Goal: Task Accomplishment & Management: Manage account settings

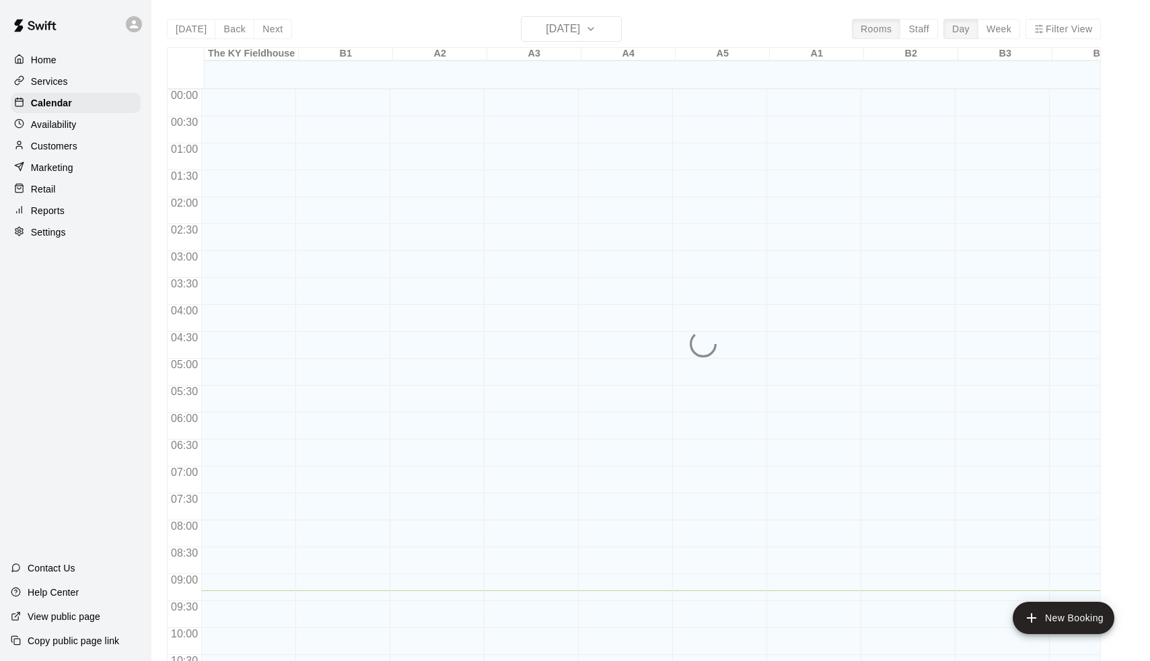
scroll to position [501, 0]
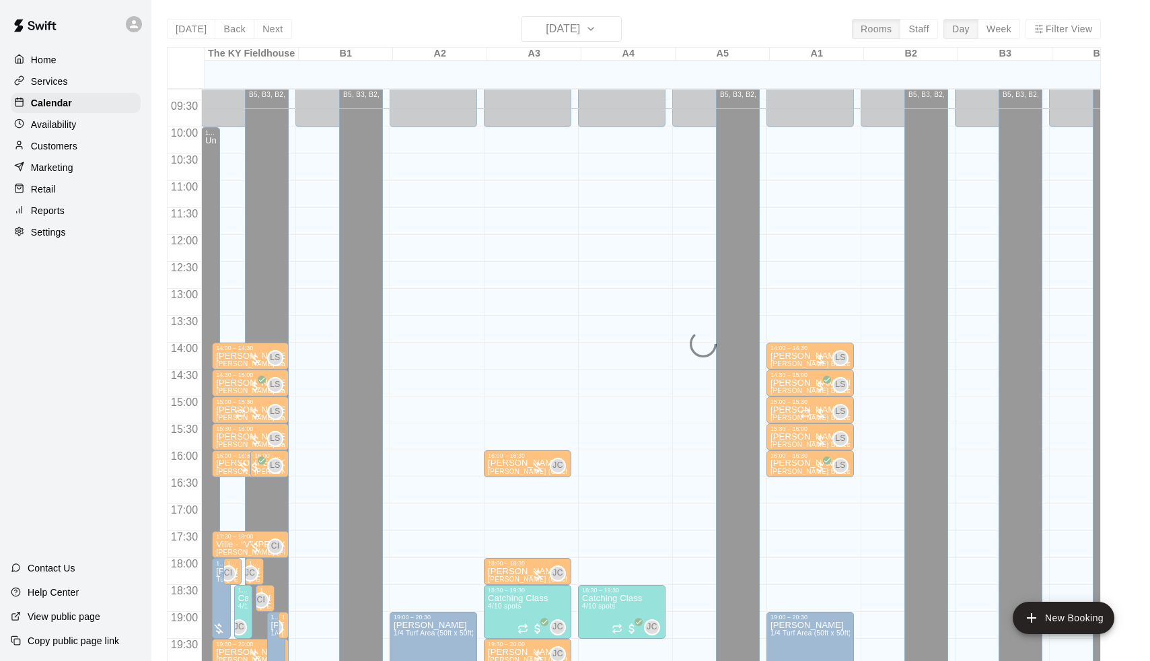
click at [576, 36] on div "Today Back Next Monday Oct 13 Rooms Staff Day Week Filter View The KY Fieldhous…" at bounding box center [634, 346] width 934 height 661
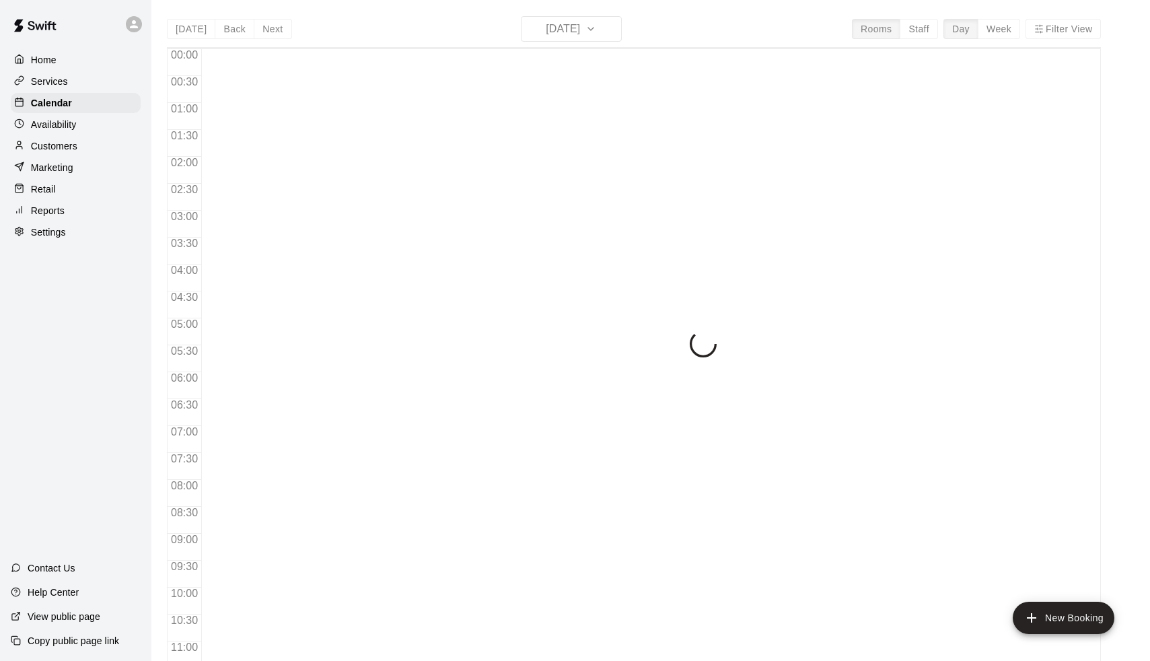
scroll to position [520, 0]
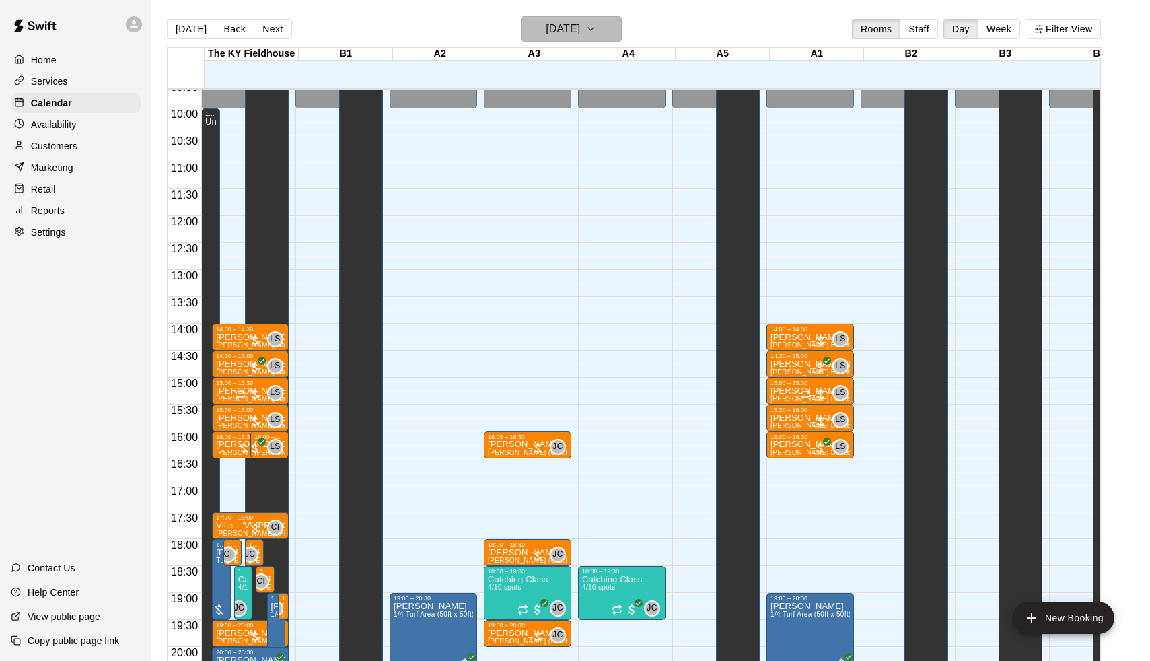
click at [580, 32] on h6 "[DATE]" at bounding box center [563, 29] width 34 height 19
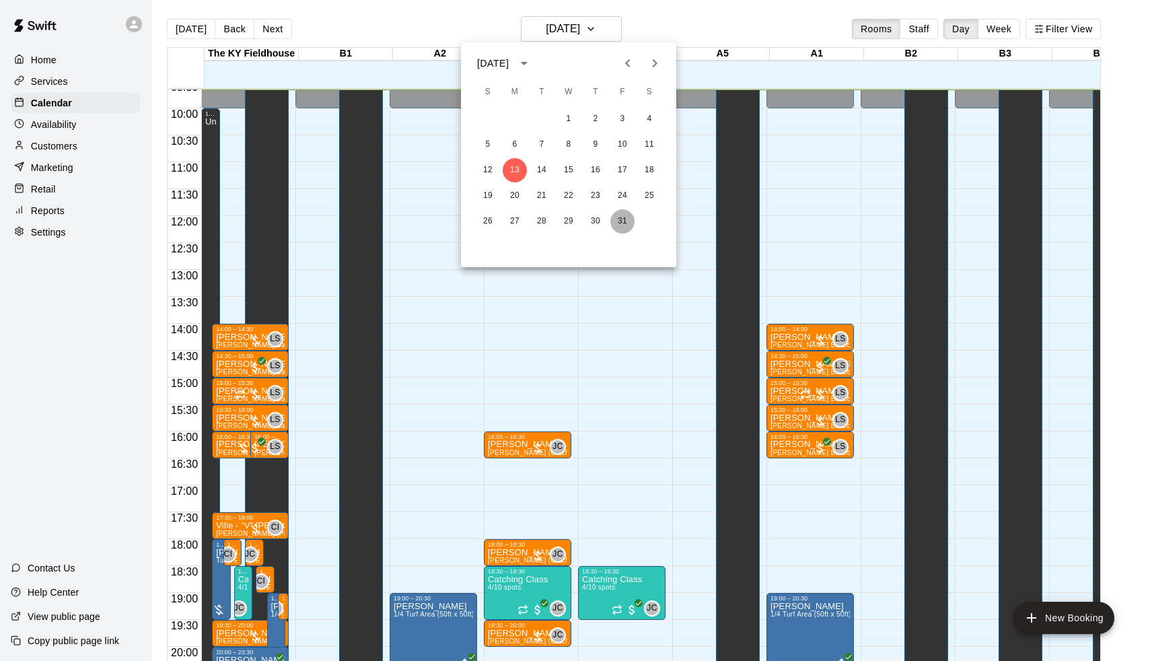
click at [617, 226] on button "31" at bounding box center [623, 221] width 24 height 24
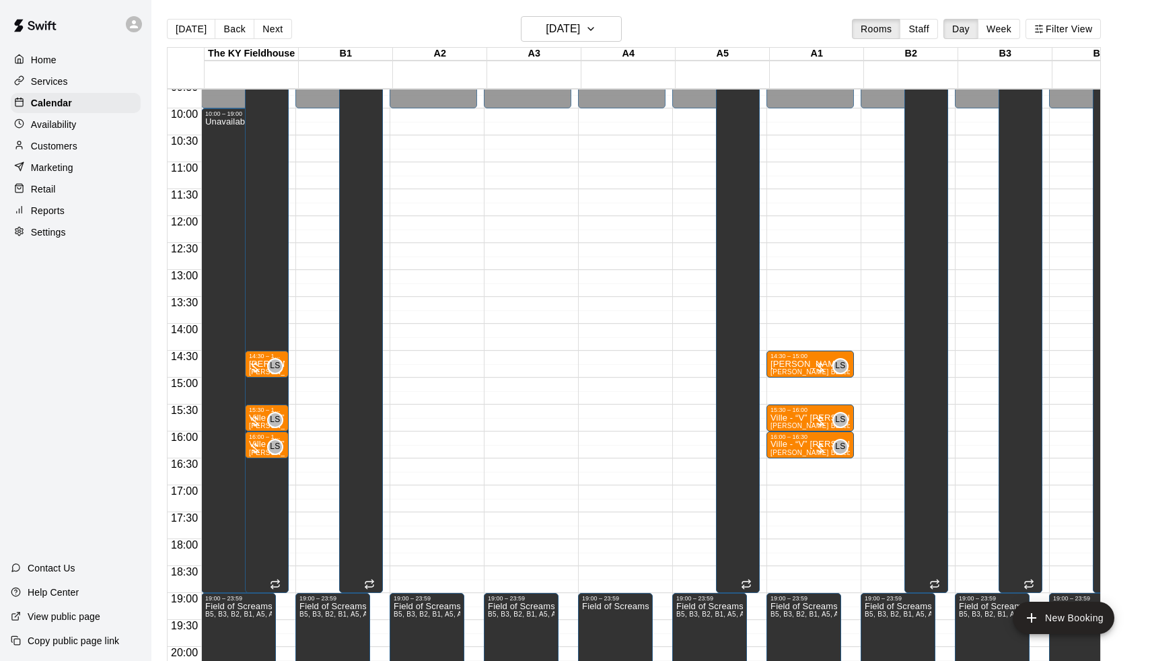
click at [69, 123] on p "Availability" at bounding box center [54, 124] width 46 height 13
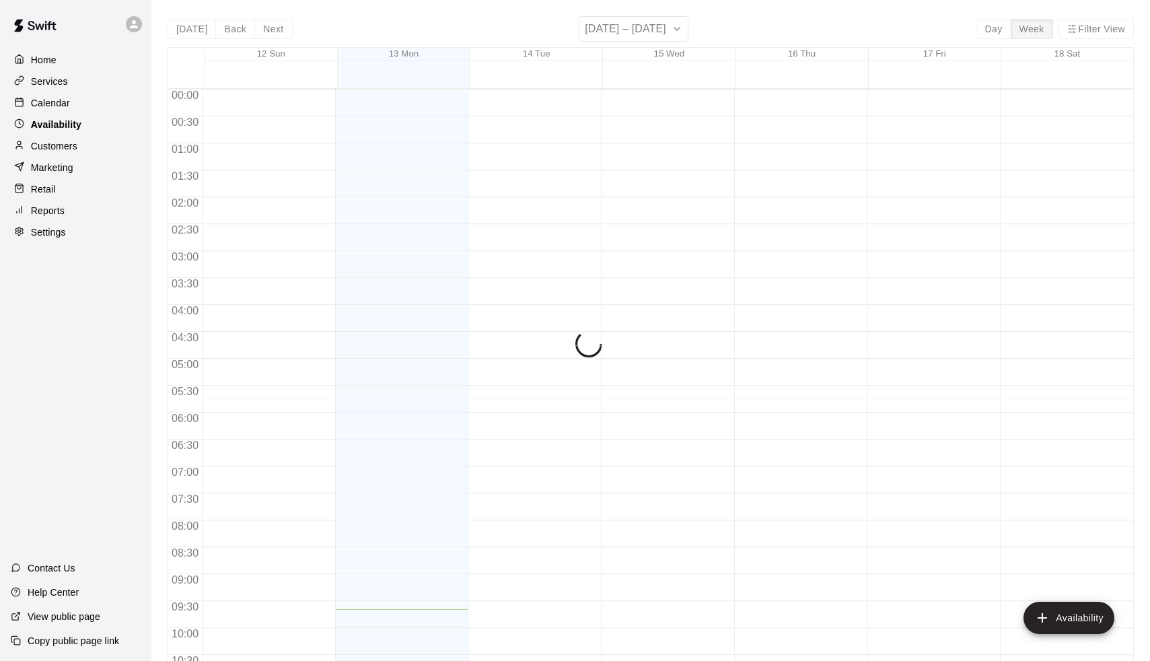
scroll to position [520, 0]
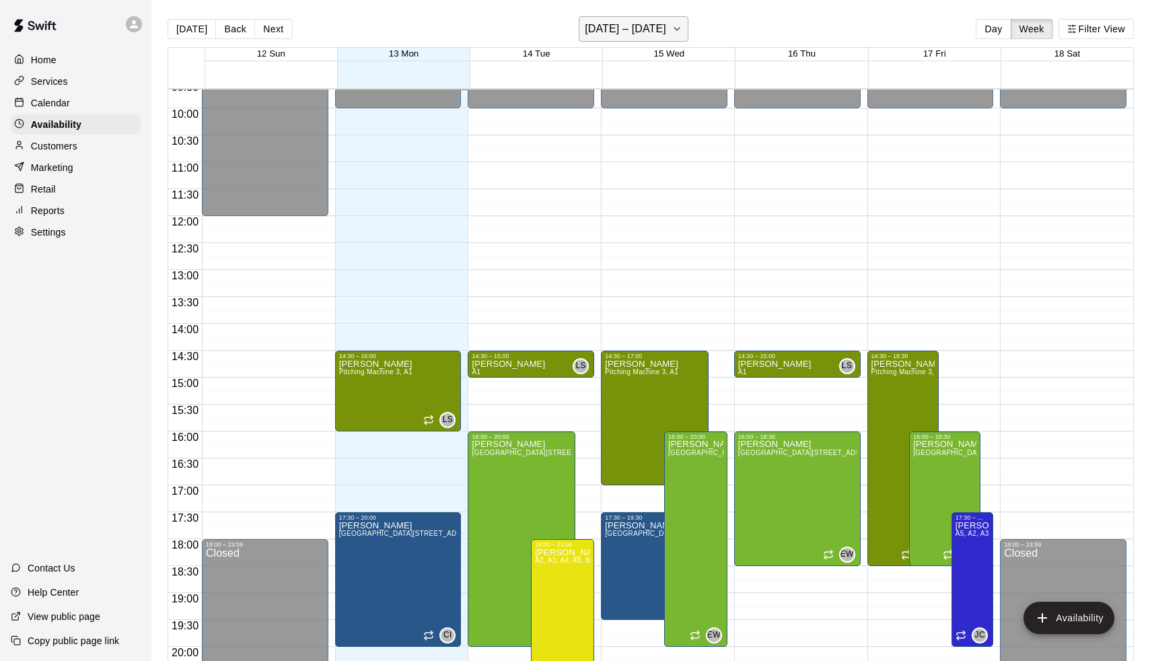
click at [656, 28] on h6 "[DATE] – [DATE]" at bounding box center [625, 29] width 81 height 19
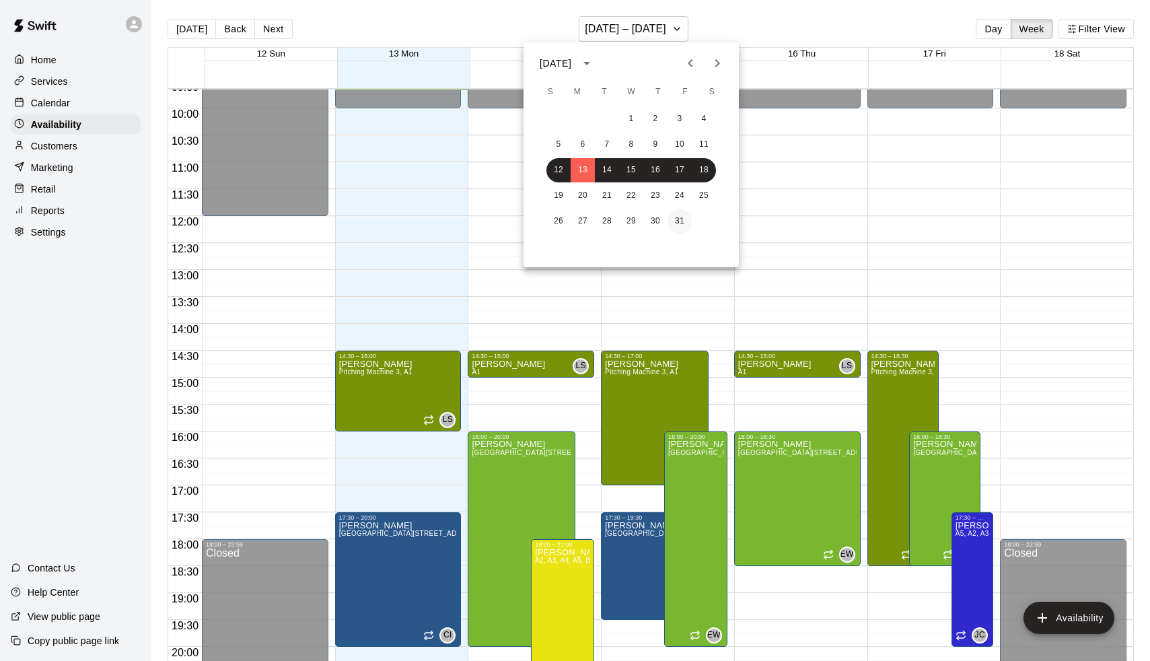
click at [675, 222] on button "31" at bounding box center [680, 221] width 24 height 24
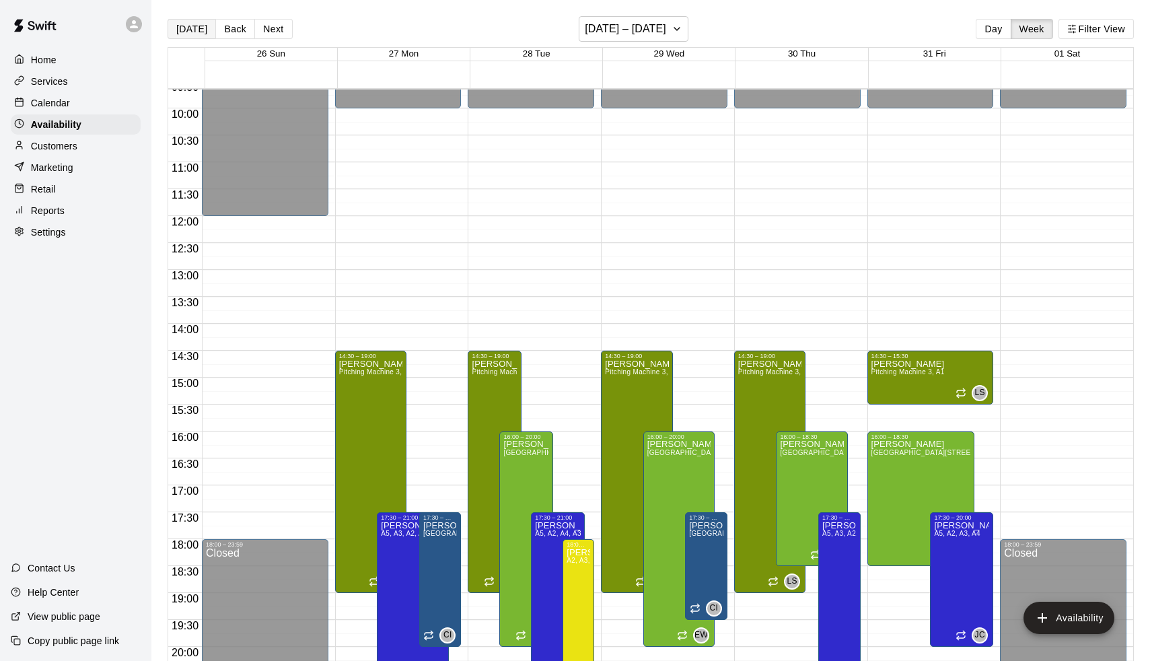
click at [188, 29] on button "[DATE]" at bounding box center [192, 29] width 48 height 20
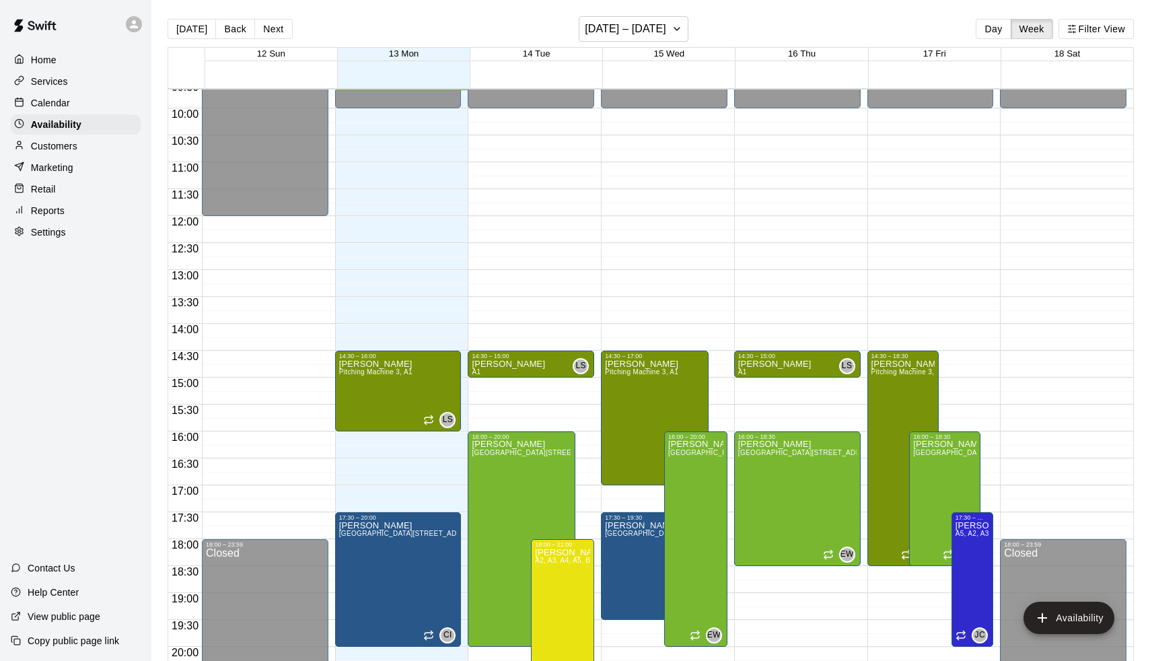
click at [67, 104] on p "Calendar" at bounding box center [50, 102] width 39 height 13
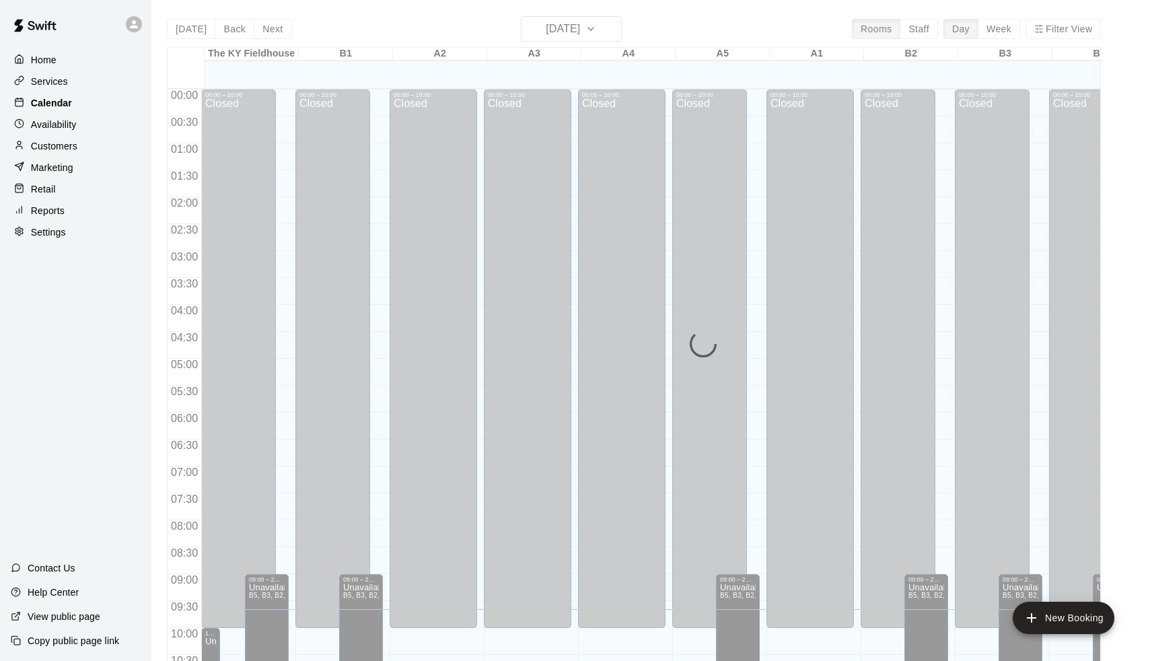
scroll to position [520, 0]
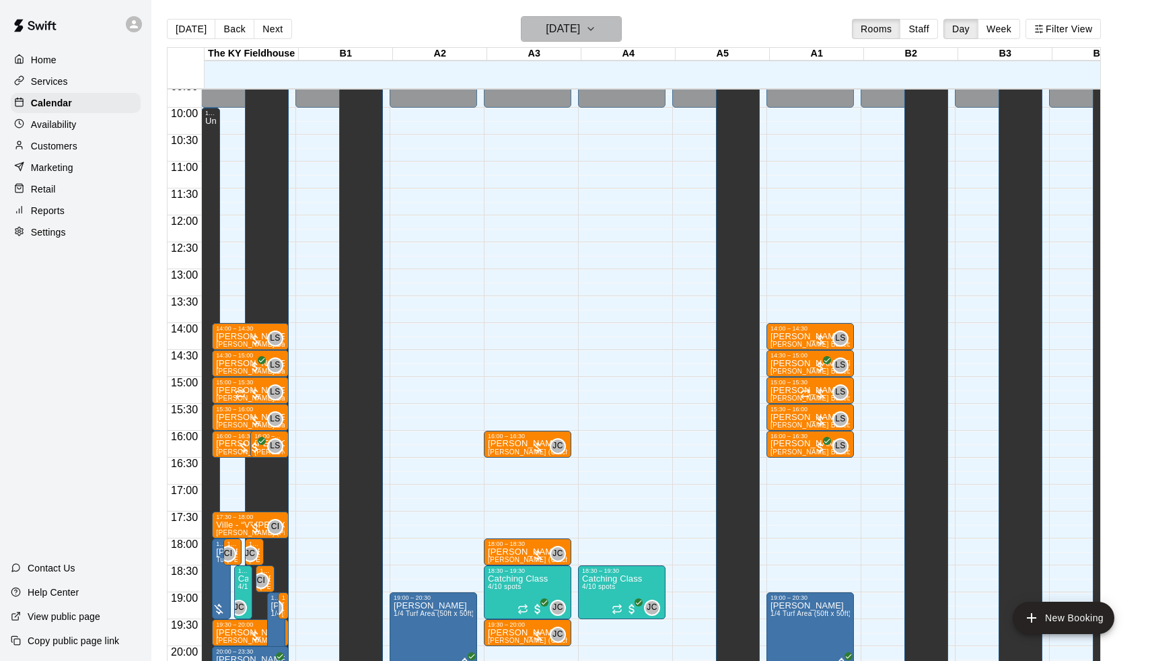
click at [546, 22] on h6 "[DATE]" at bounding box center [563, 29] width 34 height 19
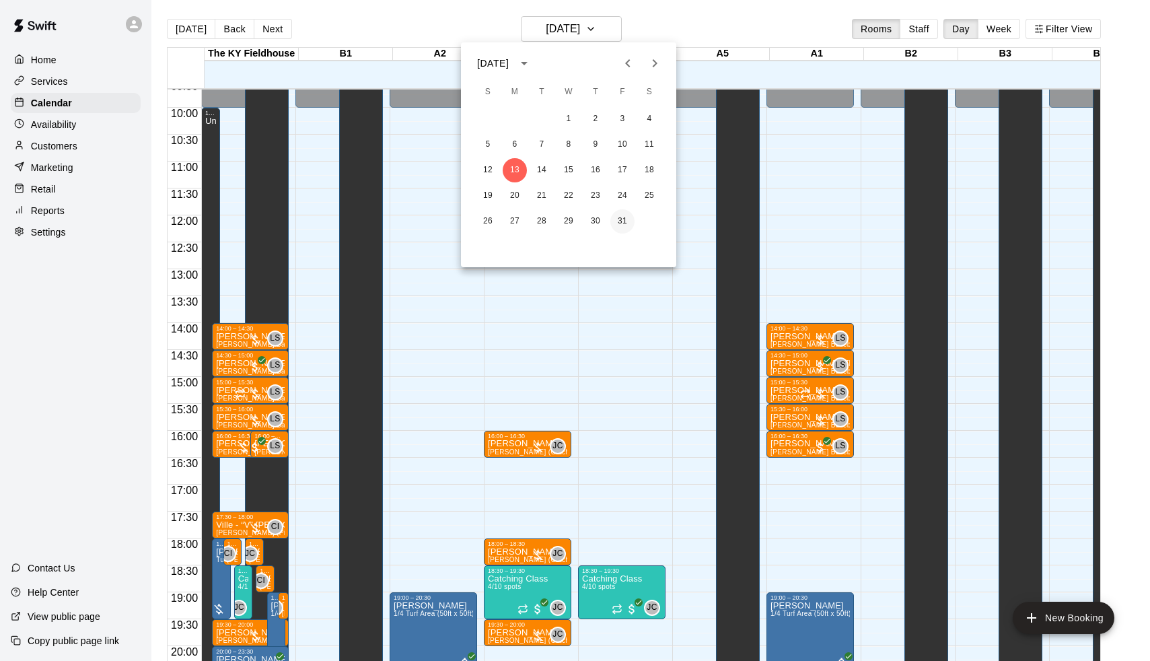
click at [625, 224] on button "31" at bounding box center [623, 221] width 24 height 24
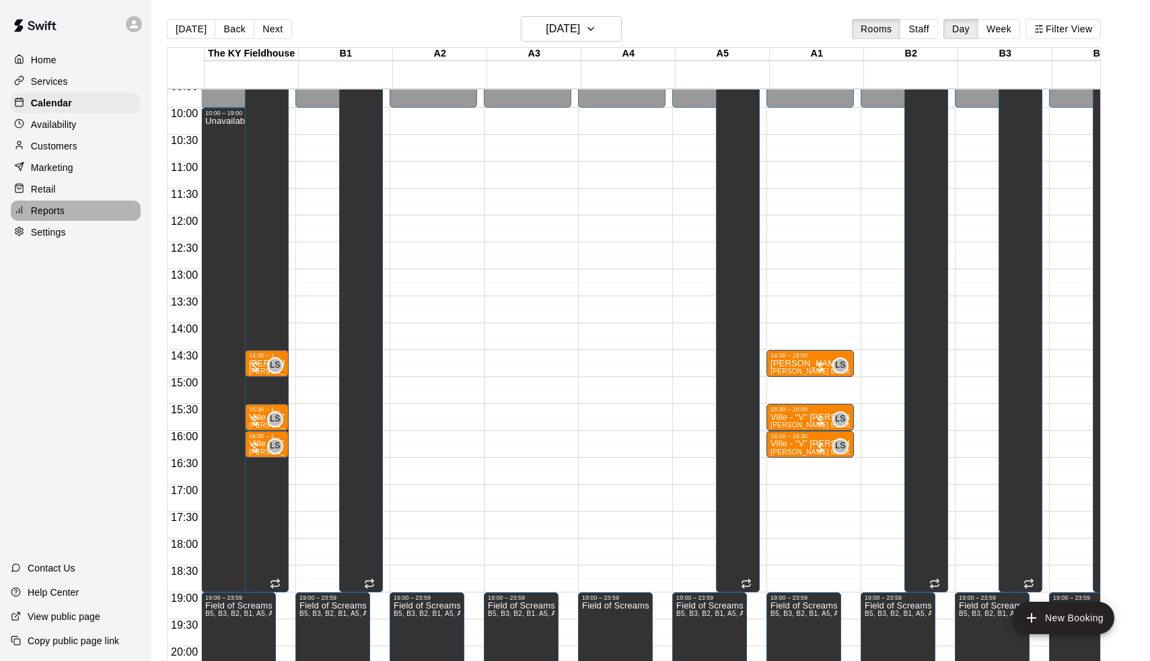
click at [56, 215] on p "Reports" at bounding box center [48, 210] width 34 height 13
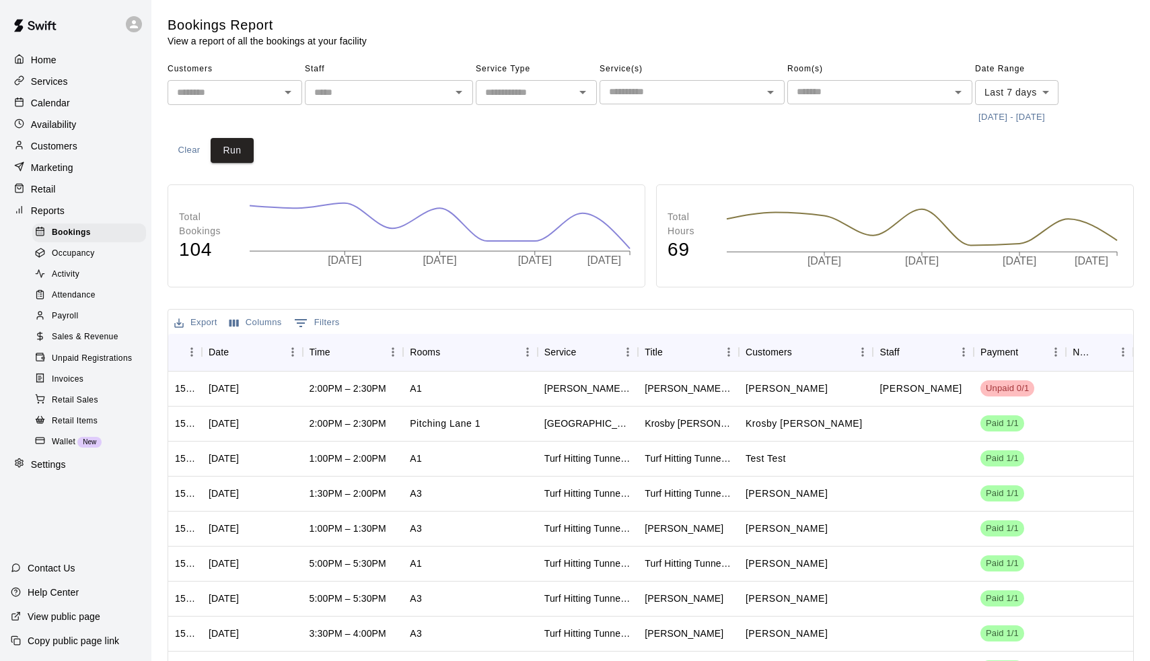
click at [68, 316] on span "Payroll" at bounding box center [65, 316] width 26 height 13
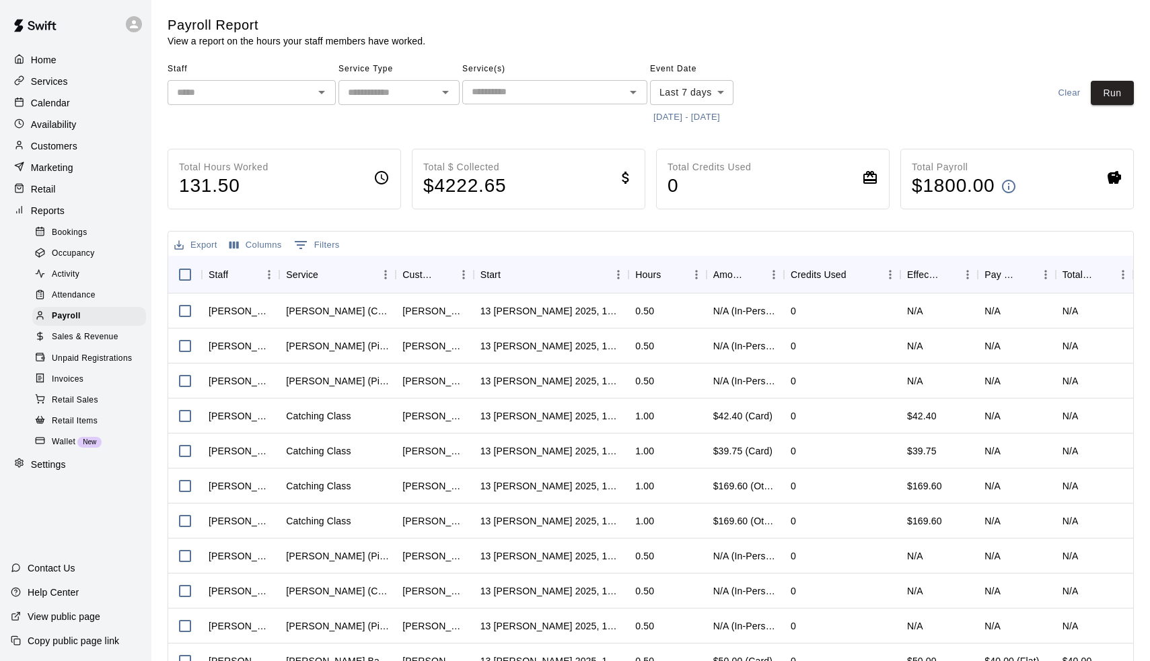
click at [215, 103] on div "​" at bounding box center [252, 92] width 168 height 25
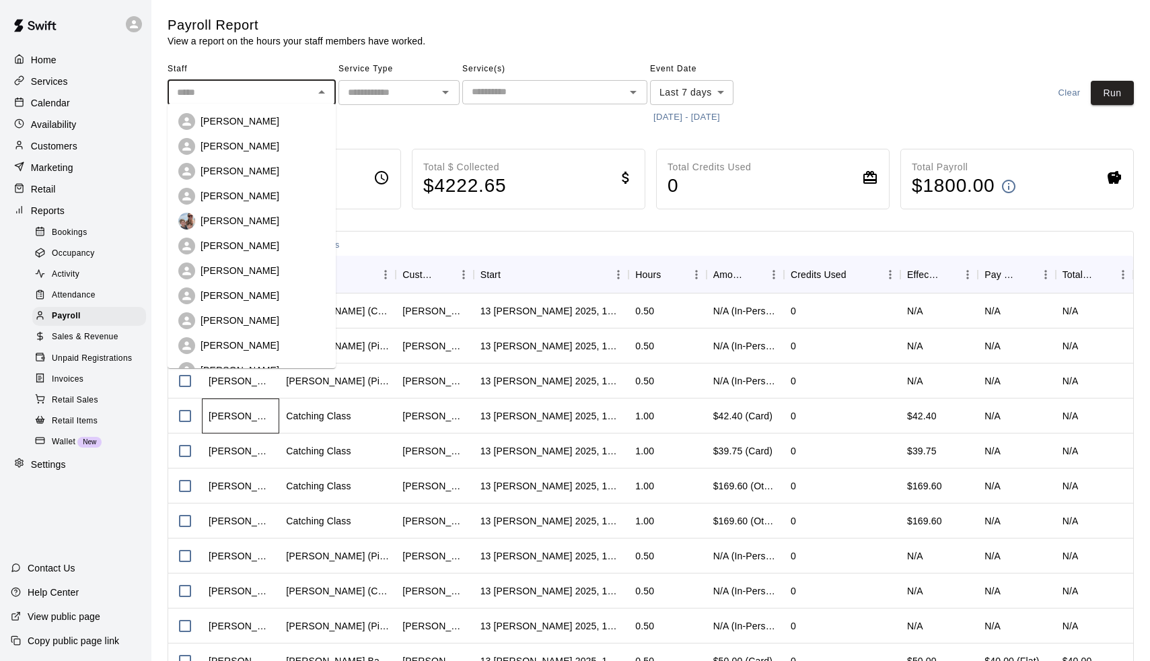
click at [263, 412] on div "[PERSON_NAME]" at bounding box center [241, 415] width 64 height 13
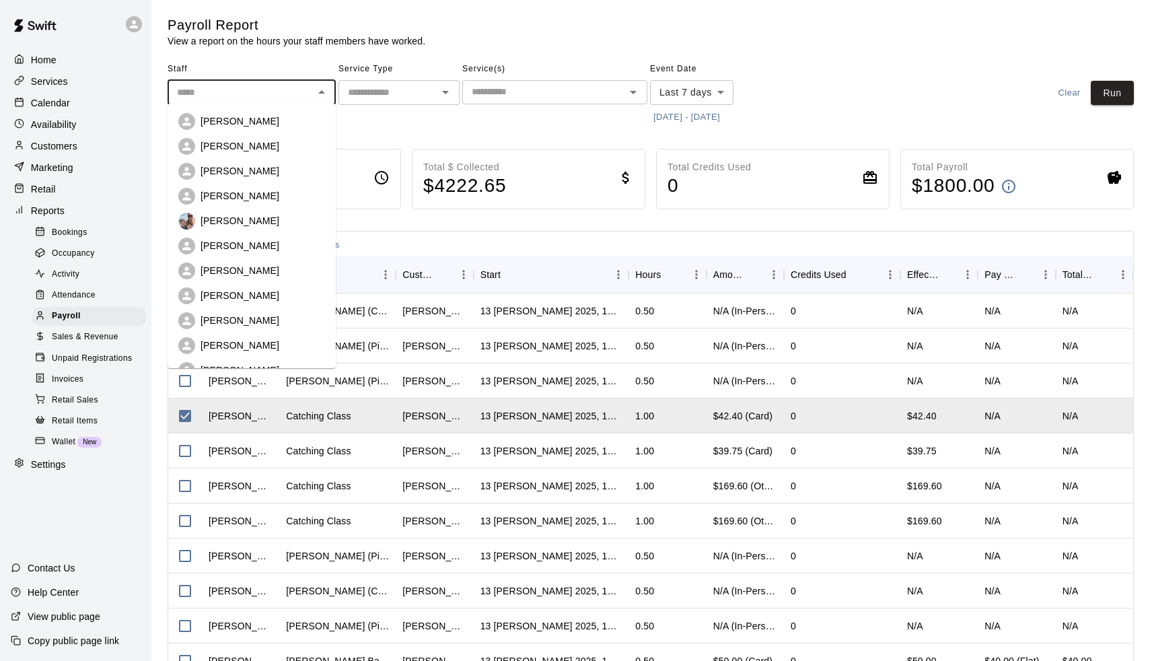
click at [246, 85] on input "text" at bounding box center [241, 92] width 138 height 17
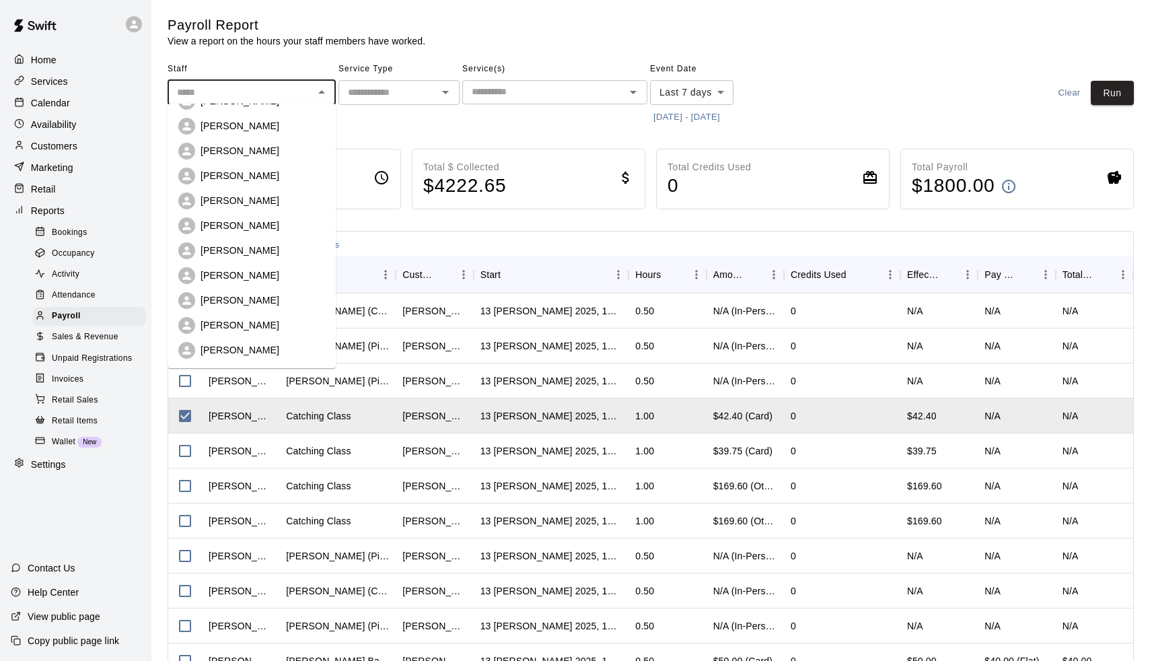
scroll to position [145, 0]
click at [229, 326] on p "[PERSON_NAME]" at bounding box center [240, 324] width 79 height 13
type input "**********"
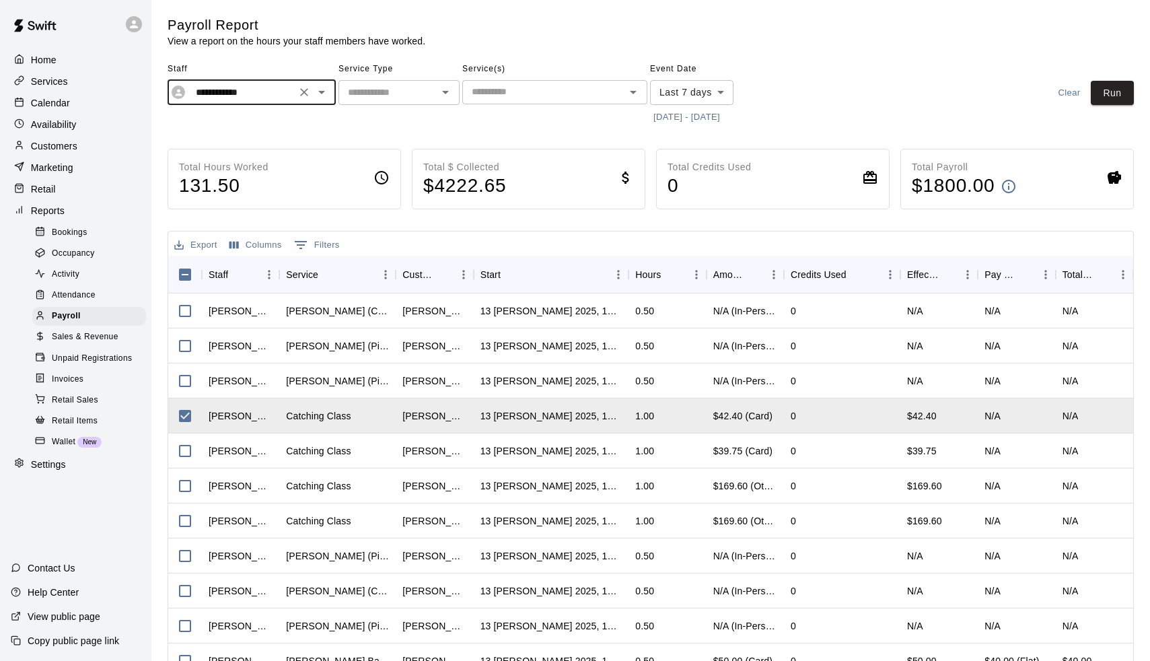
click at [396, 78] on span "Service Type" at bounding box center [399, 70] width 121 height 22
click at [396, 98] on input "text" at bounding box center [388, 92] width 91 height 17
click at [389, 115] on li "Lessons" at bounding box center [399, 120] width 121 height 22
type input "*******"
click at [520, 92] on input "text" at bounding box center [543, 91] width 155 height 17
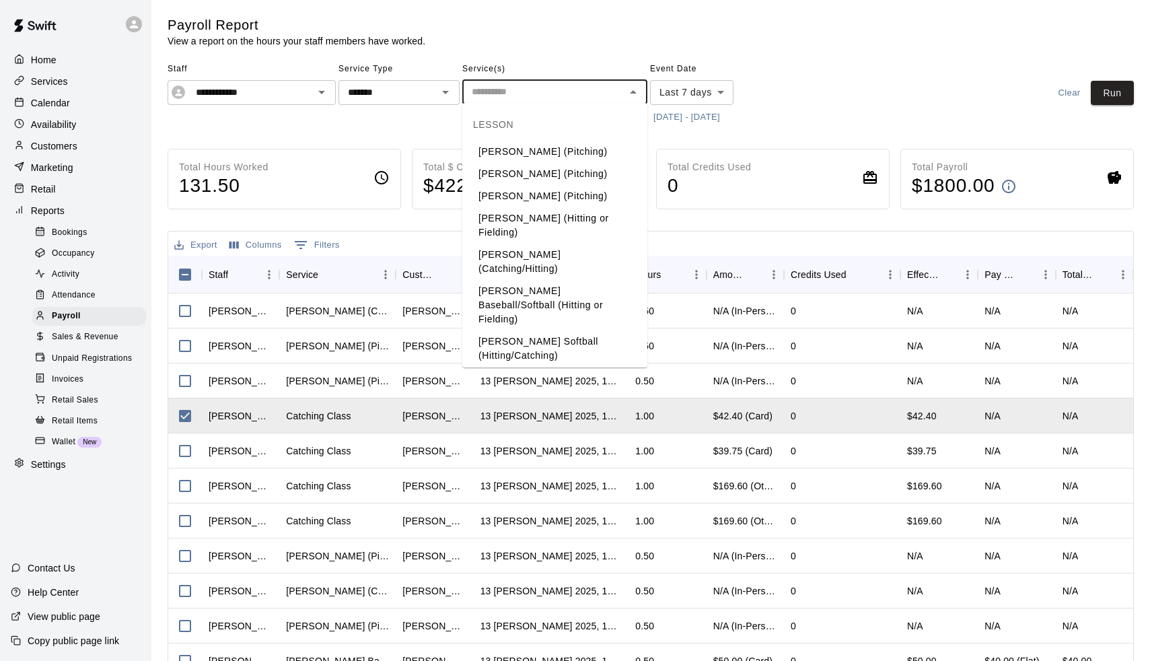
click at [518, 291] on li "[PERSON_NAME] Baseball/Softball (Hitting or Fielding)" at bounding box center [554, 305] width 185 height 50
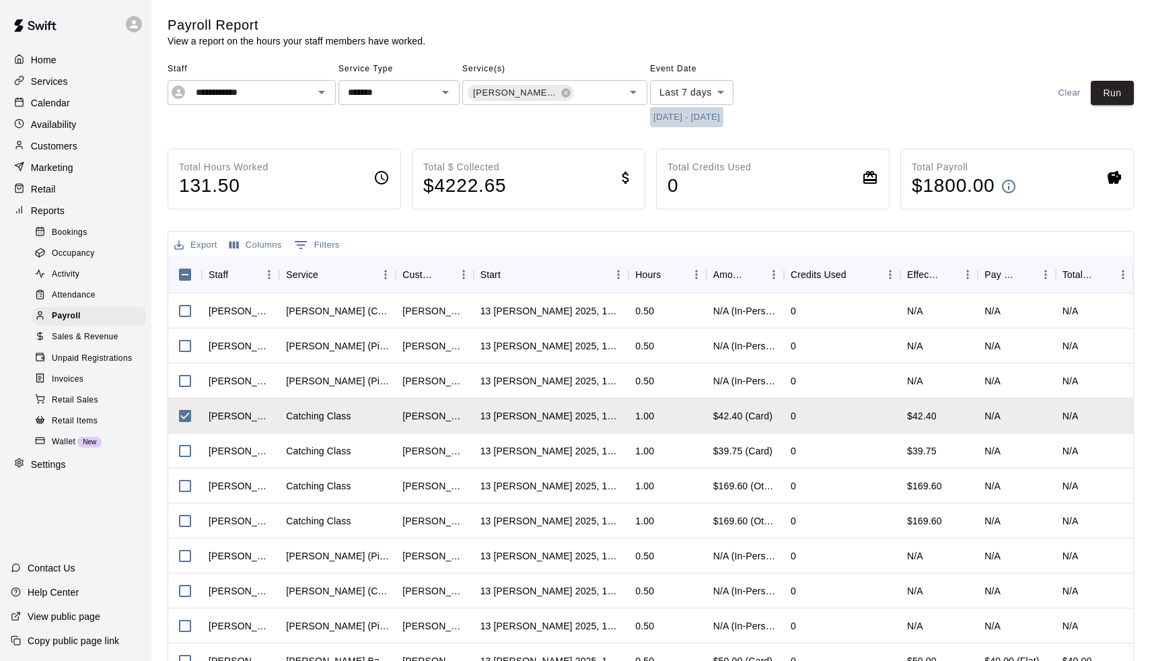
click at [697, 115] on button "[DATE] - [DATE]" at bounding box center [686, 117] width 73 height 21
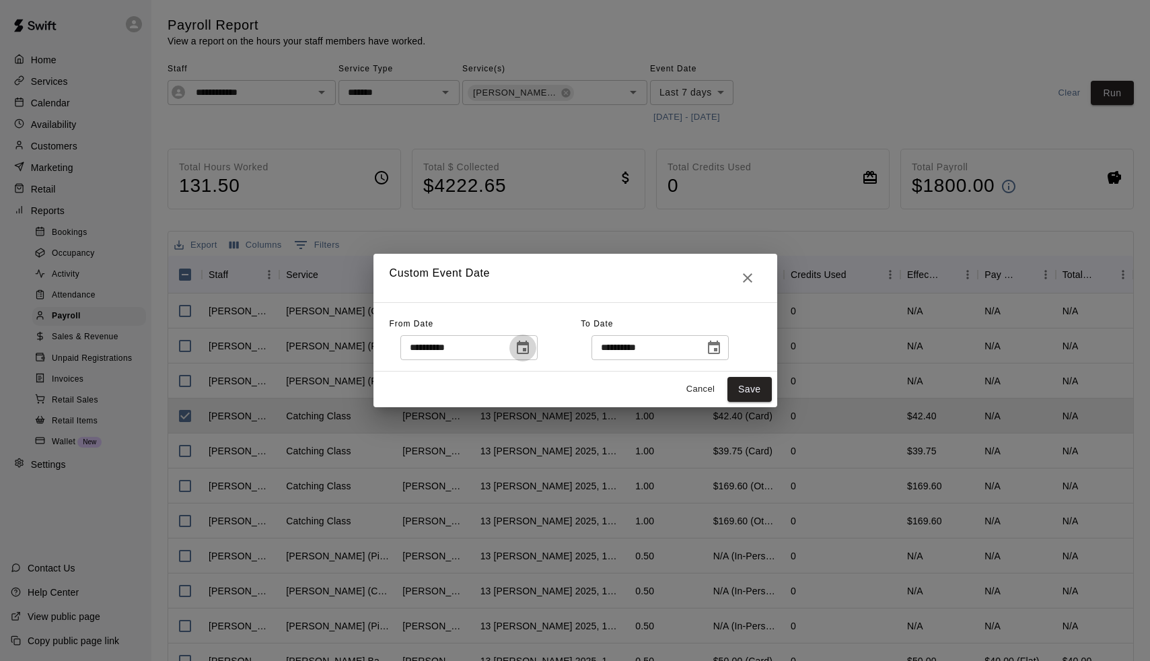
click at [520, 356] on button "Choose date, selected date is Oct 6, 2025" at bounding box center [523, 348] width 27 height 27
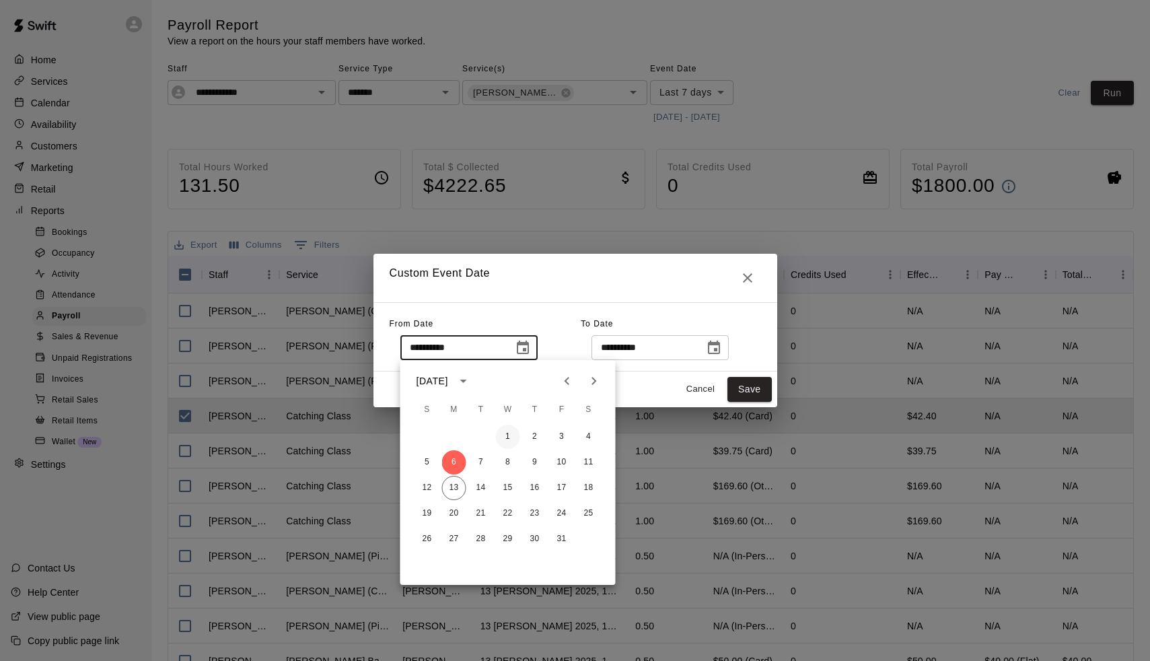
click at [508, 429] on button "1" at bounding box center [508, 437] width 24 height 24
type input "**********"
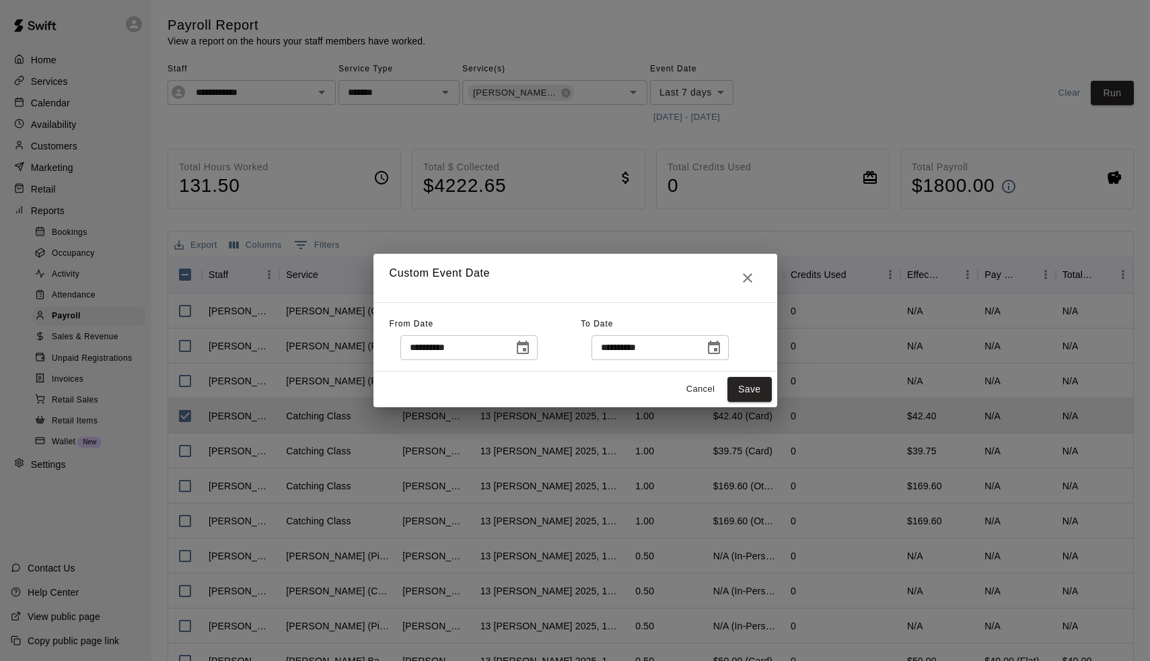
click at [722, 349] on icon "Choose date, selected date is Oct 13, 2025" at bounding box center [714, 348] width 16 height 16
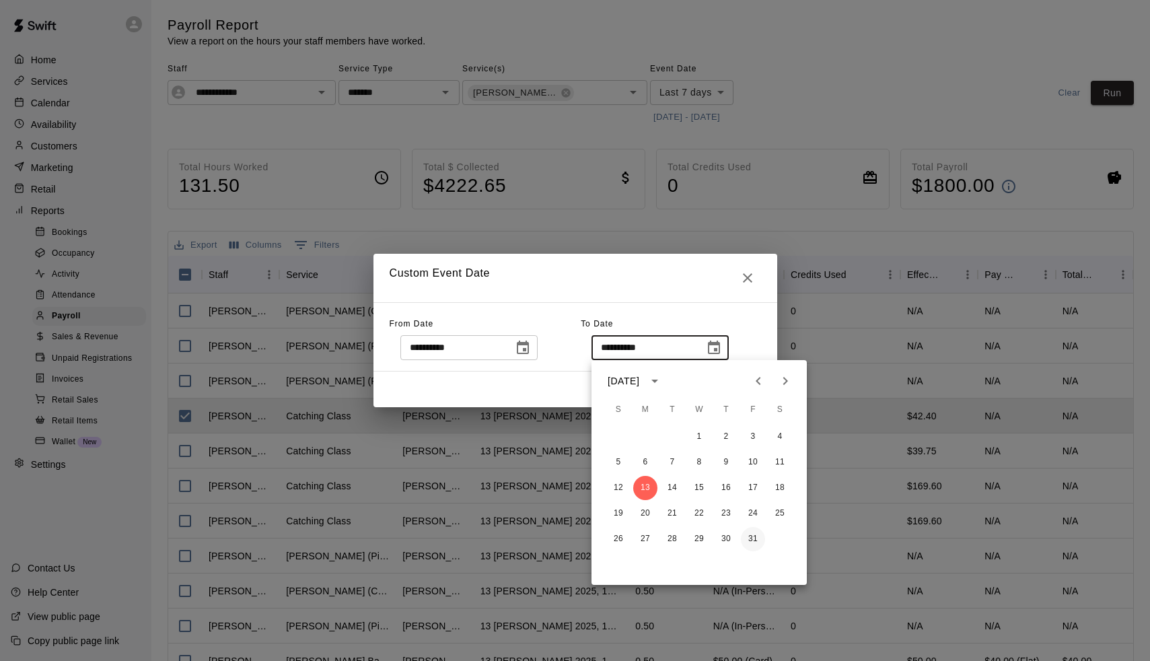
click at [755, 532] on button "31" at bounding box center [753, 539] width 24 height 24
type input "**********"
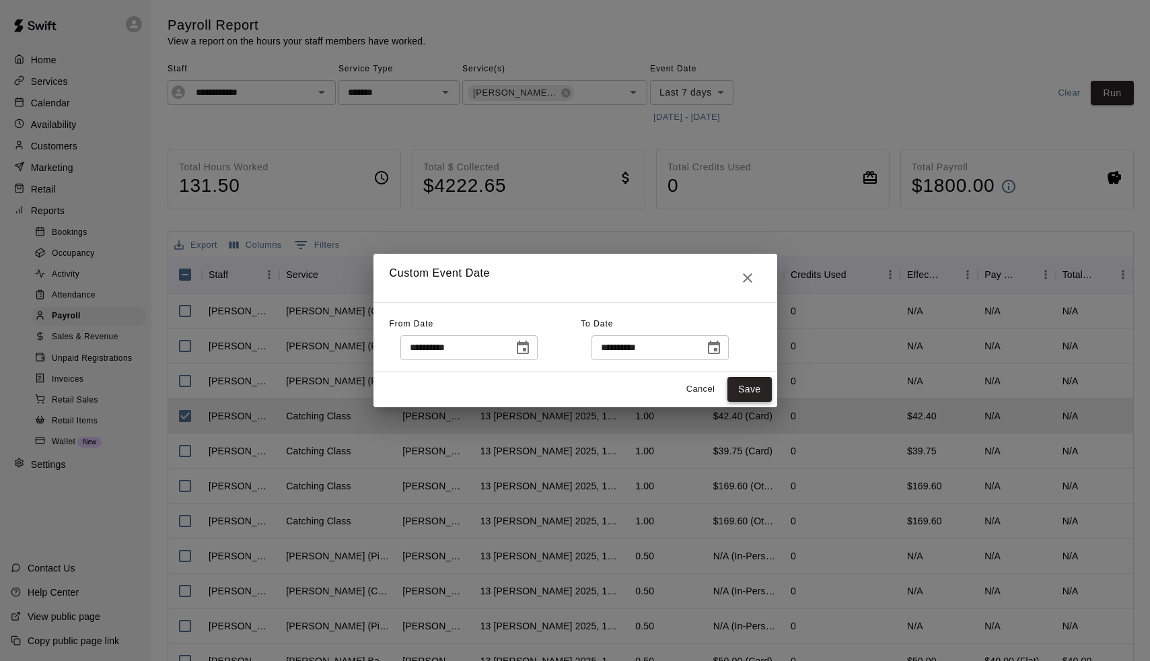
click at [750, 396] on button "Save" at bounding box center [750, 389] width 44 height 25
type input "******"
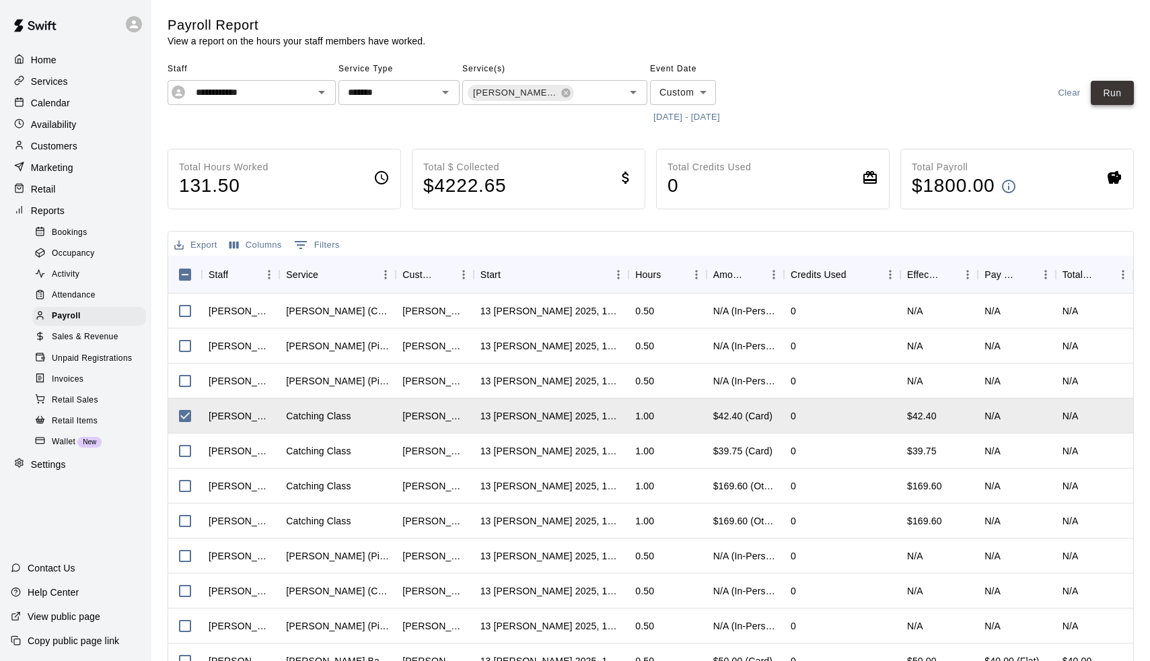
click at [1116, 93] on button "Run" at bounding box center [1112, 93] width 43 height 25
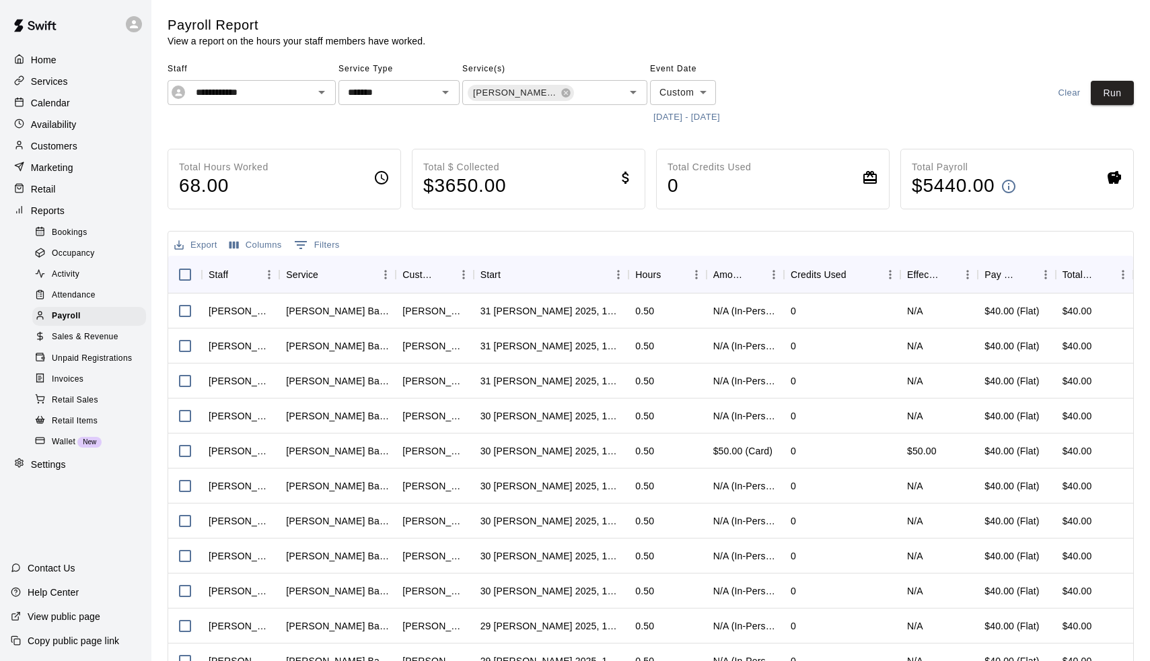
scroll to position [0, 0]
click at [59, 104] on p "Calendar" at bounding box center [50, 102] width 39 height 13
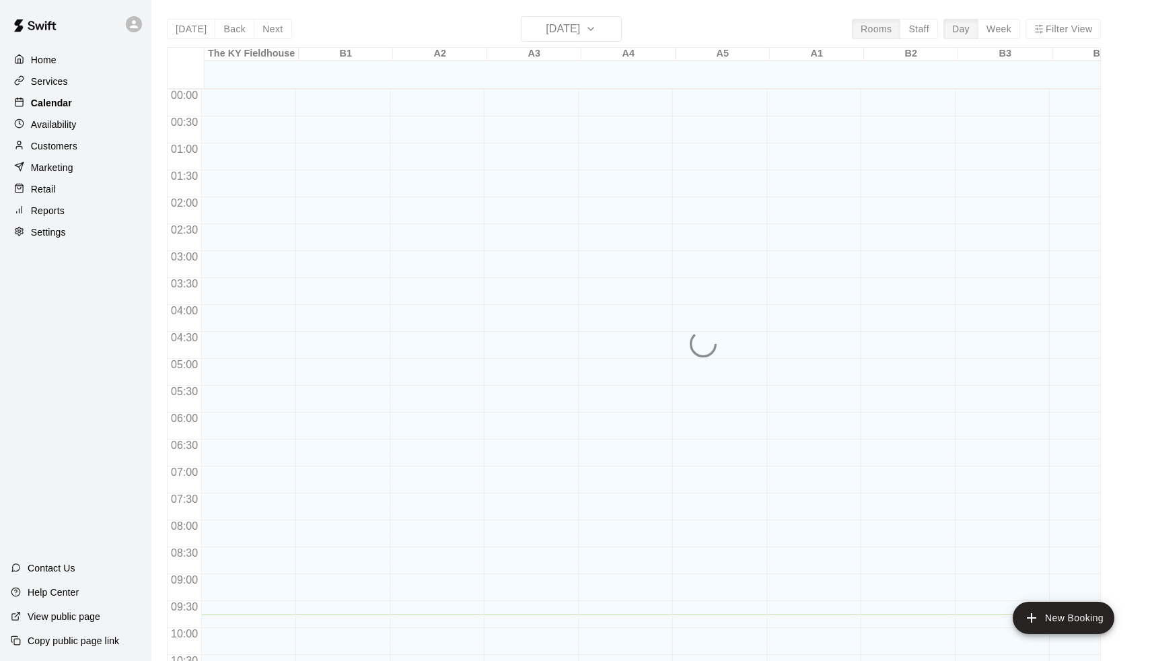
scroll to position [525, 0]
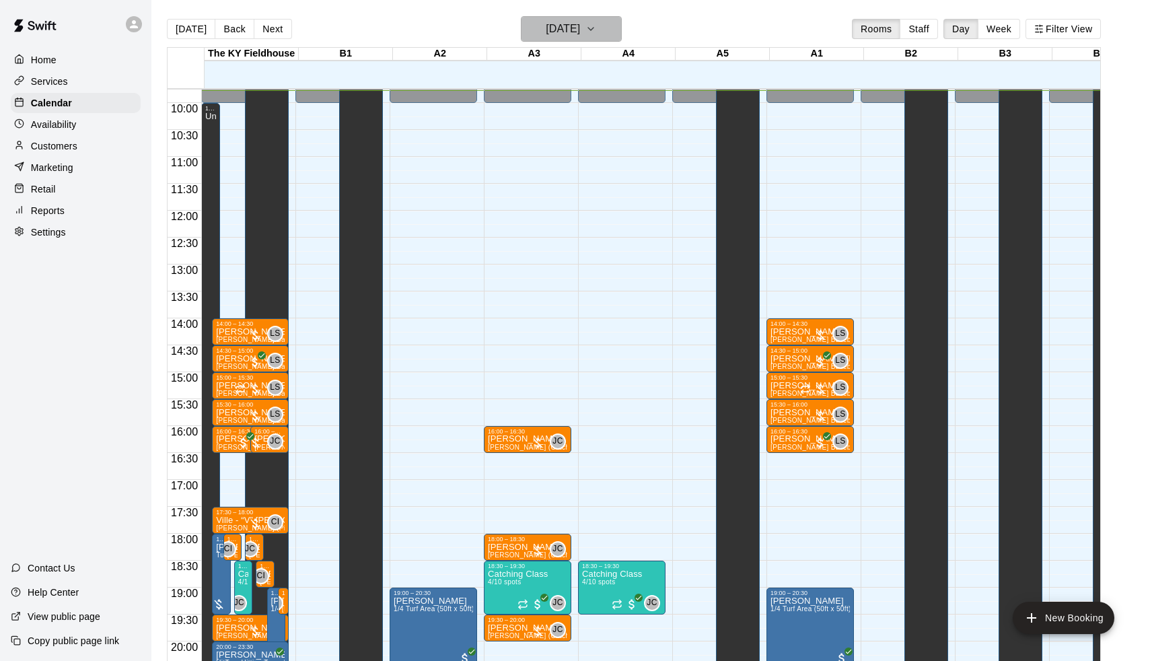
click at [572, 30] on h6 "[DATE]" at bounding box center [563, 29] width 34 height 19
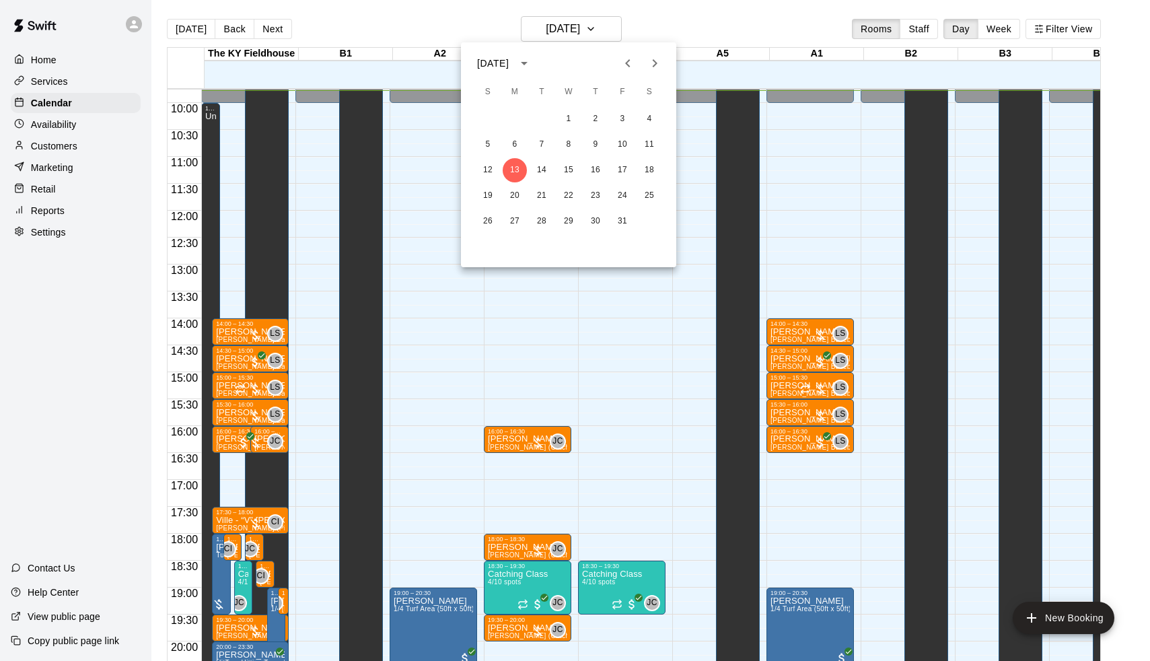
click at [648, 67] on icon "Next month" at bounding box center [655, 63] width 16 height 16
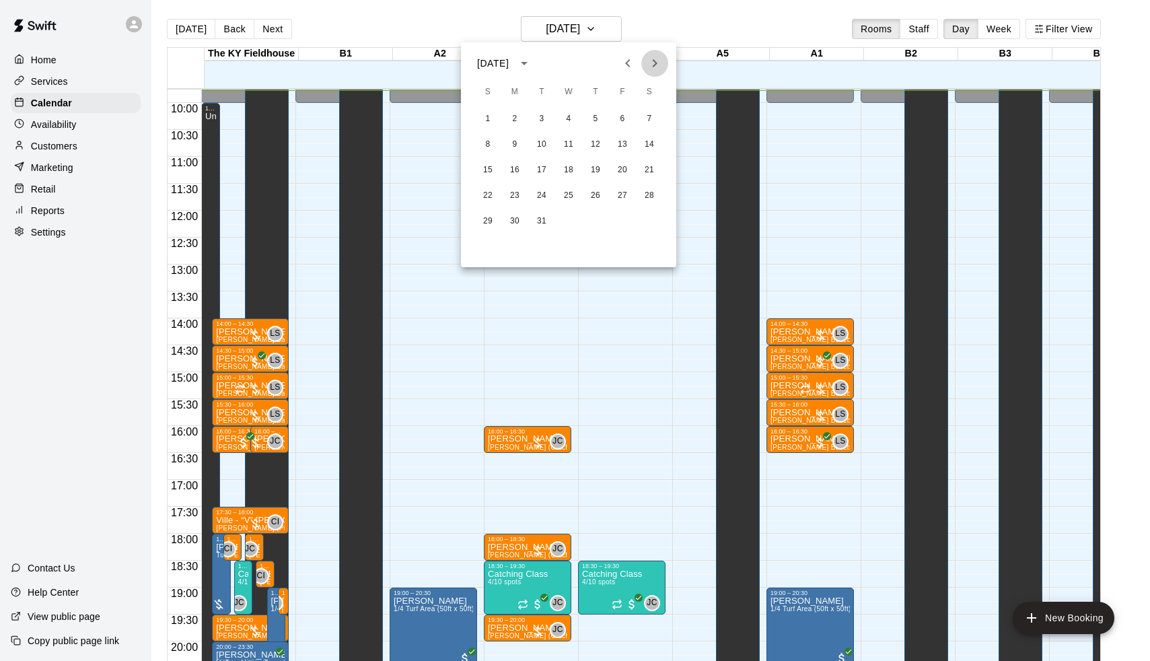
click at [648, 66] on icon "Next month" at bounding box center [655, 63] width 16 height 16
click at [633, 65] on icon "Previous month" at bounding box center [628, 63] width 16 height 16
click at [594, 118] on button "5" at bounding box center [596, 119] width 24 height 24
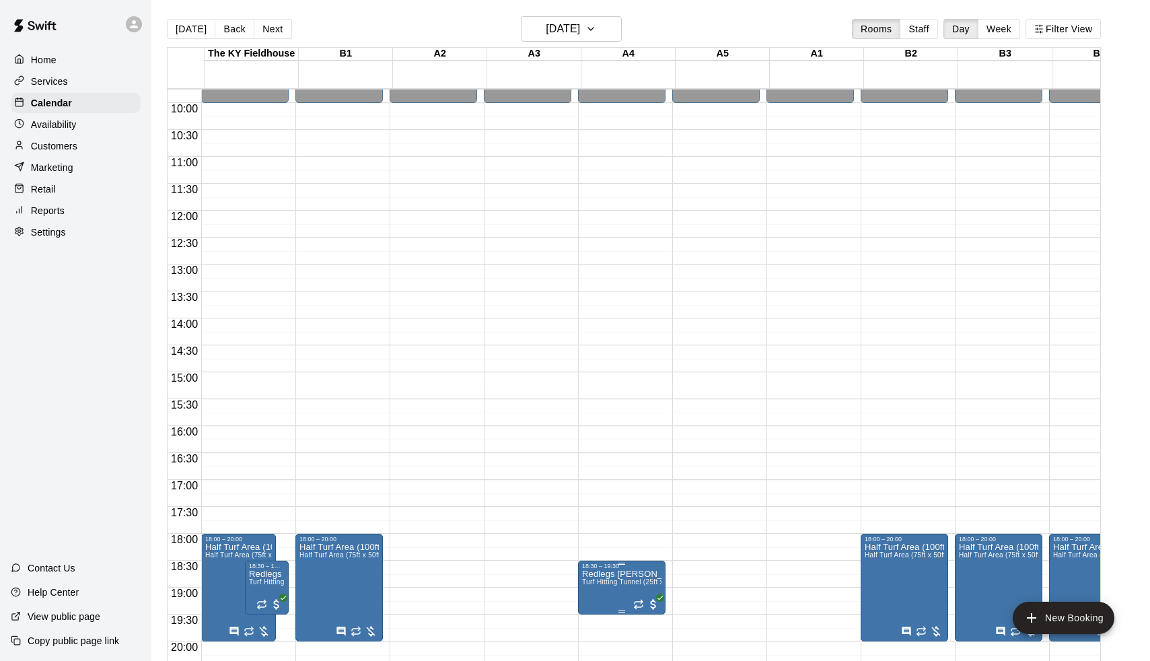
click at [594, 574] on p "Redlegs [PERSON_NAME]" at bounding box center [621, 574] width 79 height 0
click at [594, 578] on icon "edit" at bounding box center [598, 573] width 12 height 12
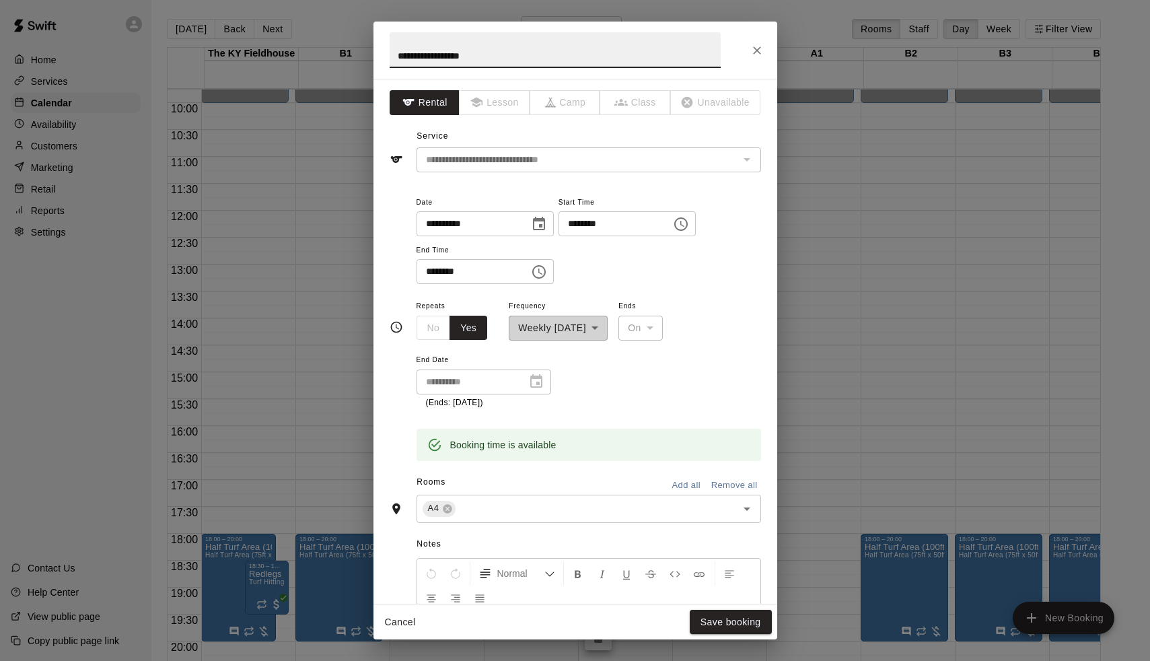
click at [545, 223] on icon "Choose date, selected date is Mar 5, 2026" at bounding box center [539, 223] width 12 height 13
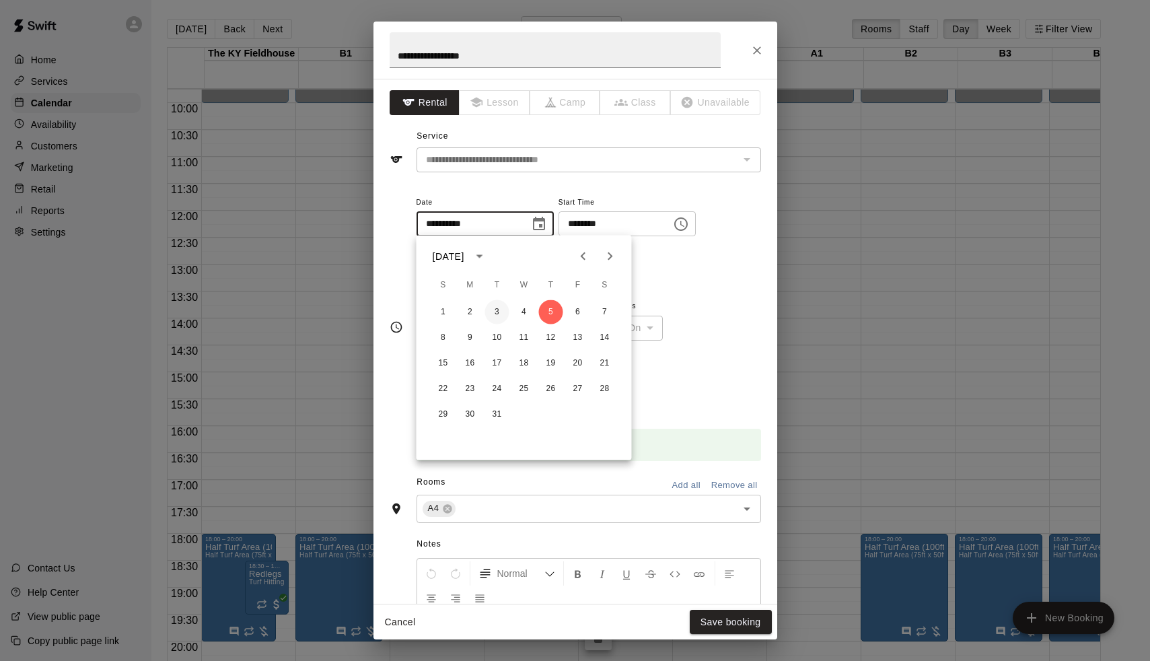
click at [490, 308] on button "3" at bounding box center [497, 312] width 24 height 24
type input "**********"
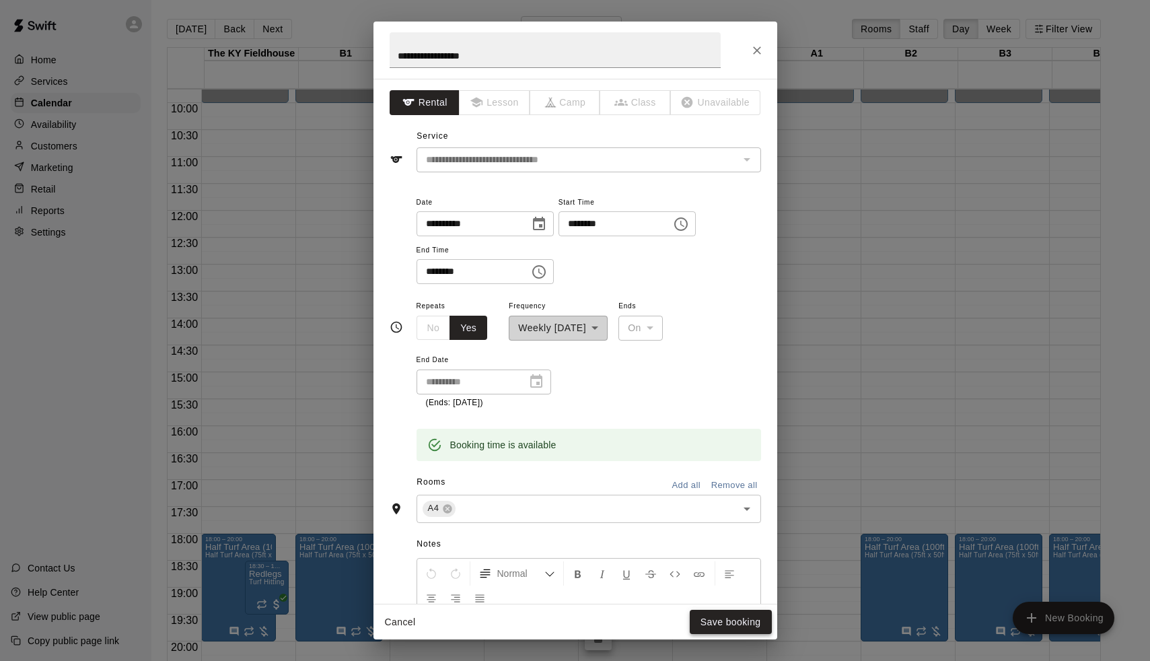
click at [734, 623] on button "Save booking" at bounding box center [731, 622] width 82 height 25
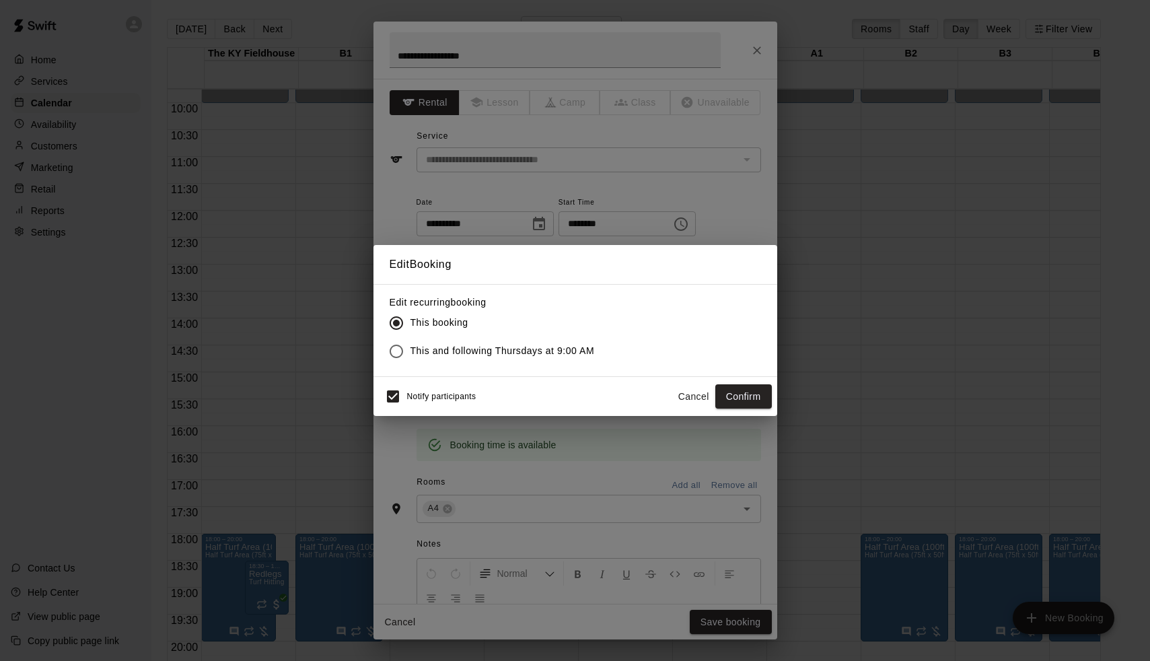
click at [745, 381] on div "Notify participants Cancel Confirm" at bounding box center [576, 396] width 404 height 39
click at [740, 388] on button "Confirm" at bounding box center [744, 396] width 57 height 25
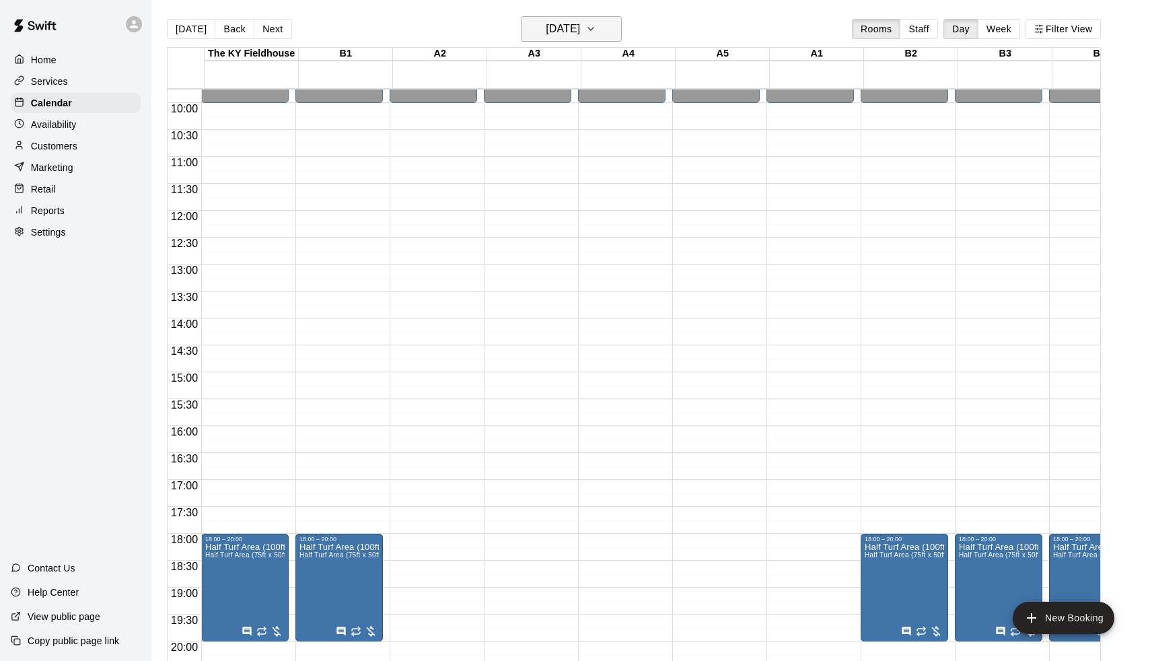
click at [580, 23] on h6 "[DATE]" at bounding box center [563, 29] width 34 height 19
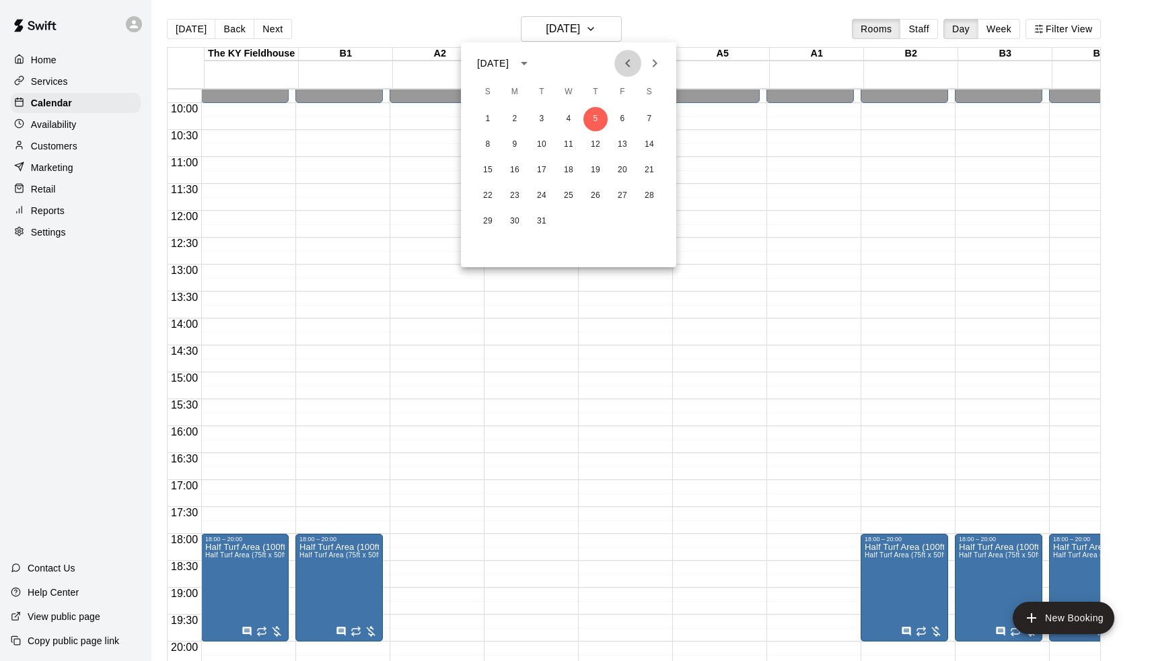
click at [627, 65] on icon "Previous month" at bounding box center [627, 63] width 5 height 8
click at [484, 140] on button "8" at bounding box center [488, 145] width 24 height 24
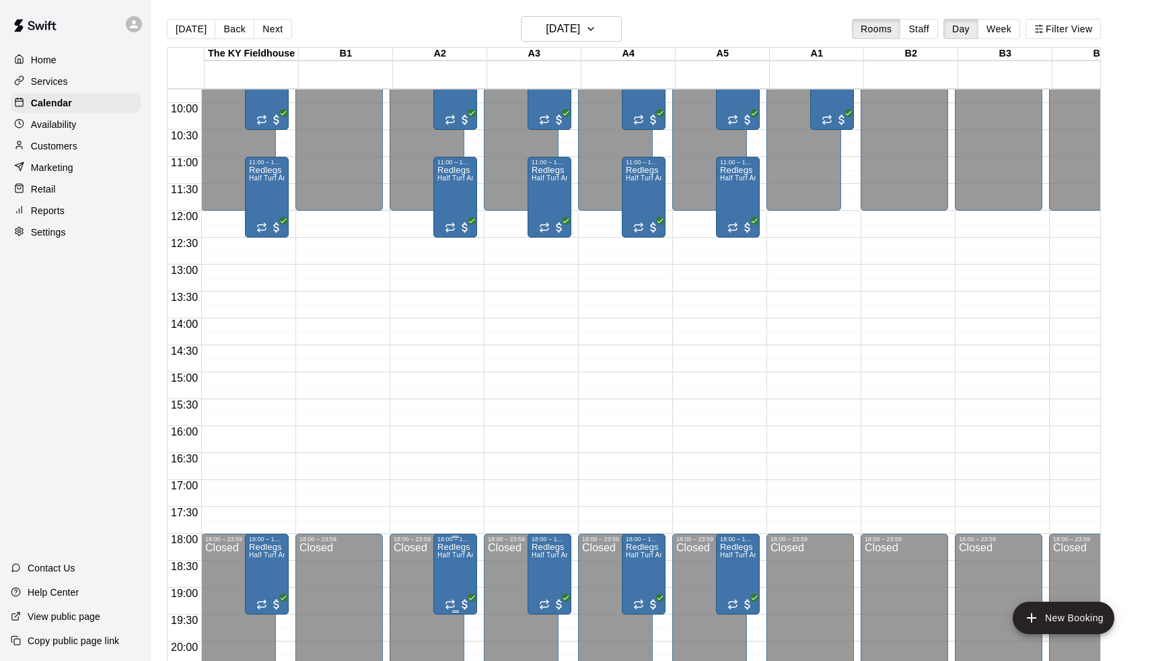
click at [460, 547] on p "Redlegs [PERSON_NAME]" at bounding box center [456, 547] width 36 height 0
click at [456, 558] on icon "edit" at bounding box center [454, 562] width 16 height 16
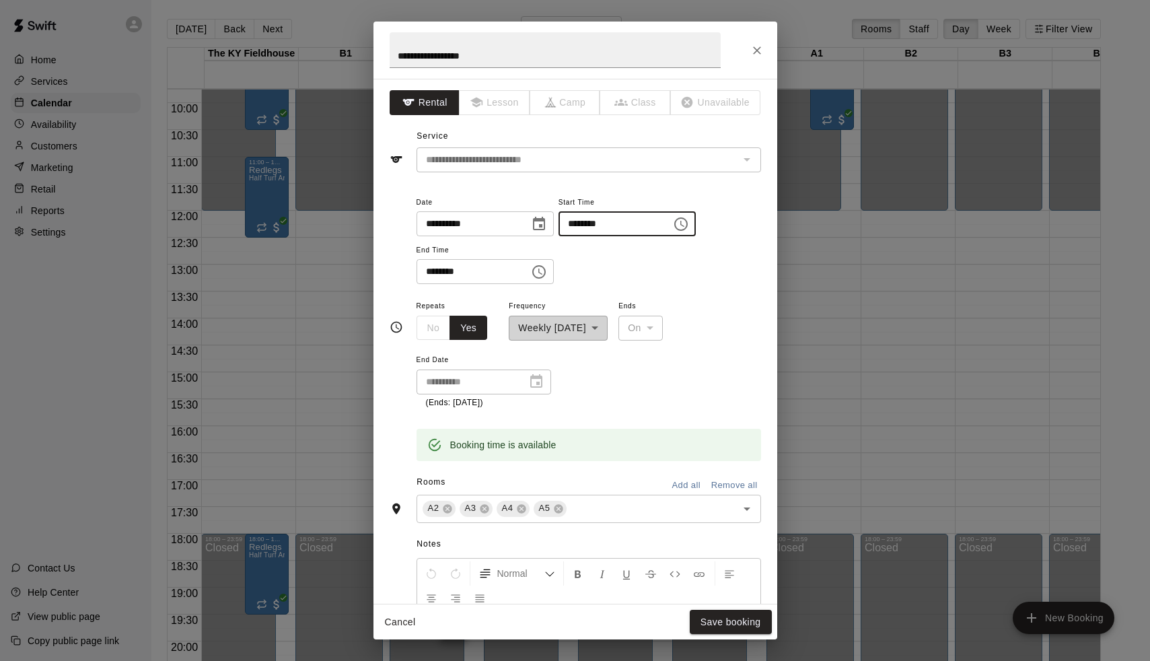
click at [581, 230] on input "********" at bounding box center [611, 223] width 104 height 25
type input "********"
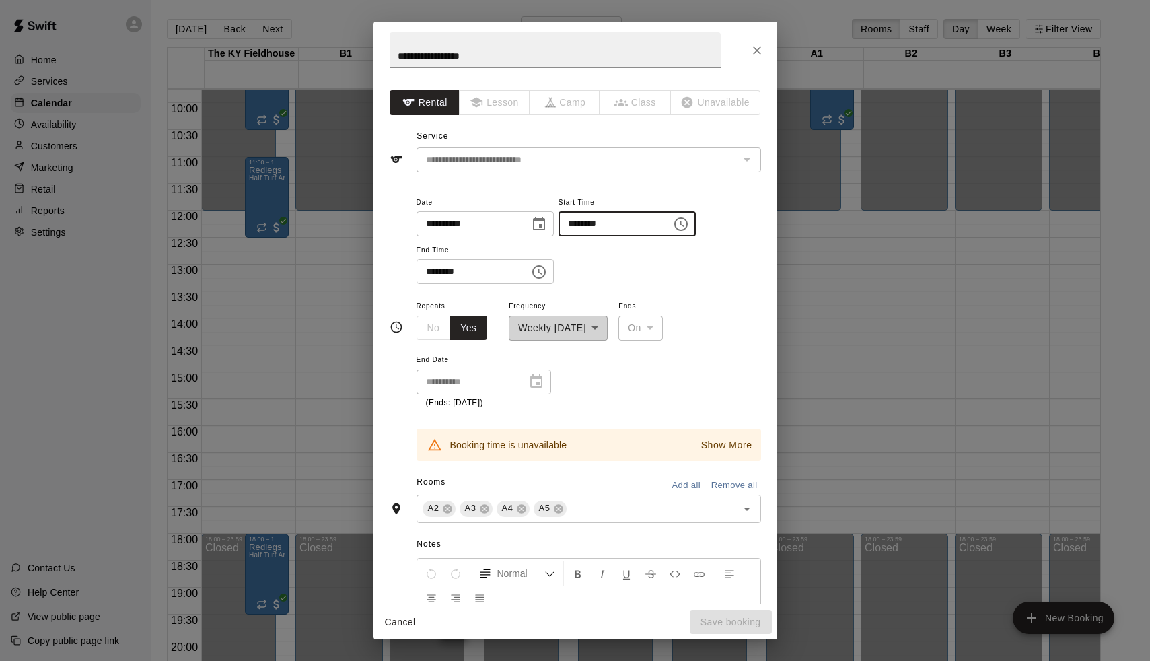
click at [427, 273] on input "********" at bounding box center [469, 271] width 104 height 25
type input "********"
click at [683, 479] on button "Add all" at bounding box center [686, 485] width 43 height 21
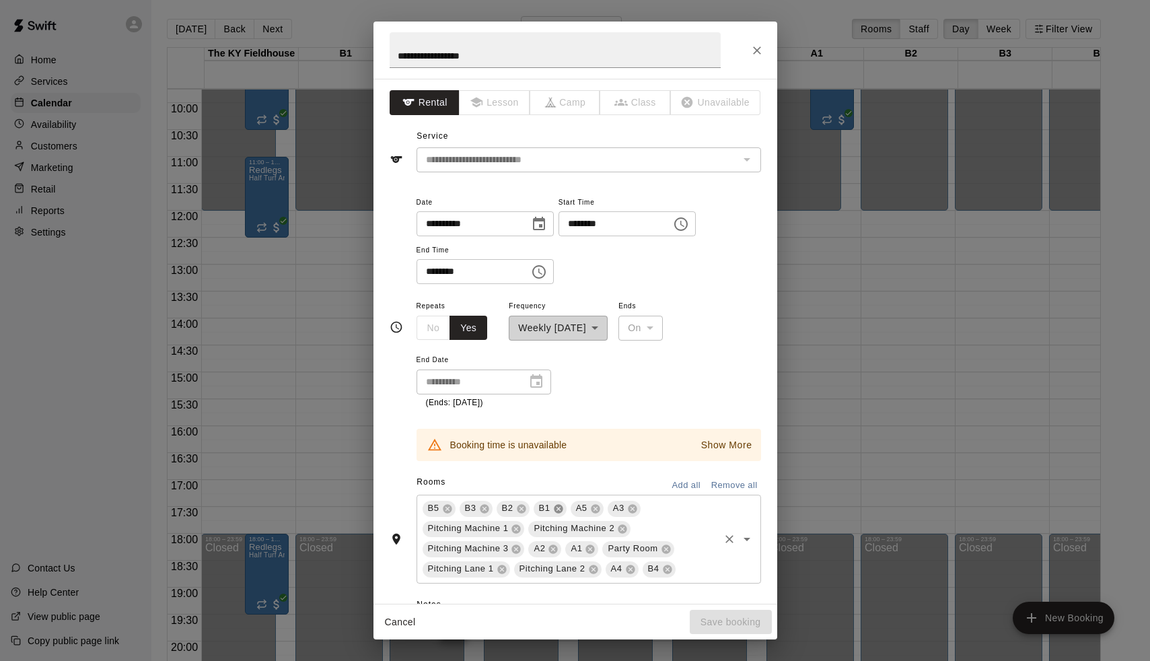
click at [559, 506] on icon at bounding box center [558, 508] width 9 height 9
click at [558, 504] on icon at bounding box center [558, 509] width 11 height 11
click at [631, 508] on icon at bounding box center [628, 509] width 11 height 11
click at [631, 506] on icon at bounding box center [627, 508] width 9 height 9
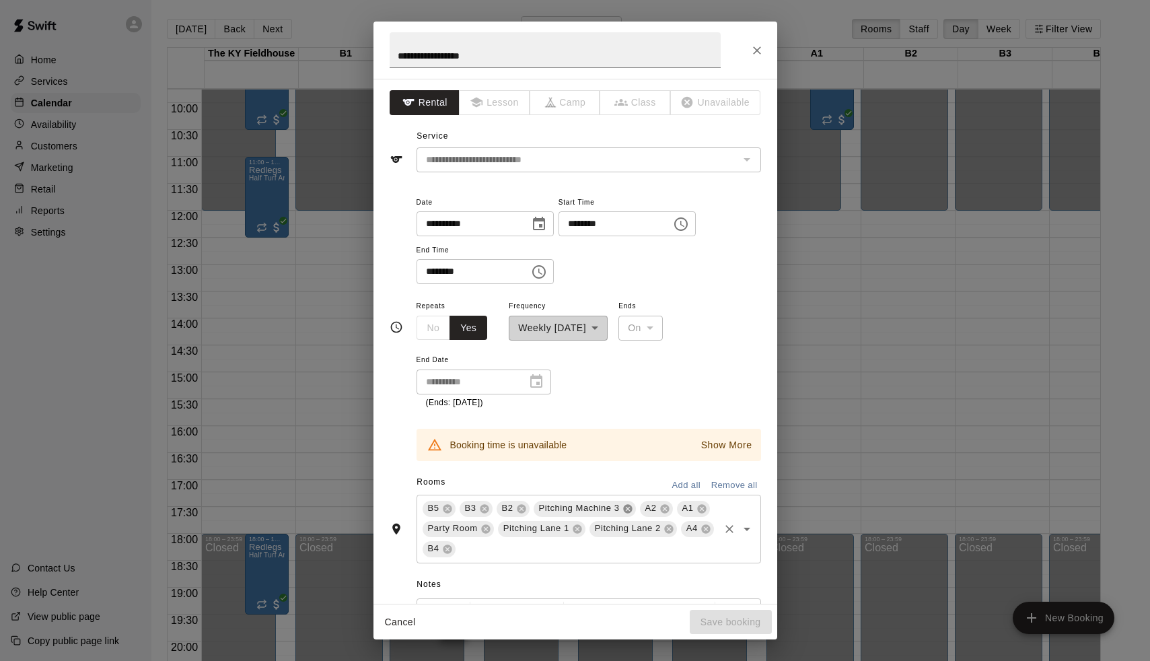
click at [626, 510] on icon at bounding box center [628, 509] width 11 height 11
click at [558, 504] on icon at bounding box center [558, 508] width 9 height 9
click at [594, 507] on icon at bounding box center [596, 508] width 9 height 9
click at [609, 506] on icon at bounding box center [613, 509] width 11 height 11
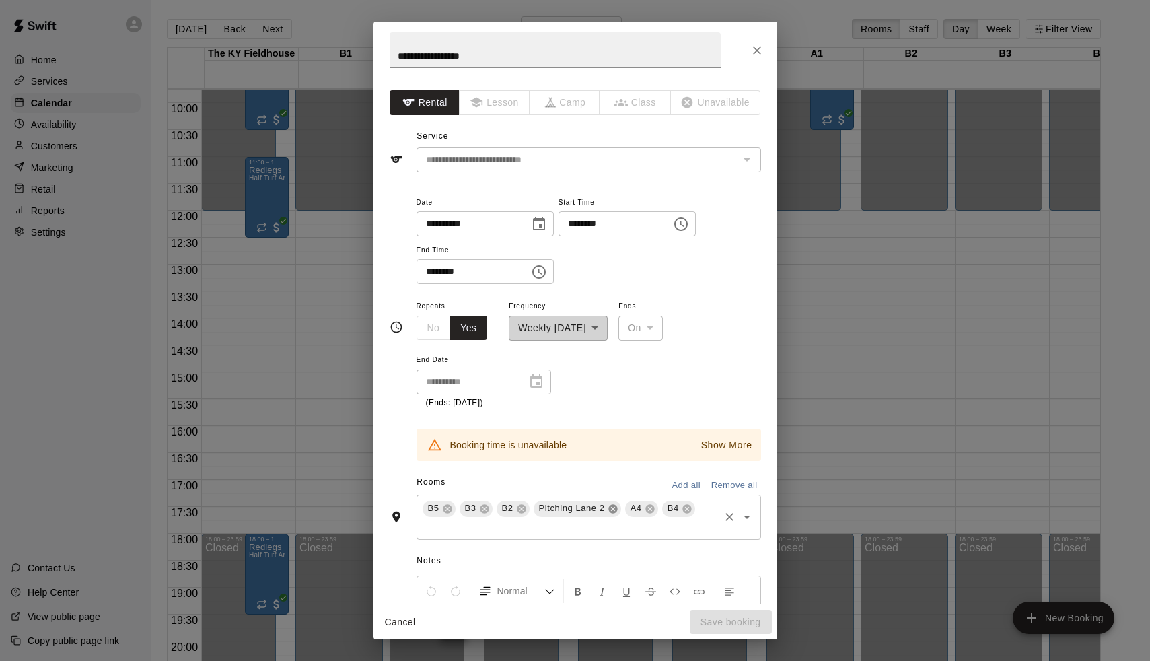
click at [609, 506] on icon at bounding box center [613, 509] width 11 height 11
click at [557, 504] on icon at bounding box center [558, 509] width 11 height 11
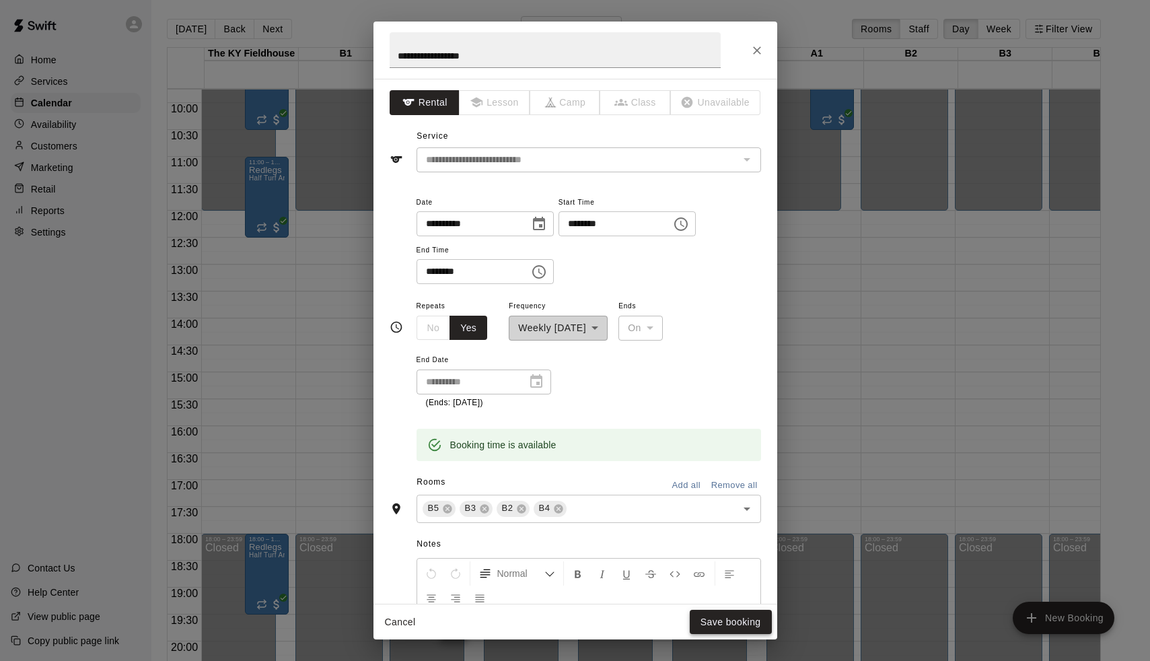
click at [732, 626] on button "Save booking" at bounding box center [731, 622] width 82 height 25
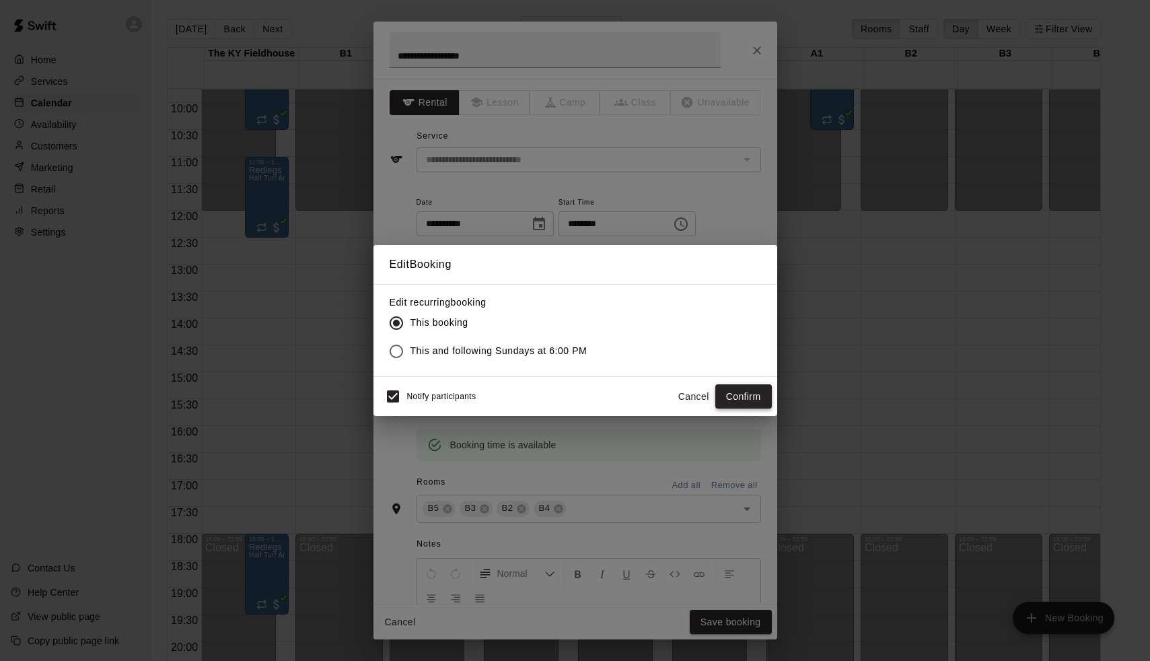
click at [742, 403] on button "Confirm" at bounding box center [744, 396] width 57 height 25
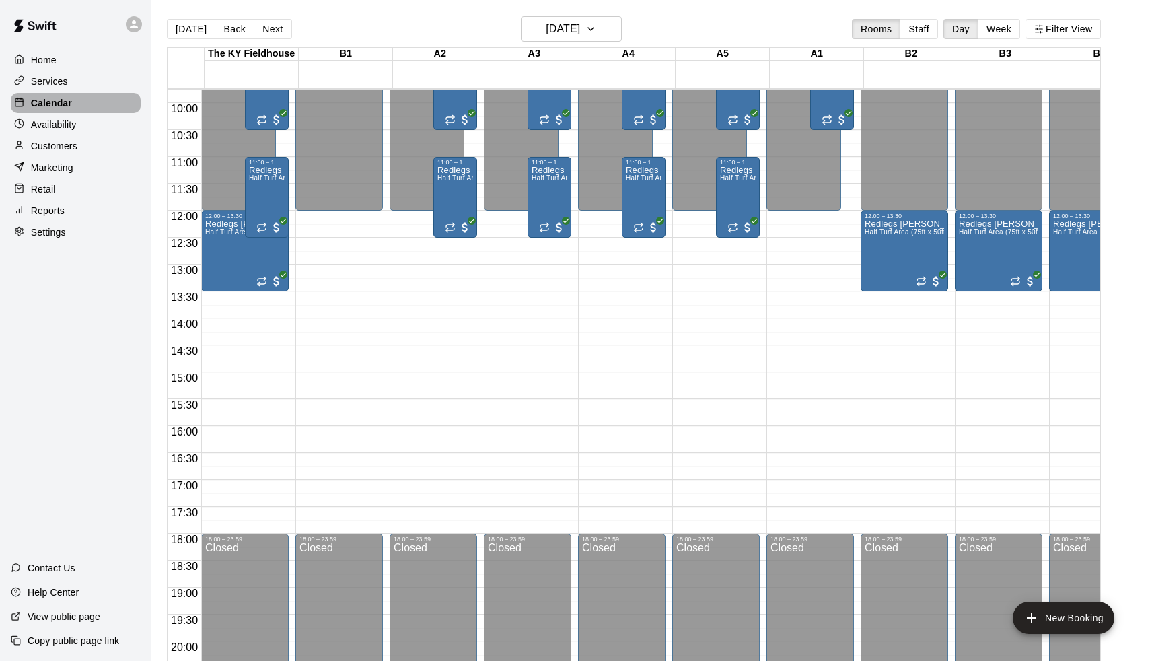
click at [104, 101] on div "Calendar" at bounding box center [76, 103] width 130 height 20
click at [186, 33] on button "[DATE]" at bounding box center [191, 29] width 48 height 20
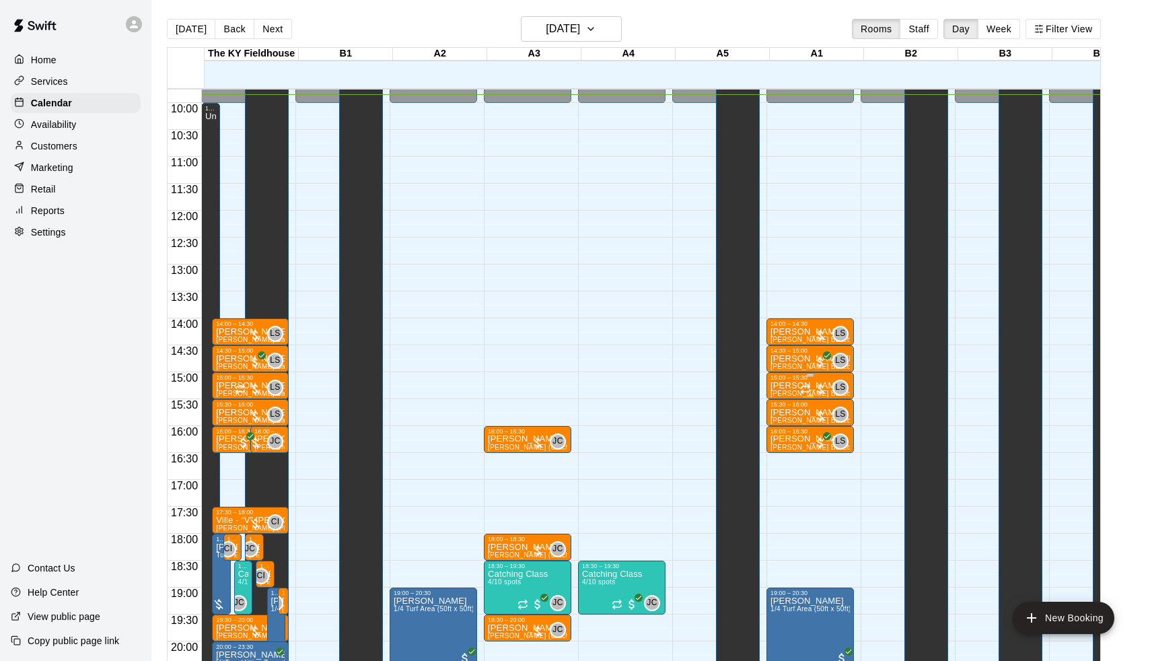
click at [824, 393] on div at bounding box center [813, 388] width 27 height 13
click at [829, 429] on button "edit" at bounding box center [816, 428] width 27 height 26
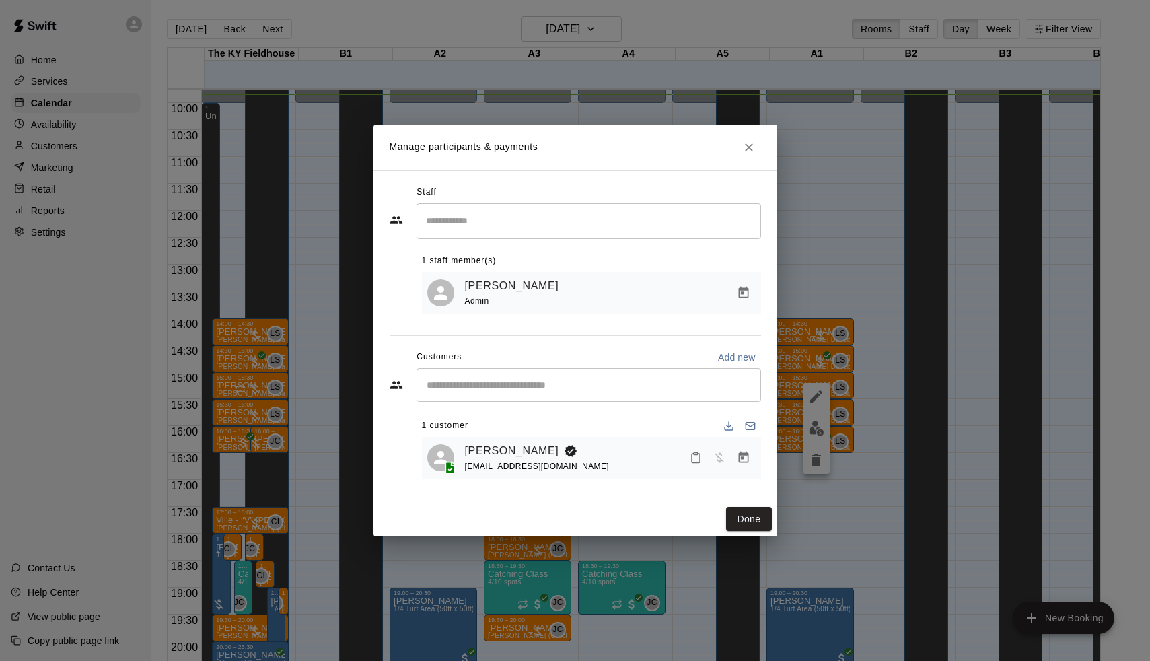
click at [757, 460] on div "[PERSON_NAME] [EMAIL_ADDRESS][DOMAIN_NAME]" at bounding box center [591, 458] width 339 height 42
click at [749, 460] on icon "Manage bookings & payment" at bounding box center [743, 457] width 13 height 13
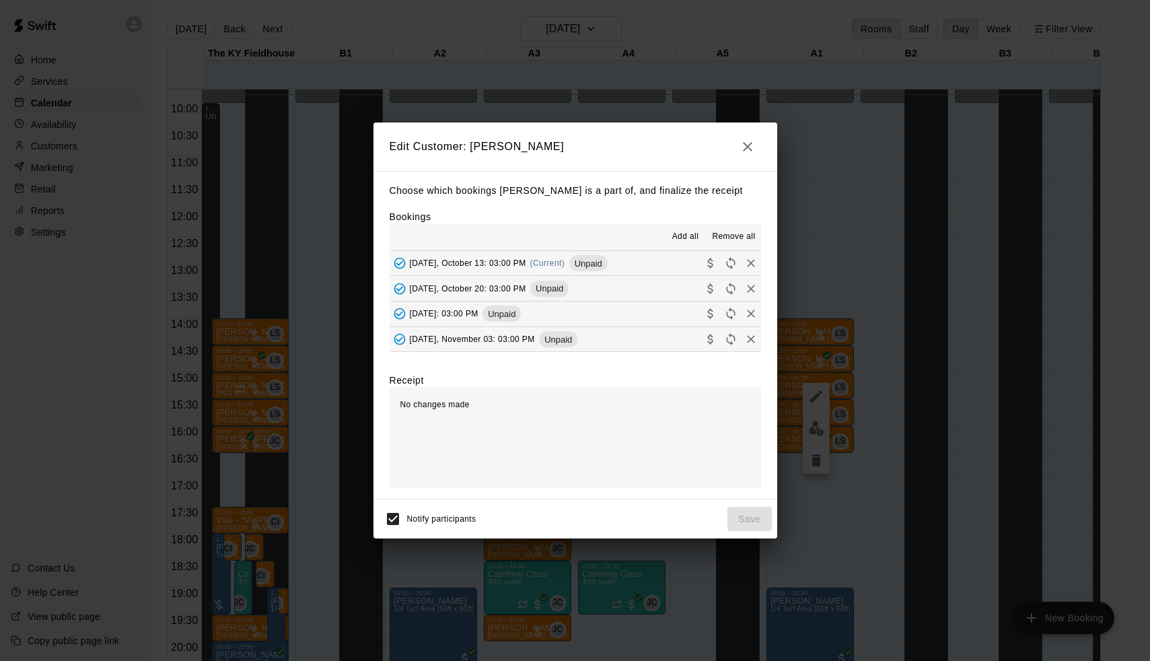
click at [608, 270] on div "[DATE], October 13: 03:00 PM (Current) Unpaid" at bounding box center [499, 263] width 218 height 20
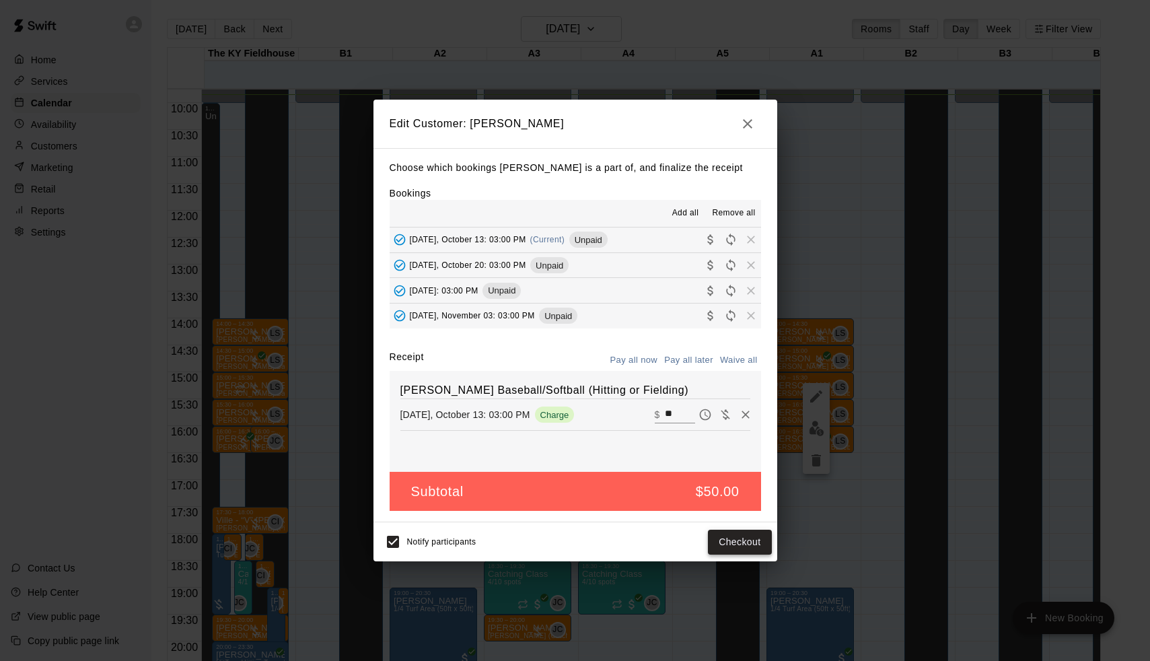
click at [730, 539] on button "Checkout" at bounding box center [739, 542] width 63 height 25
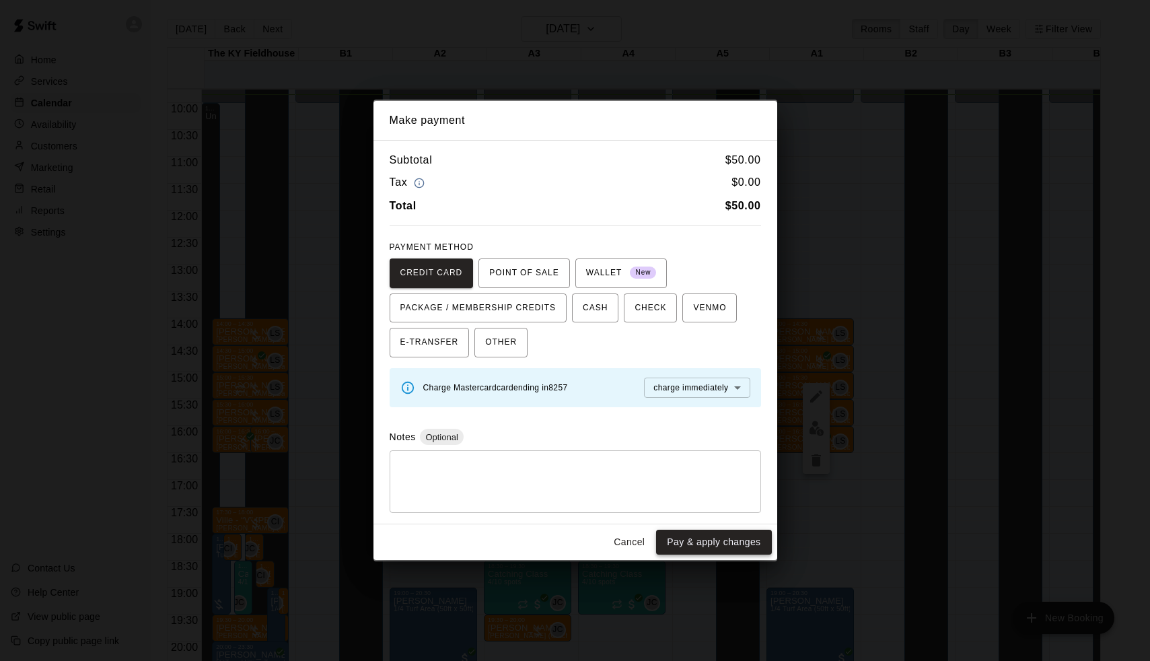
click at [696, 549] on button "Pay & apply changes" at bounding box center [713, 542] width 115 height 25
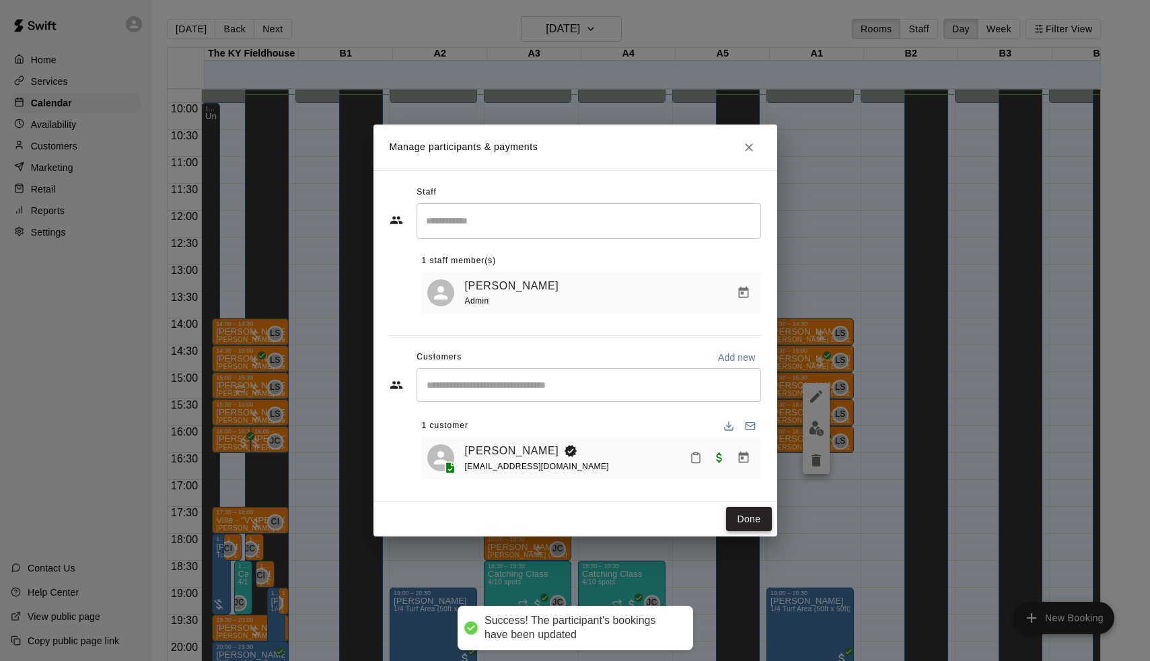
click at [753, 520] on button "Done" at bounding box center [748, 519] width 45 height 25
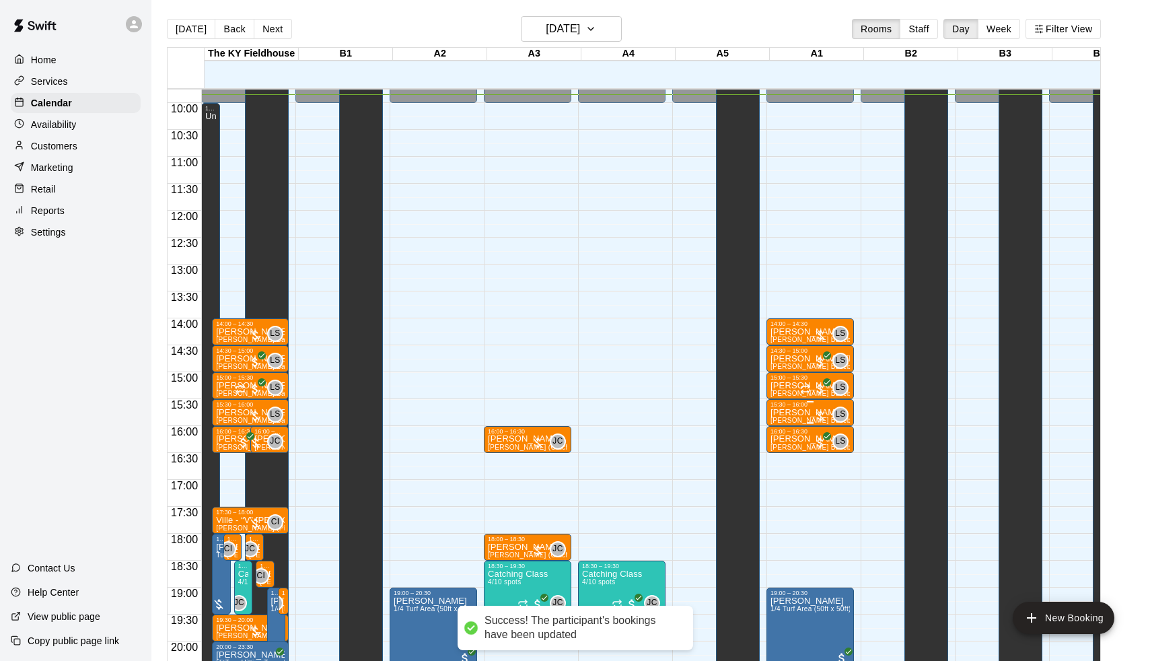
click at [825, 414] on div at bounding box center [820, 415] width 13 height 13
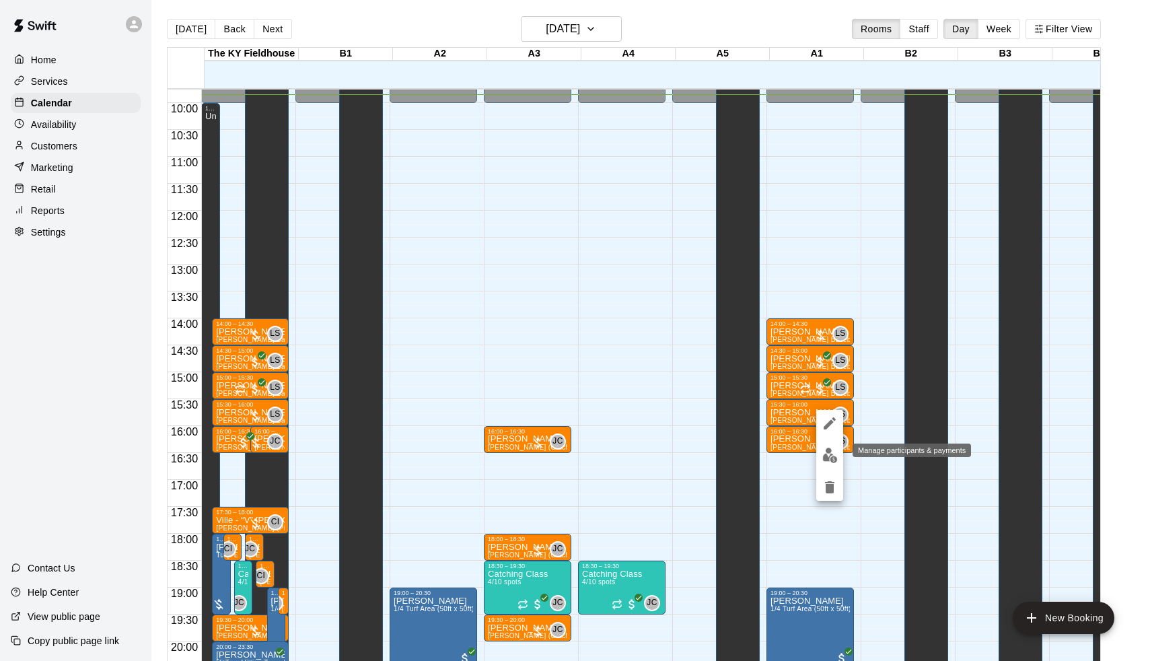
click at [834, 455] on img "edit" at bounding box center [830, 455] width 15 height 15
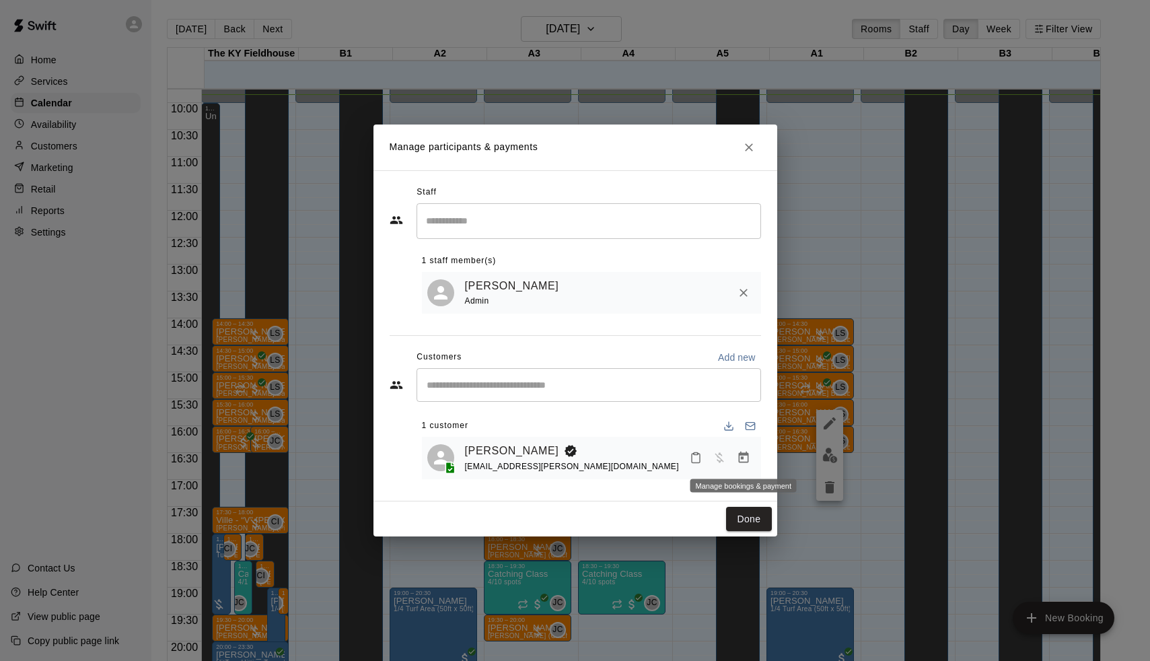
click at [745, 460] on icon "Manage bookings & payment" at bounding box center [743, 457] width 13 height 13
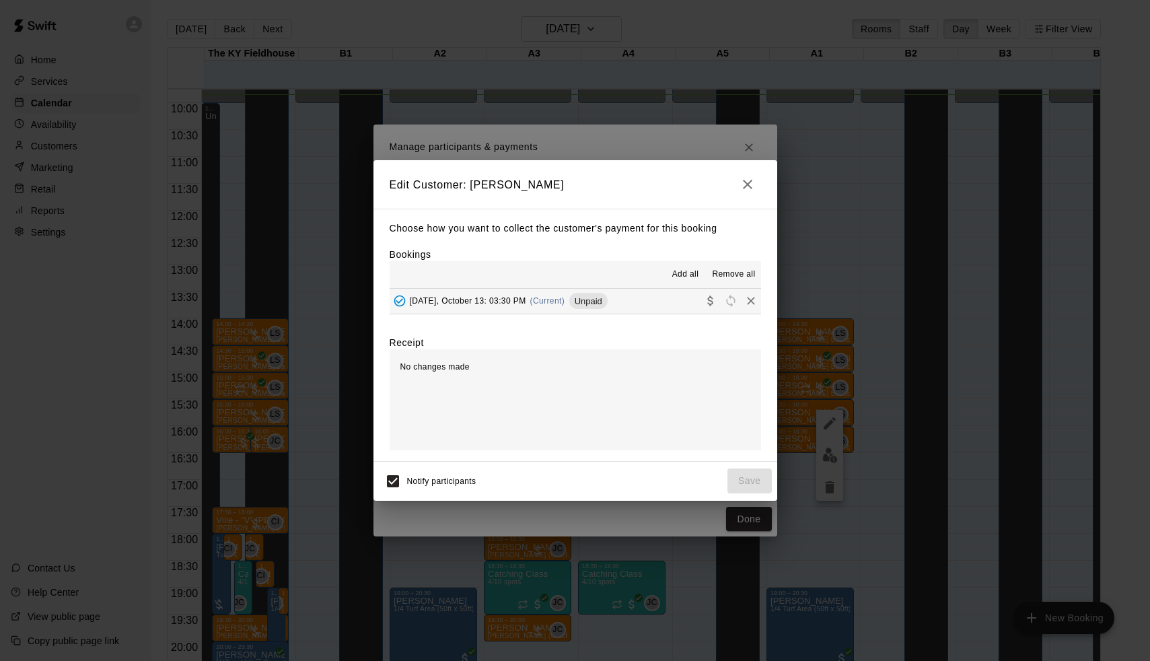
click at [581, 298] on span "Unpaid" at bounding box center [588, 301] width 38 height 10
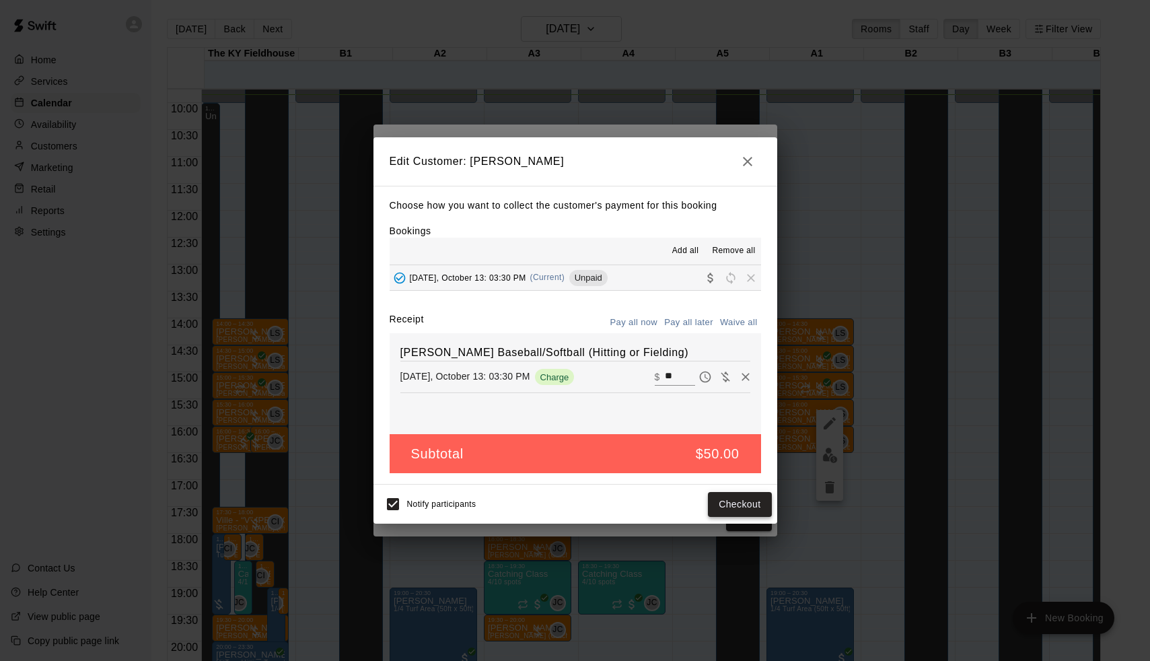
click at [724, 493] on button "Checkout" at bounding box center [739, 504] width 63 height 25
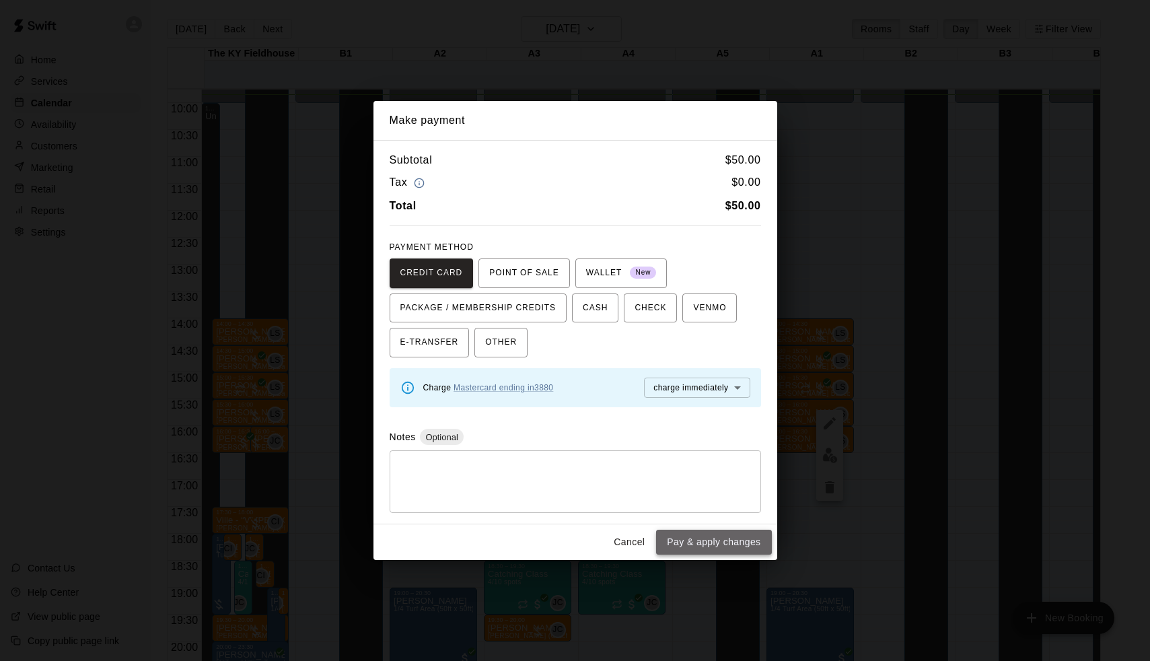
click at [709, 535] on button "Pay & apply changes" at bounding box center [713, 542] width 115 height 25
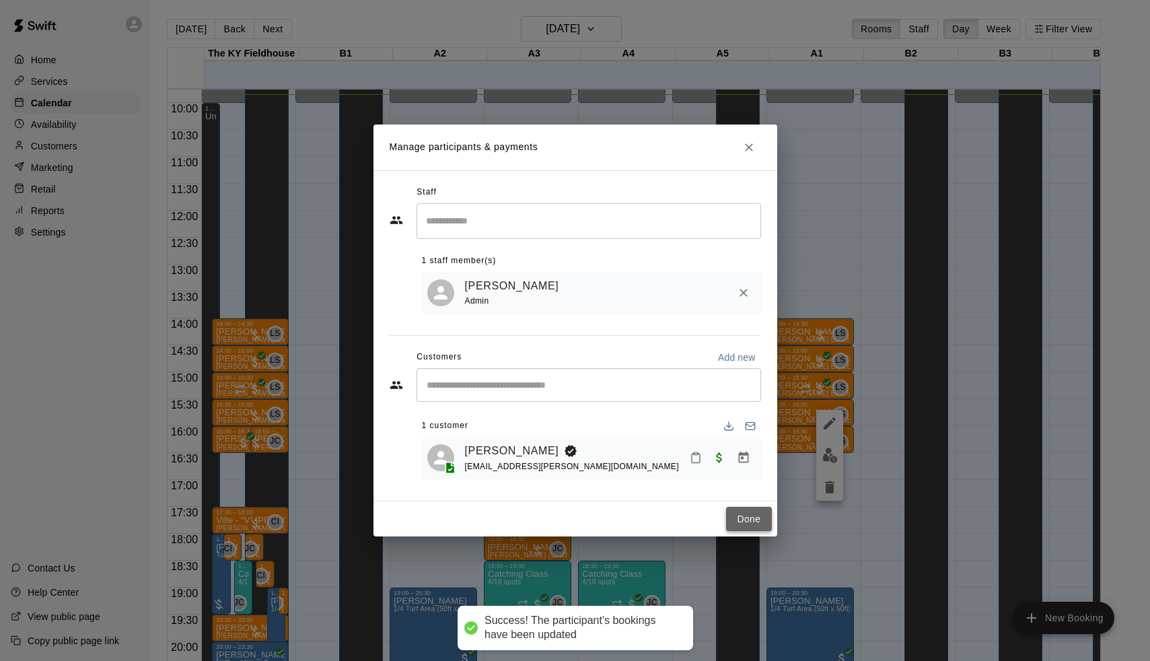
click at [729, 525] on button "Done" at bounding box center [748, 519] width 45 height 25
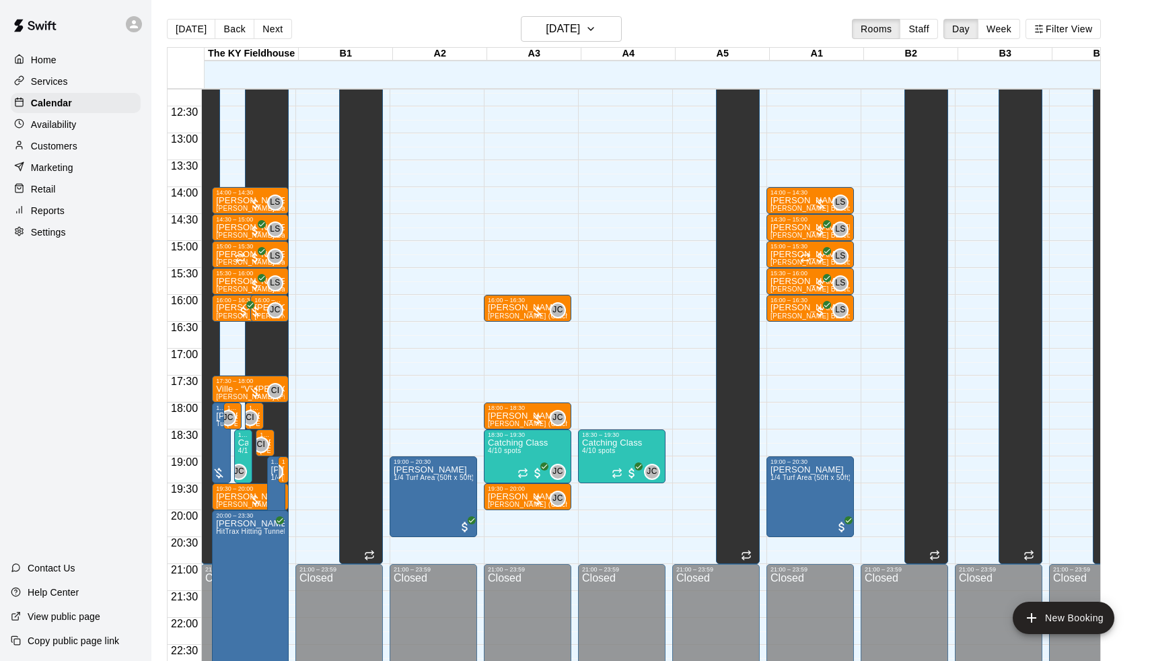
scroll to position [656, 0]
click at [53, 236] on p "Settings" at bounding box center [48, 232] width 35 height 13
select select "**"
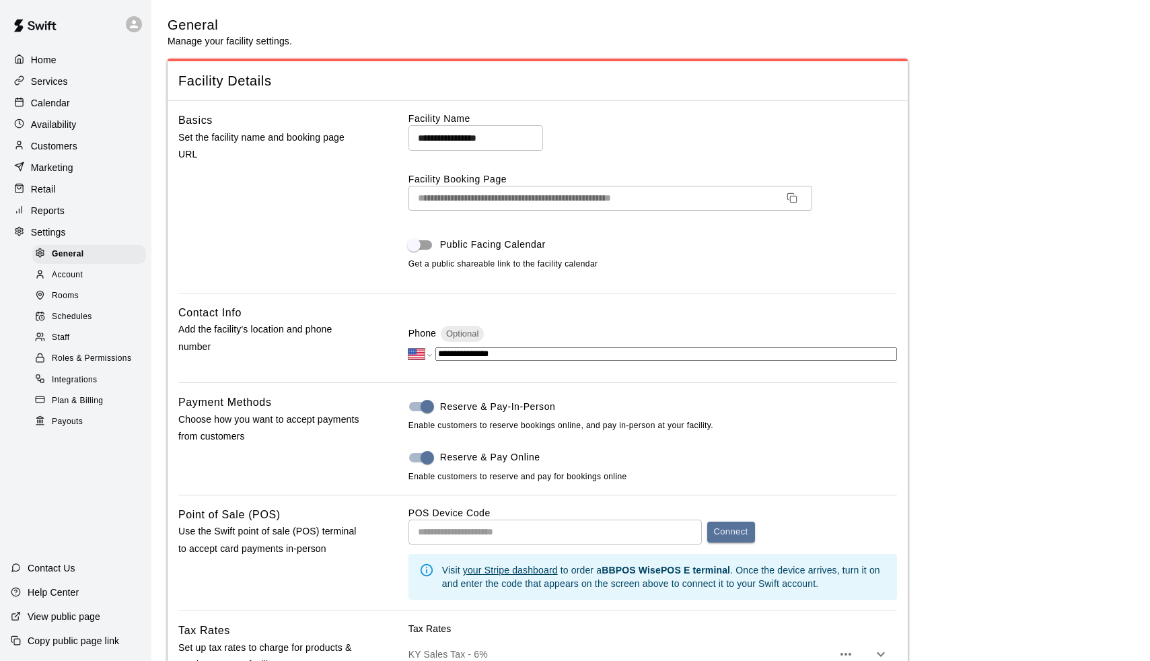
scroll to position [2564, 0]
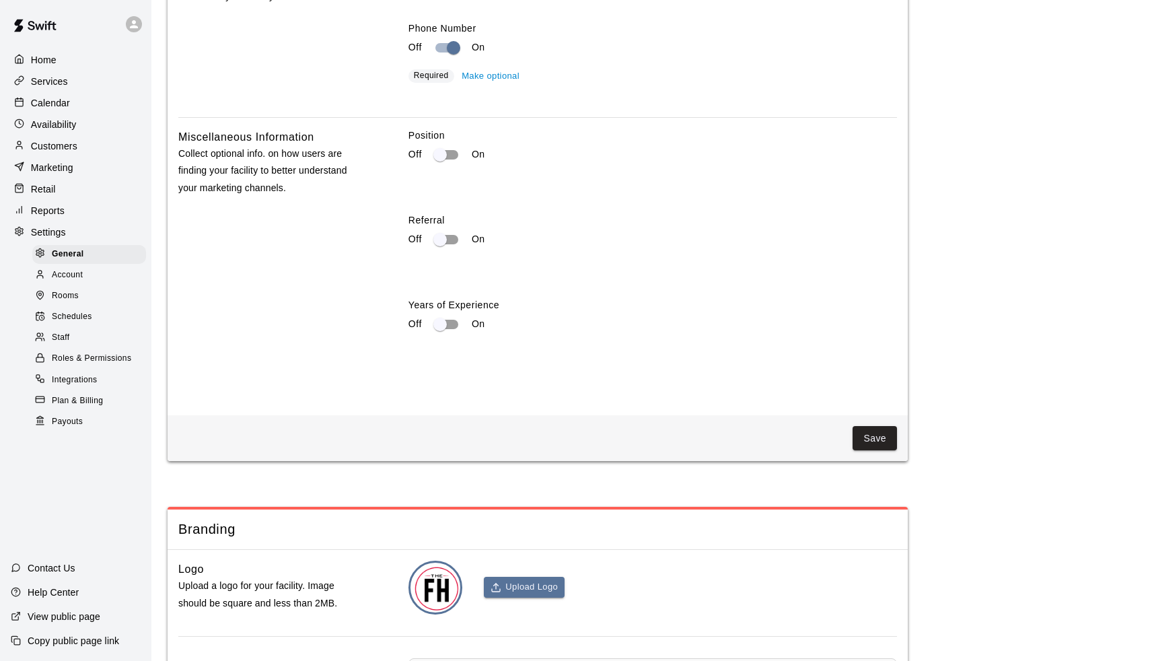
click at [69, 331] on span "Staff" at bounding box center [61, 337] width 18 height 13
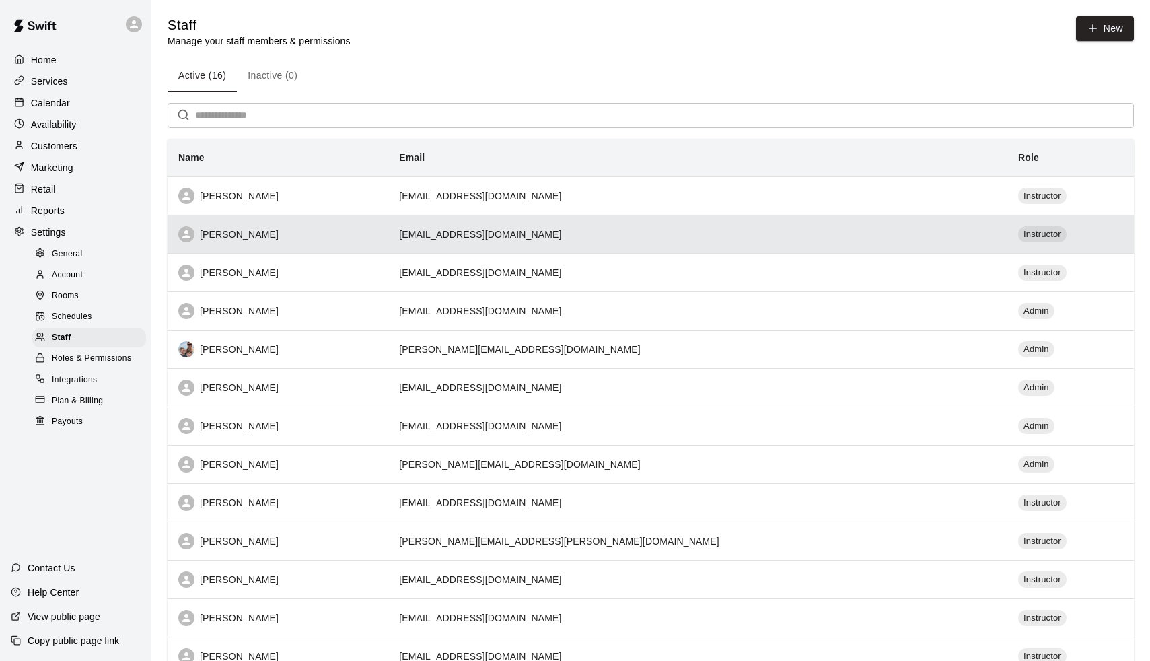
click at [913, 238] on td "[EMAIL_ADDRESS][DOMAIN_NAME]" at bounding box center [697, 234] width 619 height 38
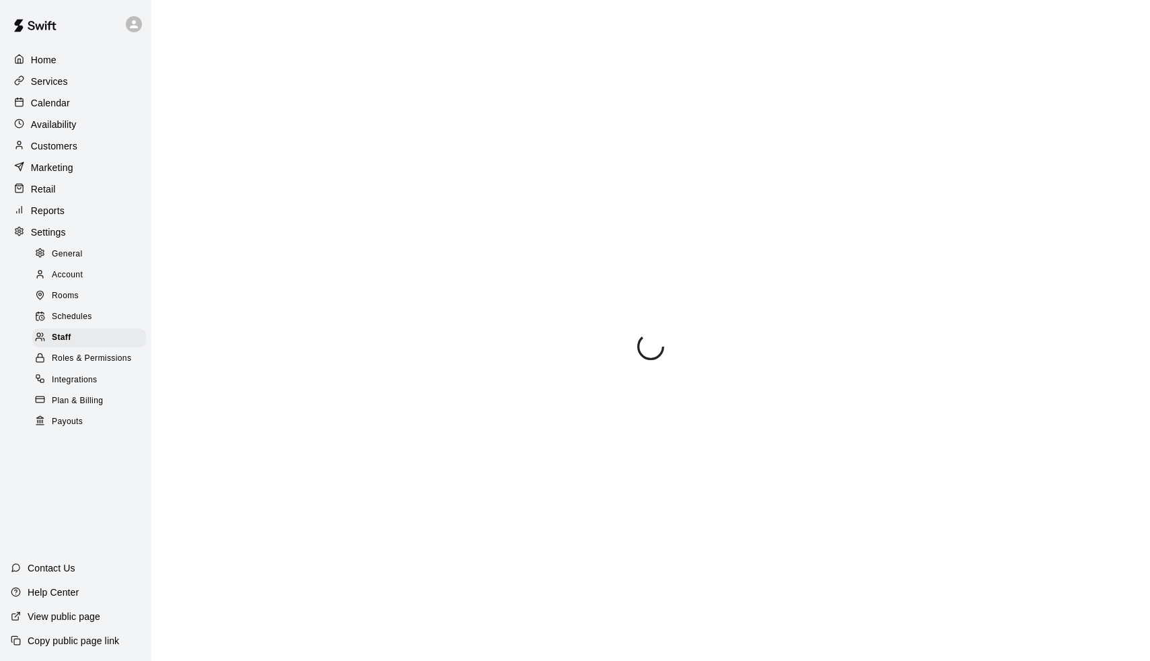
select select "**"
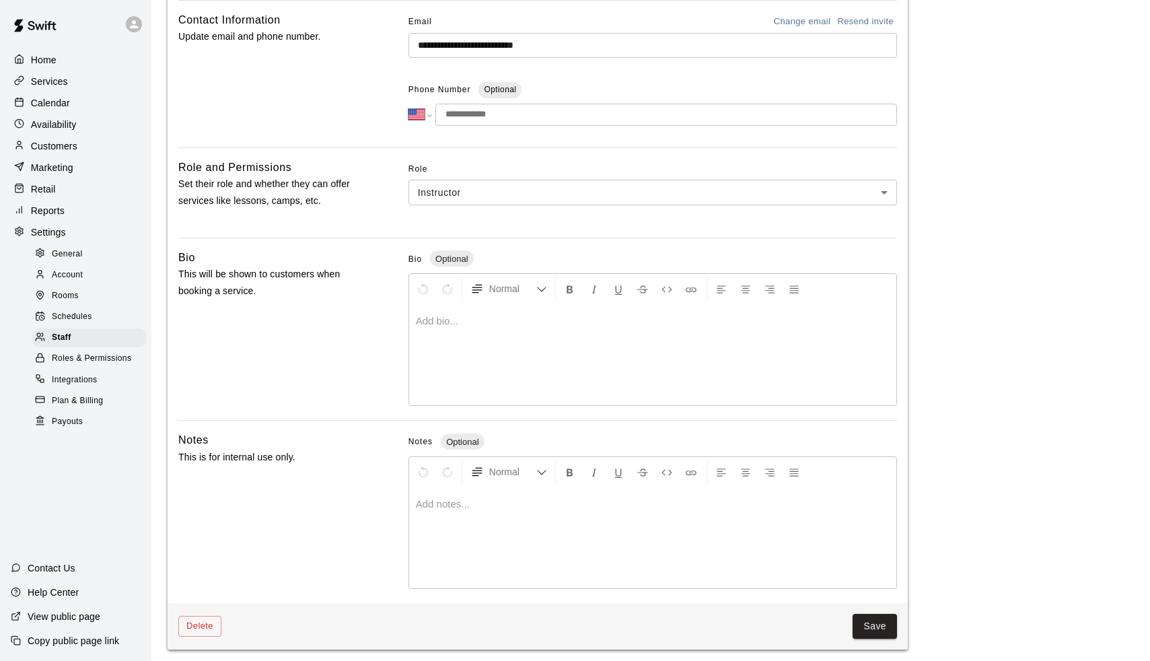
scroll to position [219, 0]
click at [206, 617] on button "Delete" at bounding box center [199, 627] width 43 height 21
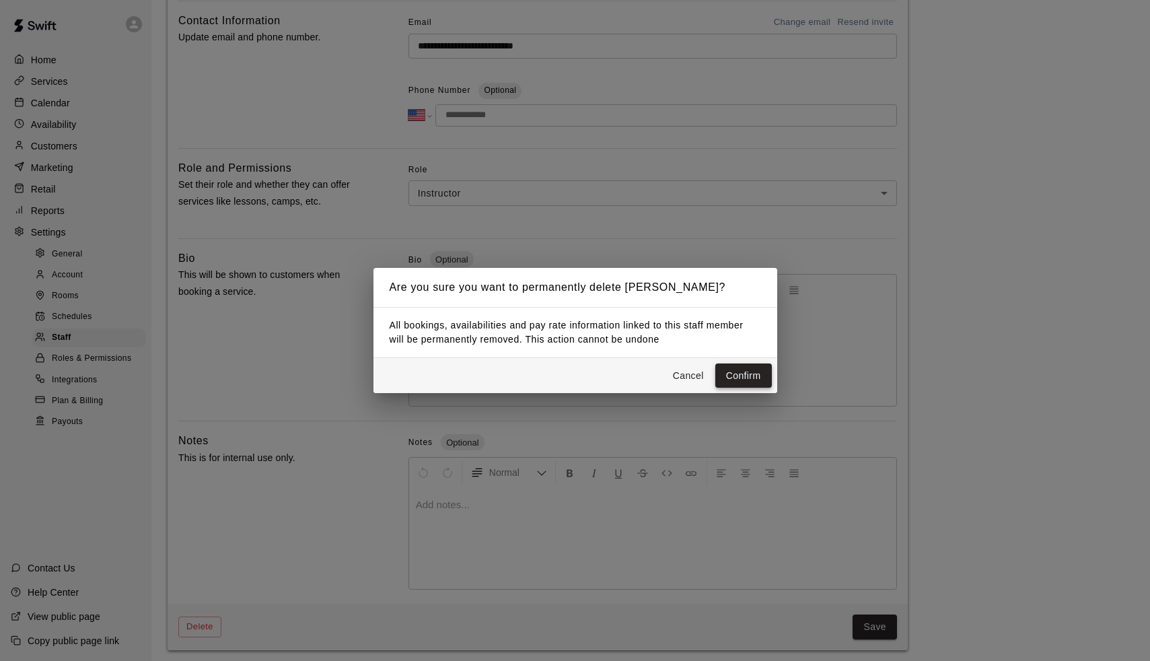
click at [732, 372] on button "Confirm" at bounding box center [744, 376] width 57 height 25
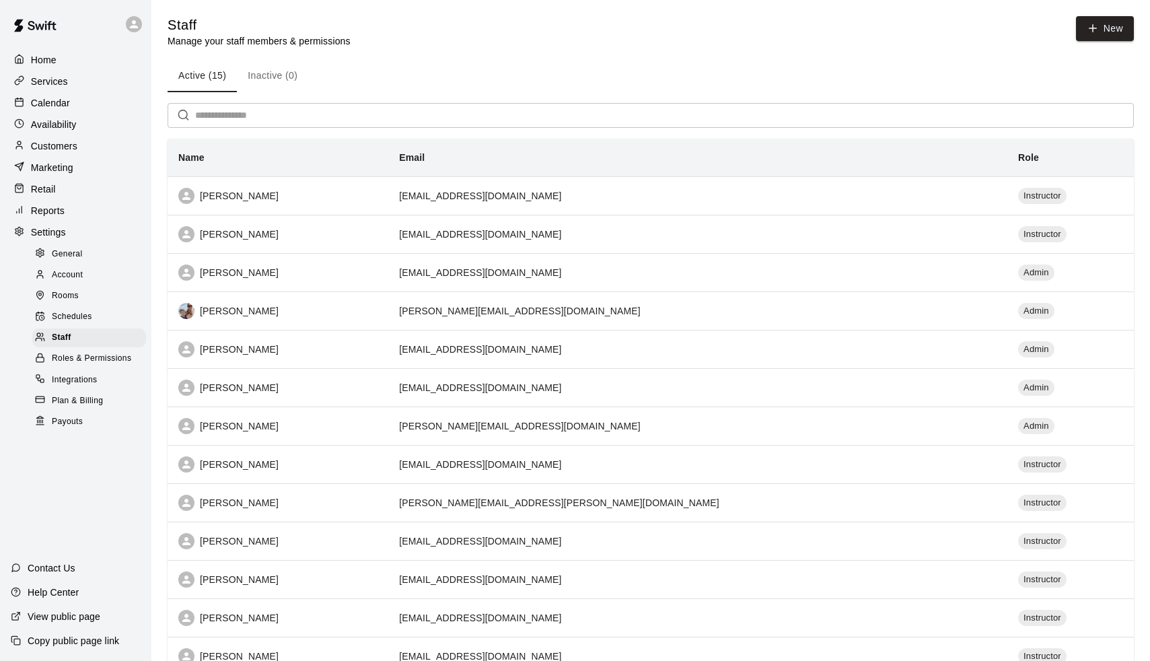
click at [49, 108] on p "Calendar" at bounding box center [50, 102] width 39 height 13
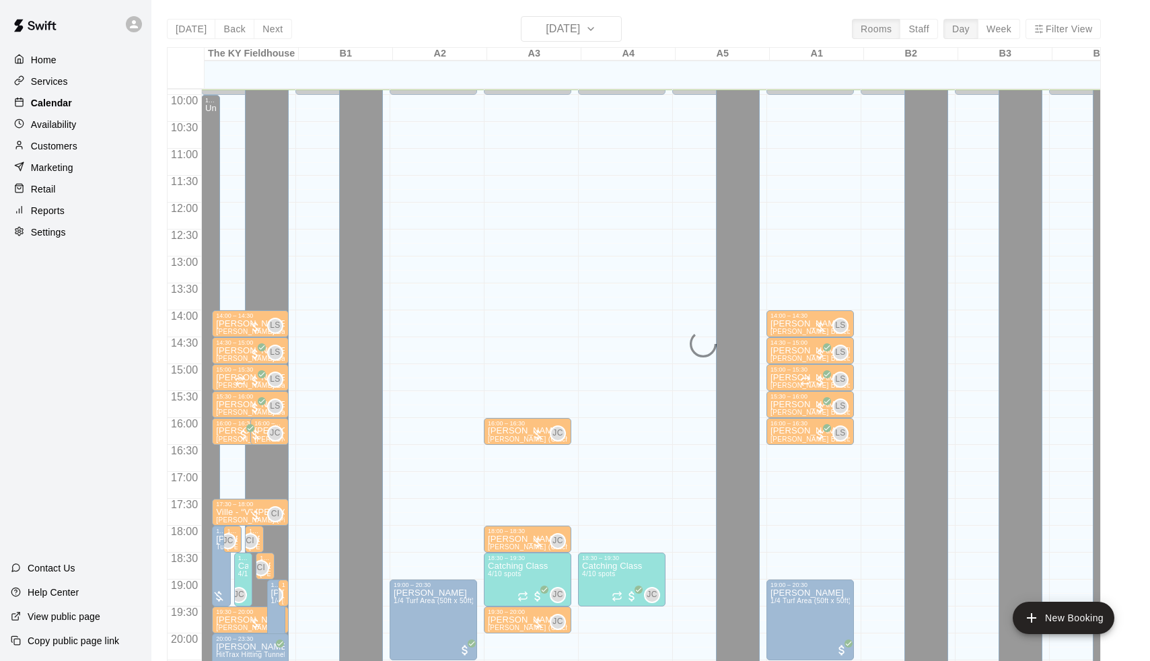
scroll to position [533, 0]
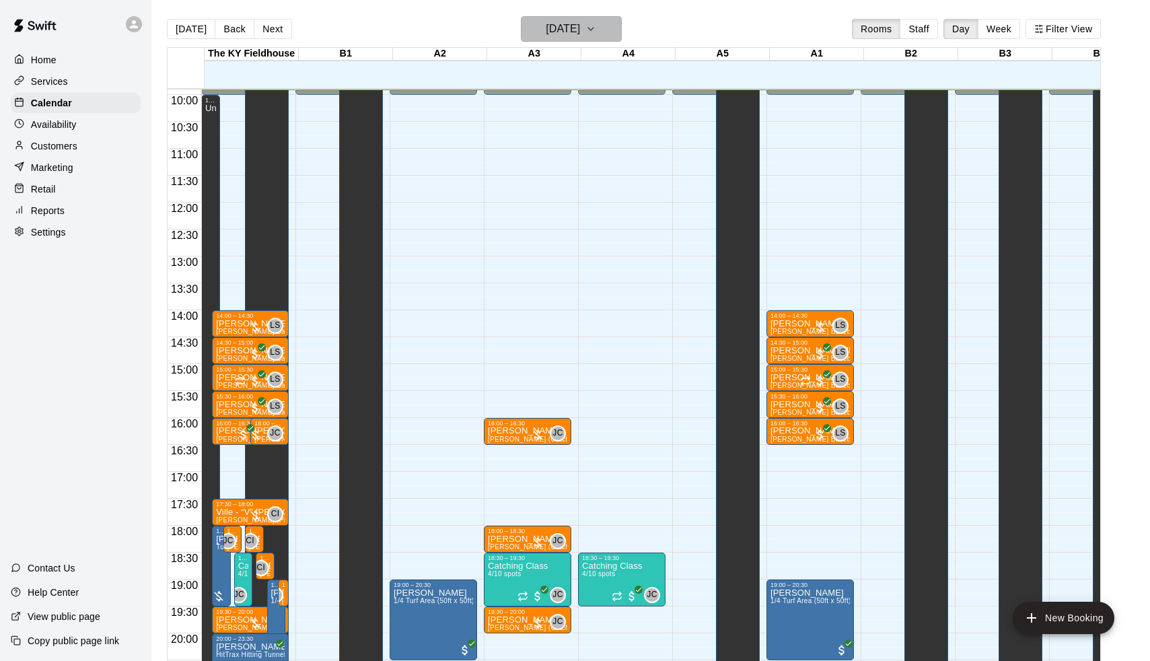
click at [559, 25] on h6 "[DATE]" at bounding box center [563, 29] width 34 height 19
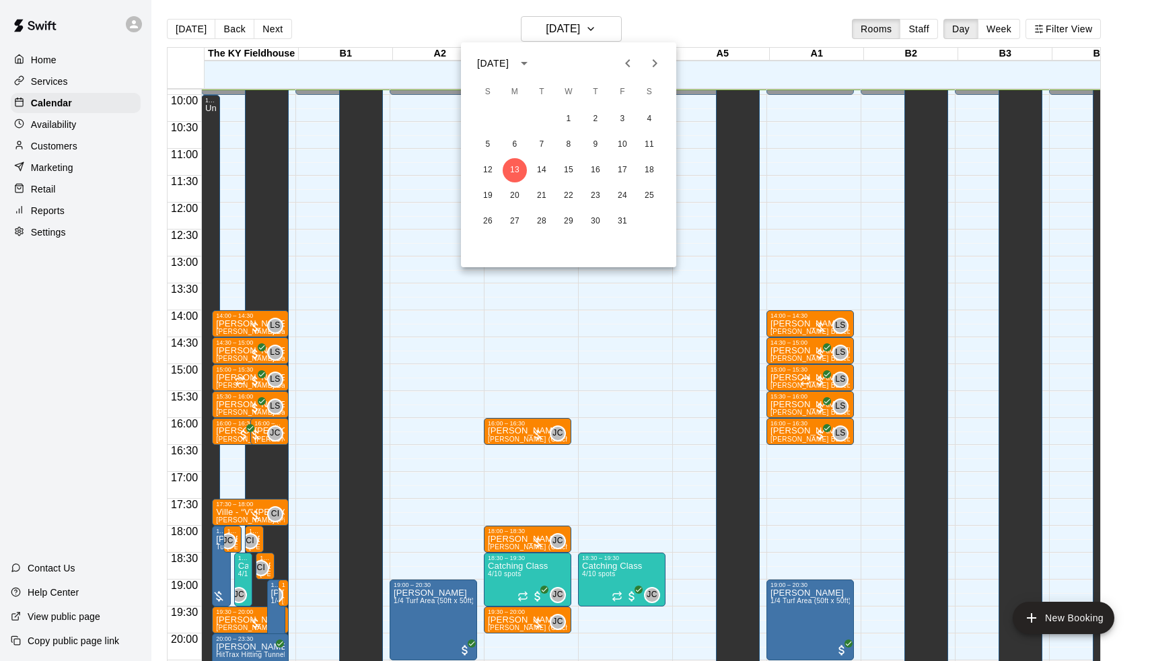
click at [650, 62] on icon "Next month" at bounding box center [655, 63] width 16 height 16
click at [510, 147] on button "3" at bounding box center [515, 145] width 24 height 24
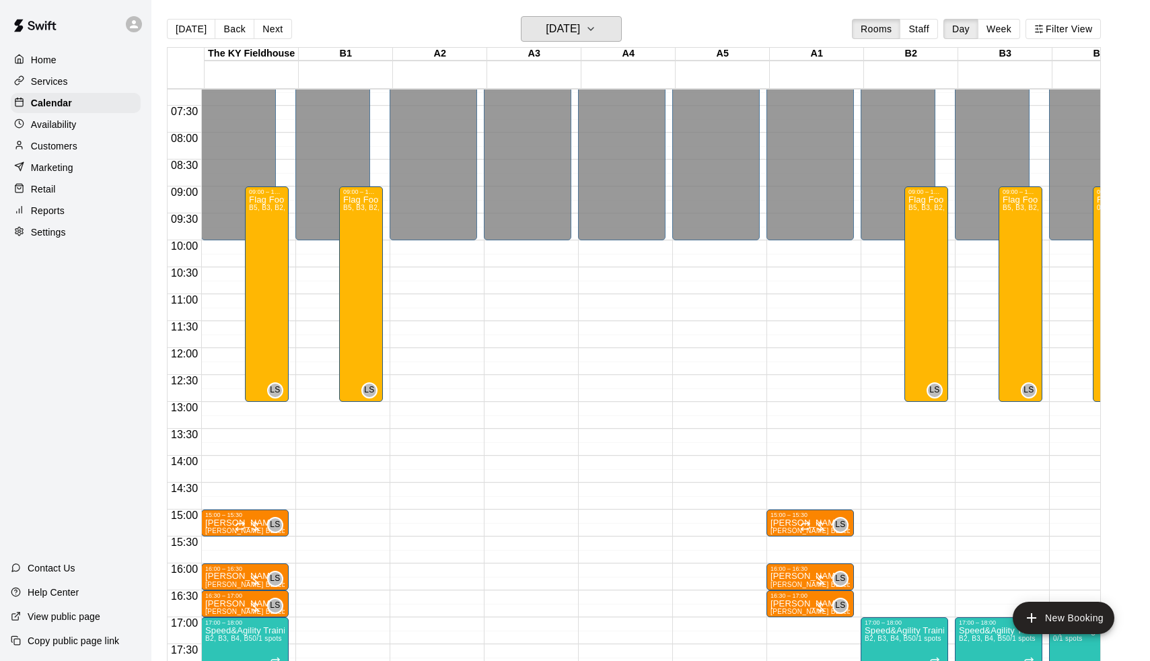
scroll to position [386, 0]
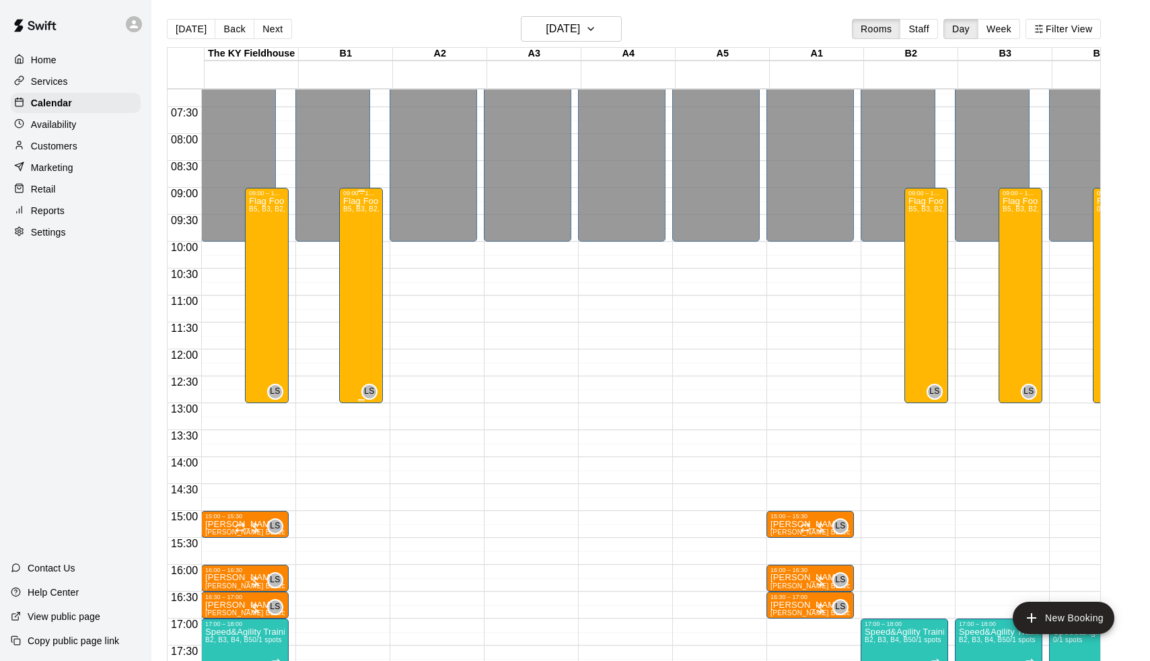
click at [352, 258] on div "Flag Football Tournament Camp B5, B3, B2, B1, B4 0/15 spots" at bounding box center [361, 527] width 36 height 661
click at [355, 245] on img "edit" at bounding box center [359, 243] width 15 height 15
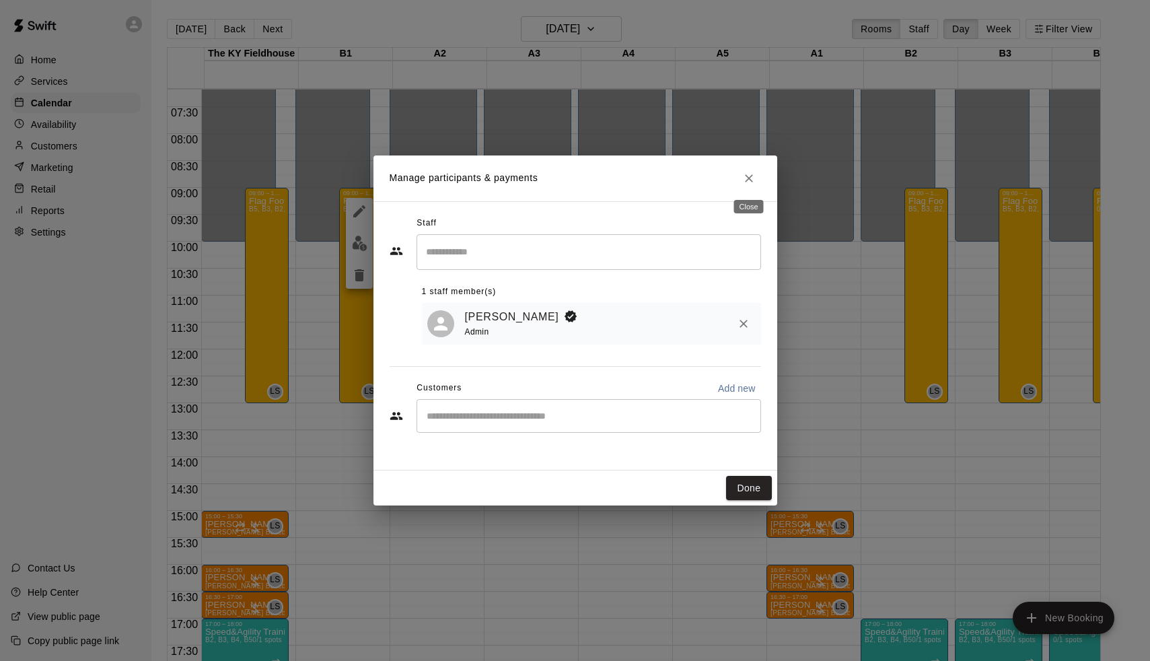
click at [745, 176] on icon "Close" at bounding box center [748, 178] width 13 height 13
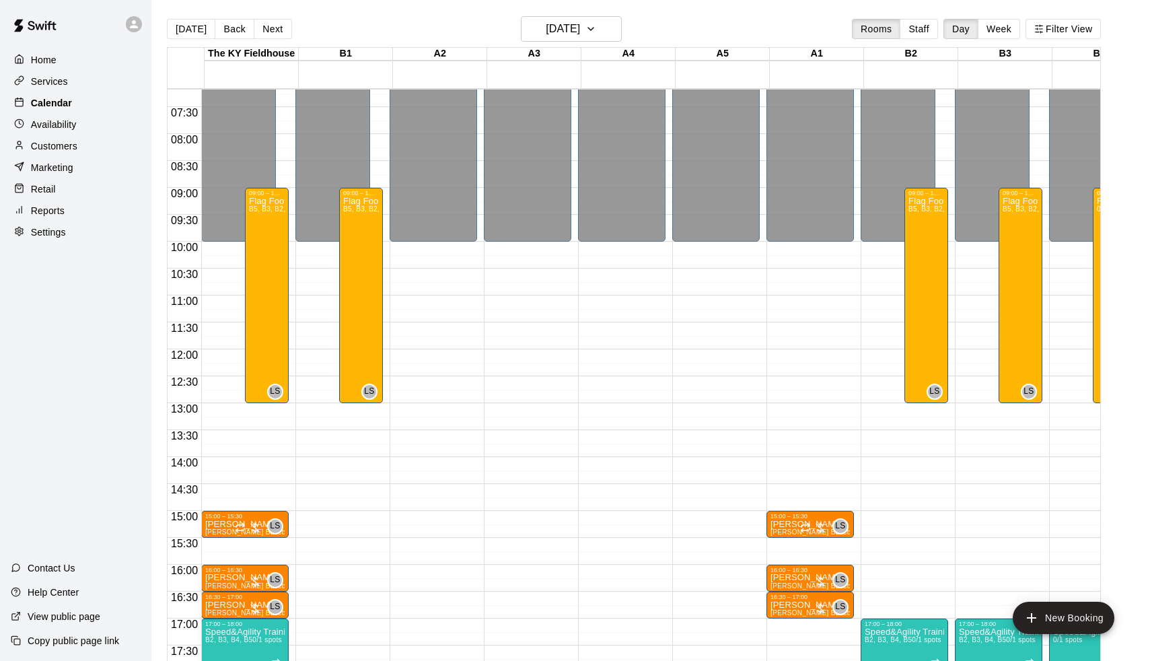
click at [65, 96] on p "Calendar" at bounding box center [51, 102] width 41 height 13
click at [186, 32] on button "[DATE]" at bounding box center [191, 29] width 48 height 20
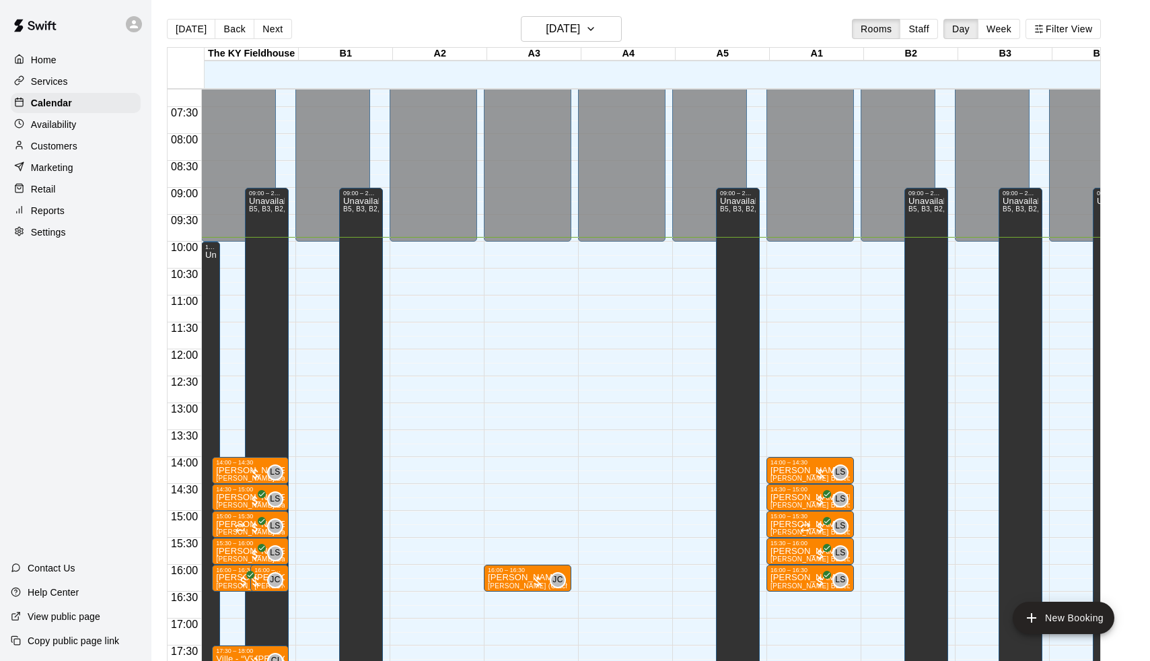
click at [49, 85] on p "Services" at bounding box center [49, 81] width 37 height 13
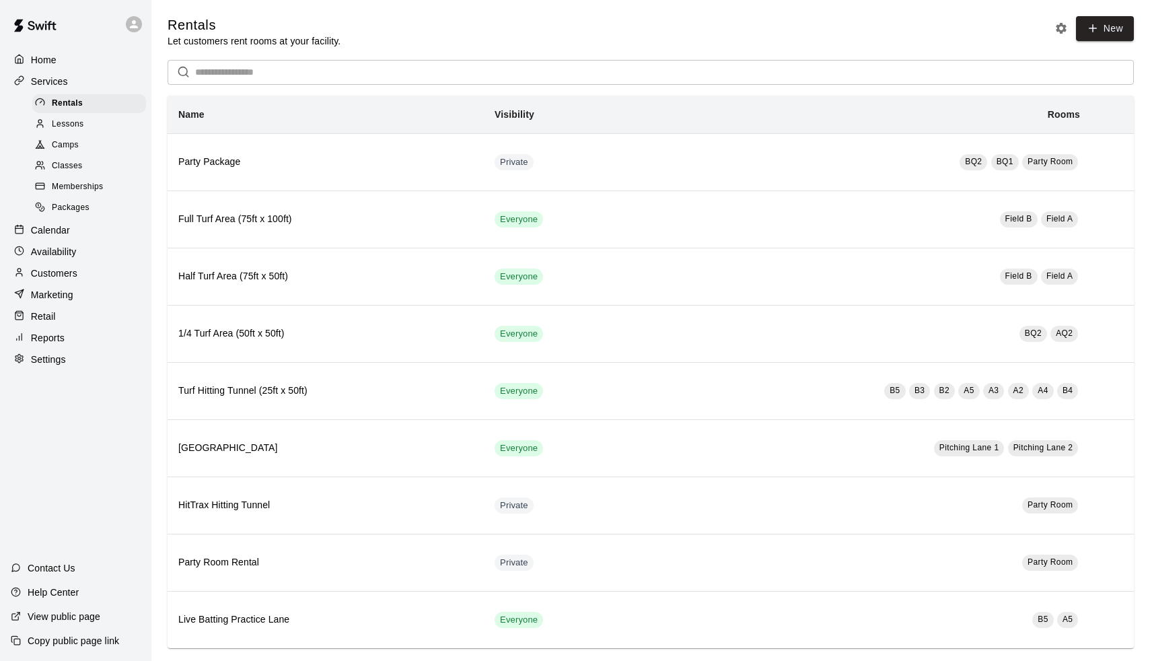
click at [63, 151] on div "Camps" at bounding box center [89, 145] width 114 height 19
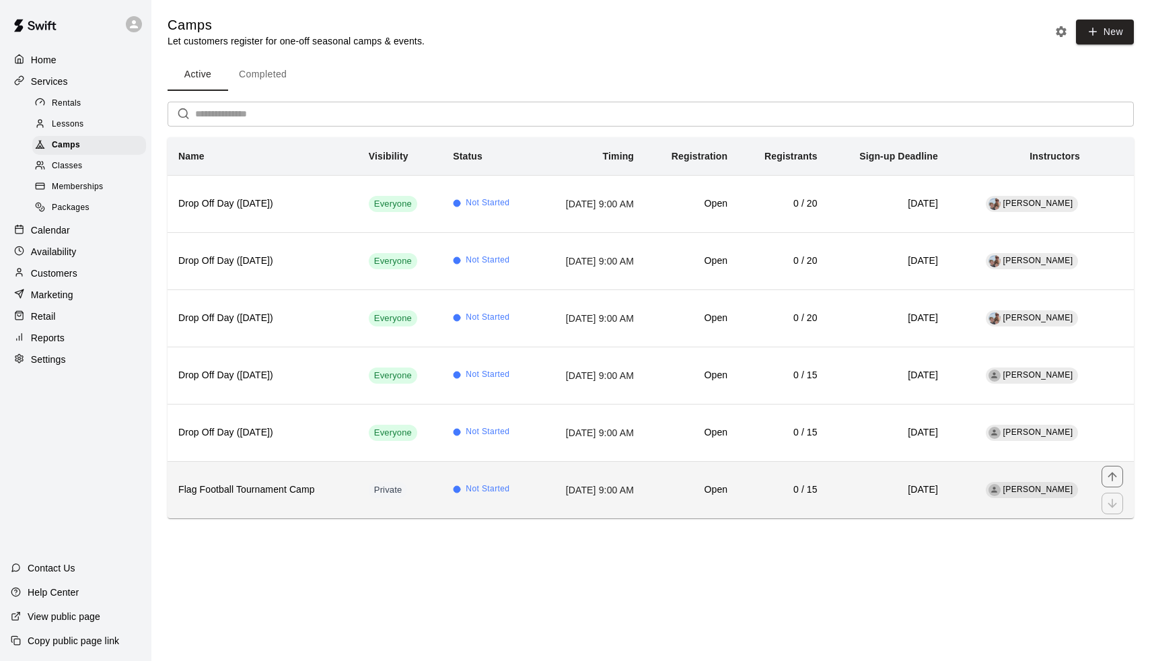
click at [369, 493] on span "Private" at bounding box center [388, 490] width 39 height 13
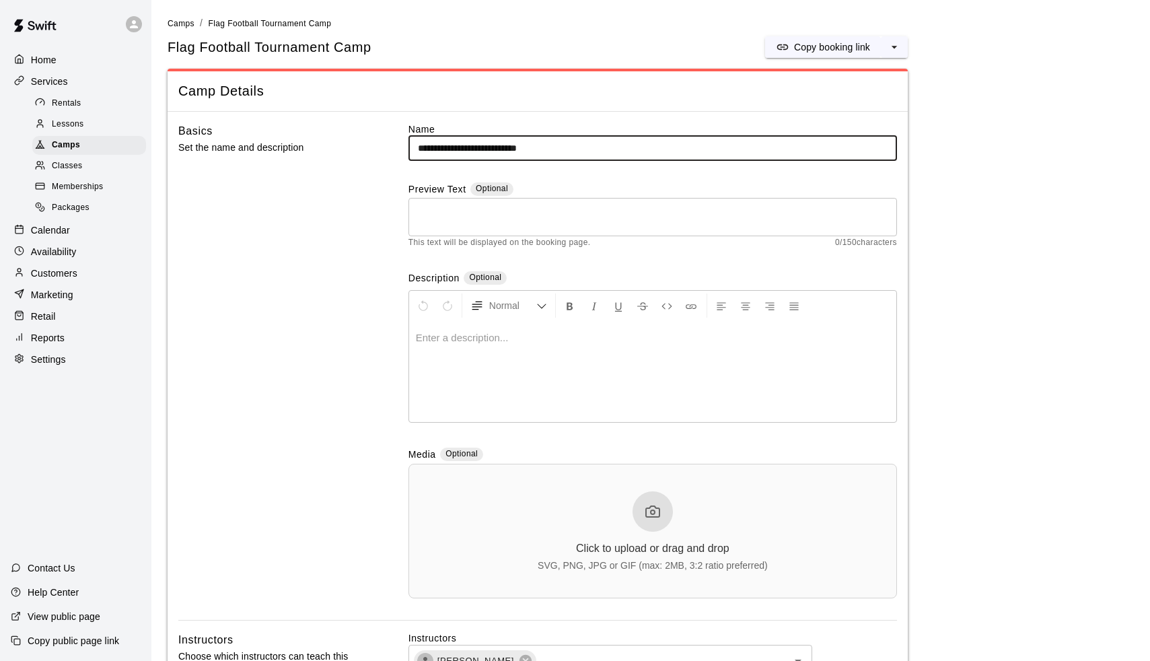
drag, startPoint x: 576, startPoint y: 145, endPoint x: 337, endPoint y: 98, distance: 244.1
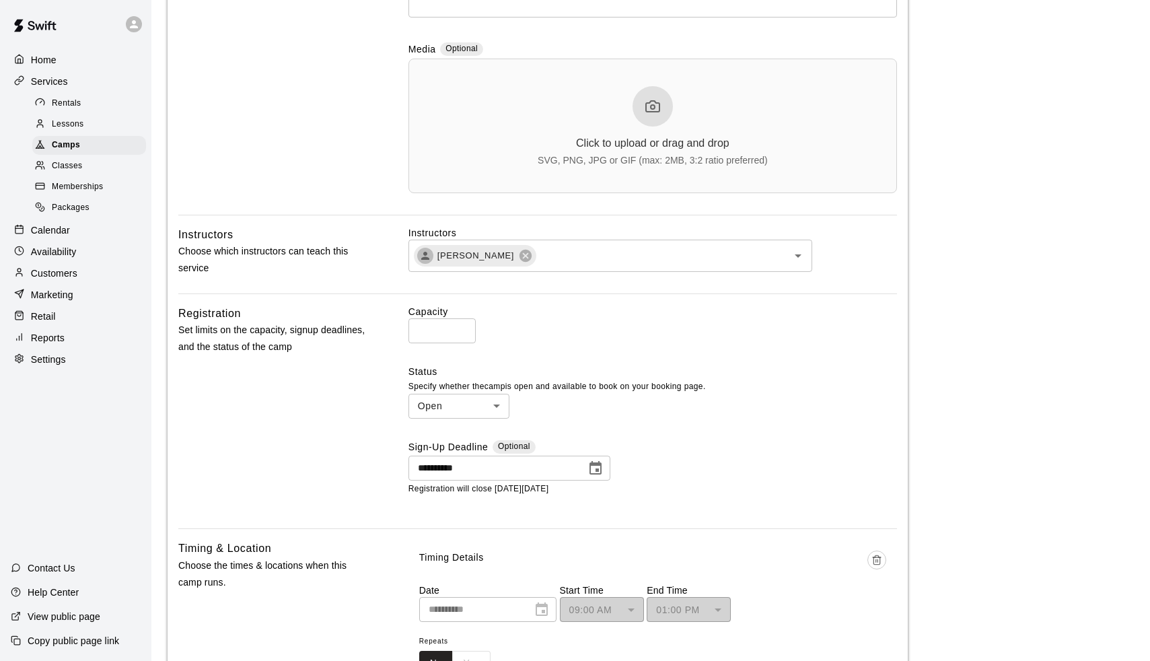
scroll to position [406, 0]
type input "**********"
click at [431, 327] on input "**" at bounding box center [442, 330] width 67 height 25
type input "*"
type input "**"
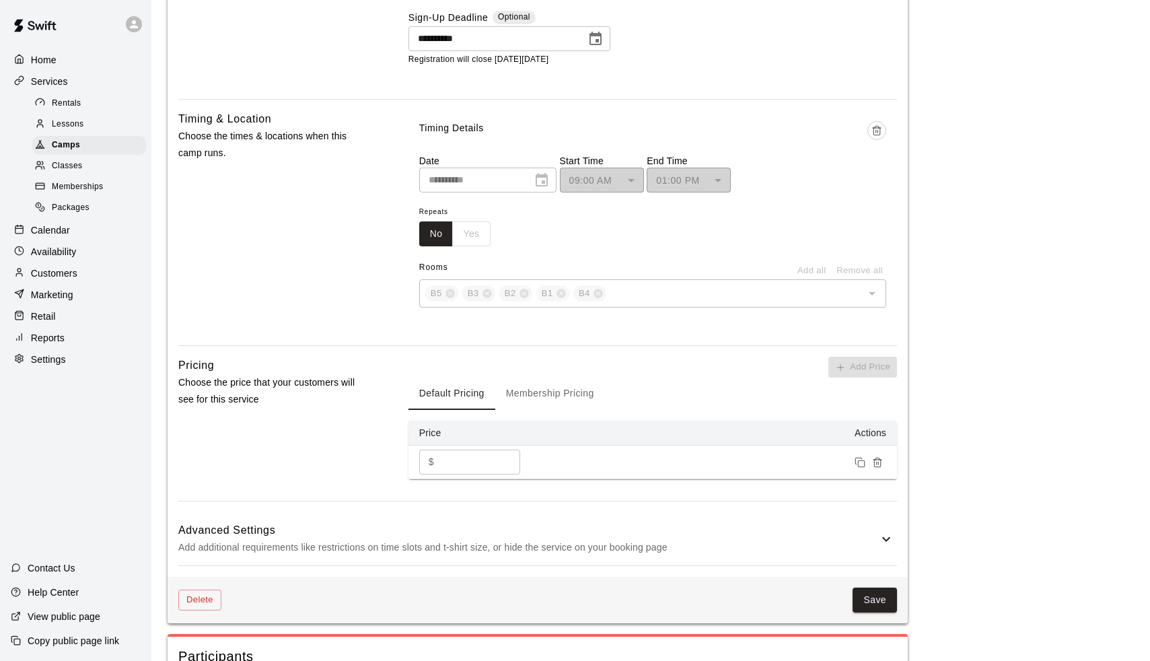
scroll to position [843, 0]
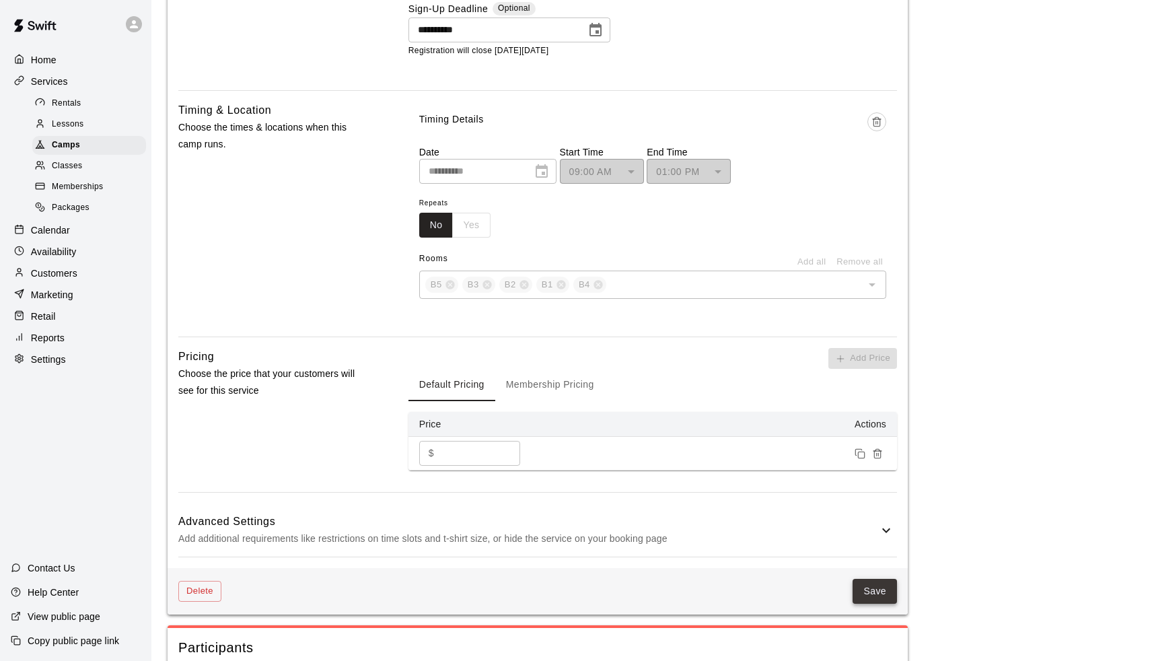
click at [874, 585] on button "Save" at bounding box center [875, 591] width 44 height 25
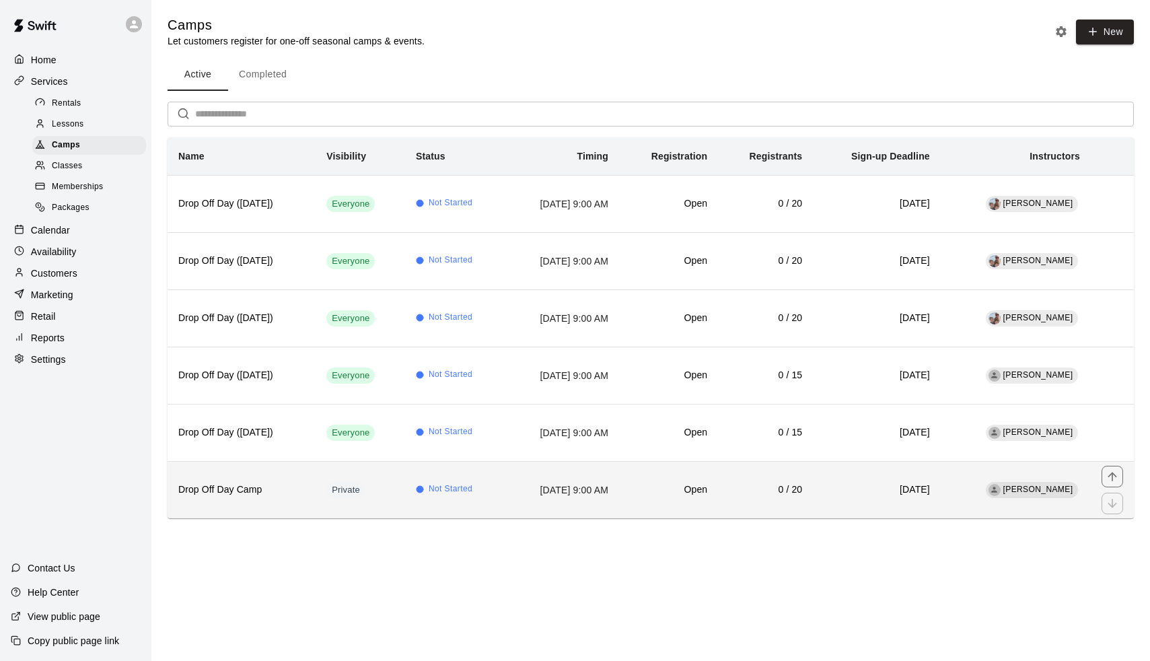
click at [347, 470] on td "Private" at bounding box center [361, 489] width 90 height 57
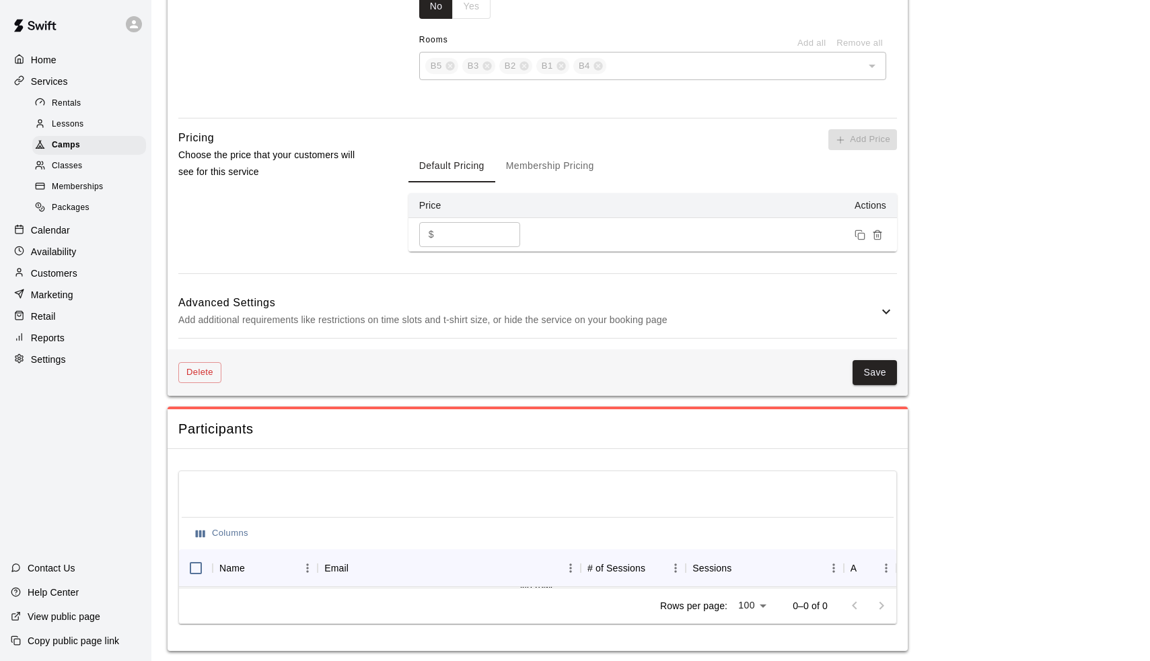
scroll to position [1062, 0]
click at [883, 313] on icon at bounding box center [886, 312] width 16 height 16
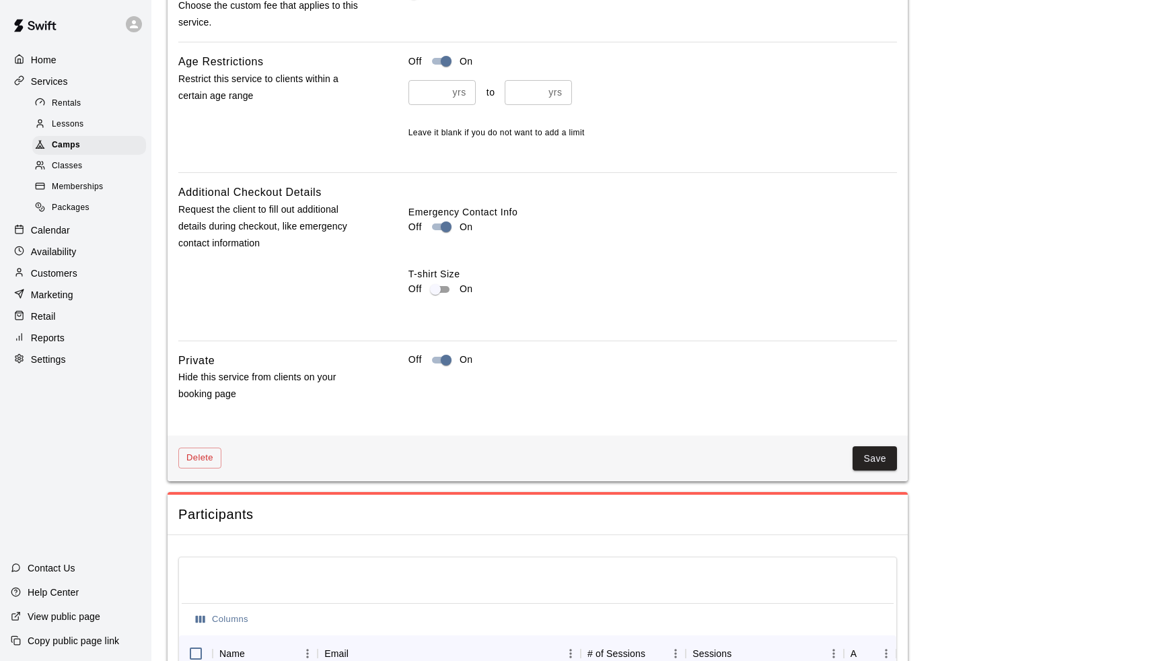
scroll to position [1547, 0]
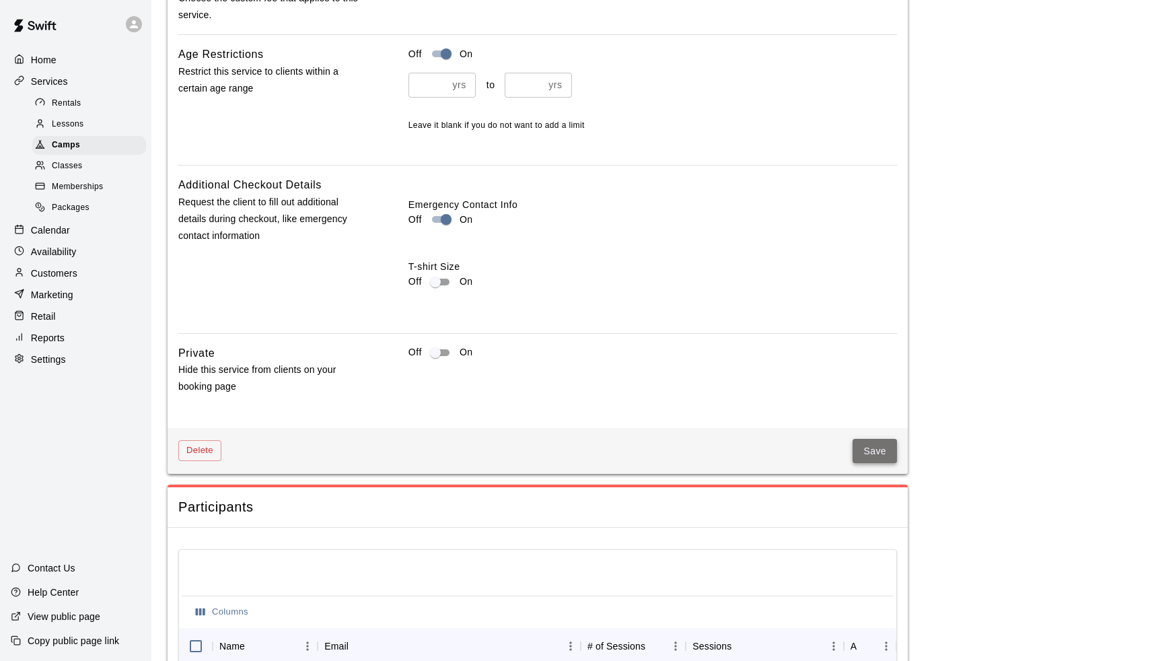
click at [874, 439] on button "Save" at bounding box center [875, 451] width 44 height 25
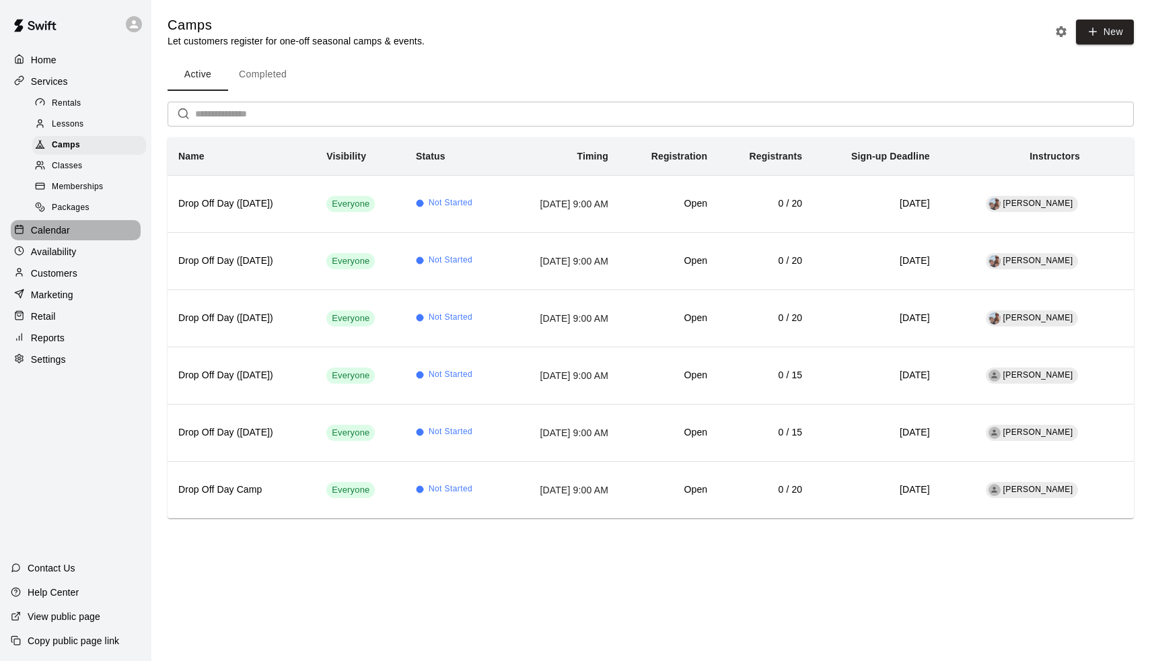
click at [48, 230] on p "Calendar" at bounding box center [50, 229] width 39 height 13
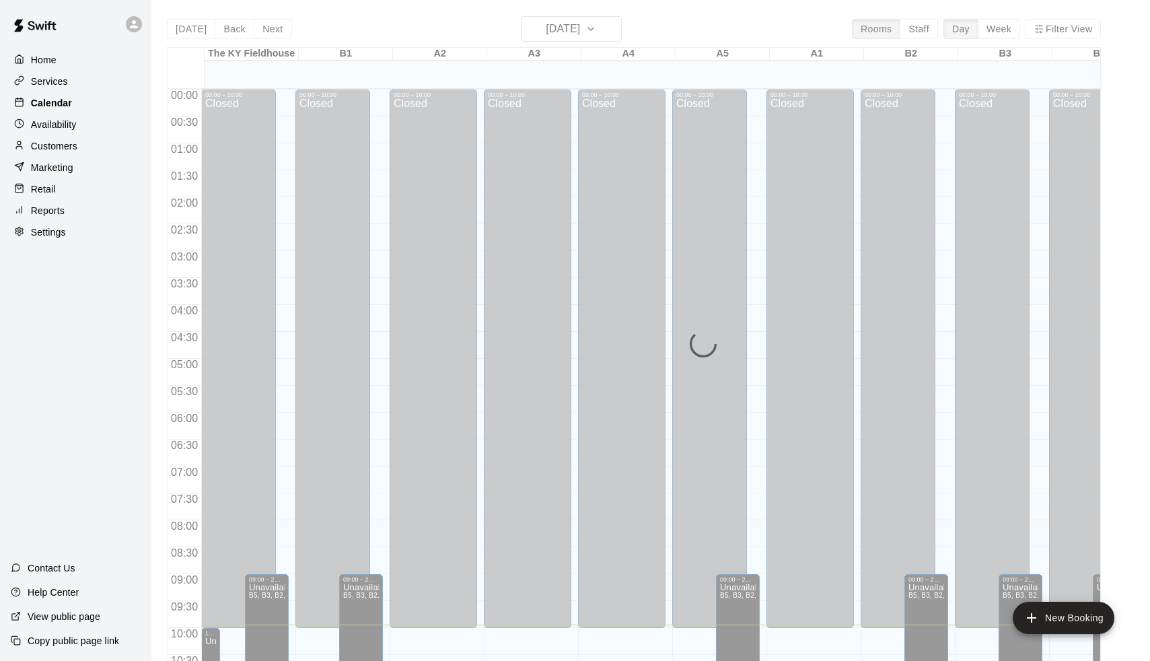
scroll to position [534, 0]
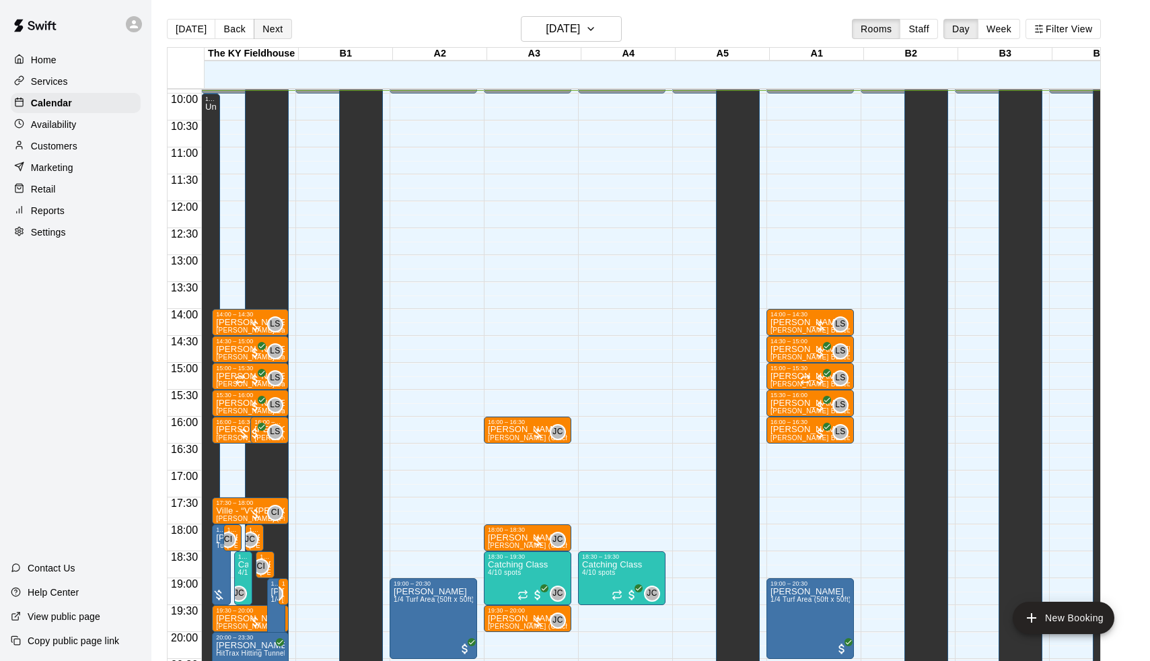
click at [263, 34] on button "Next" at bounding box center [273, 29] width 38 height 20
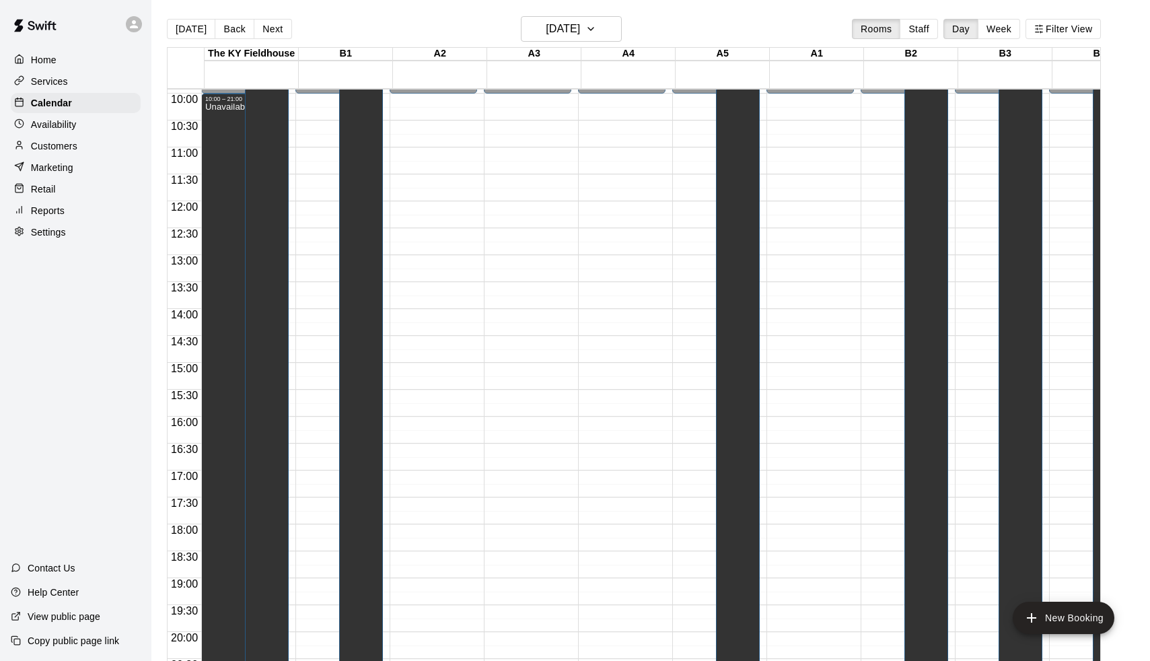
scroll to position [448, 0]
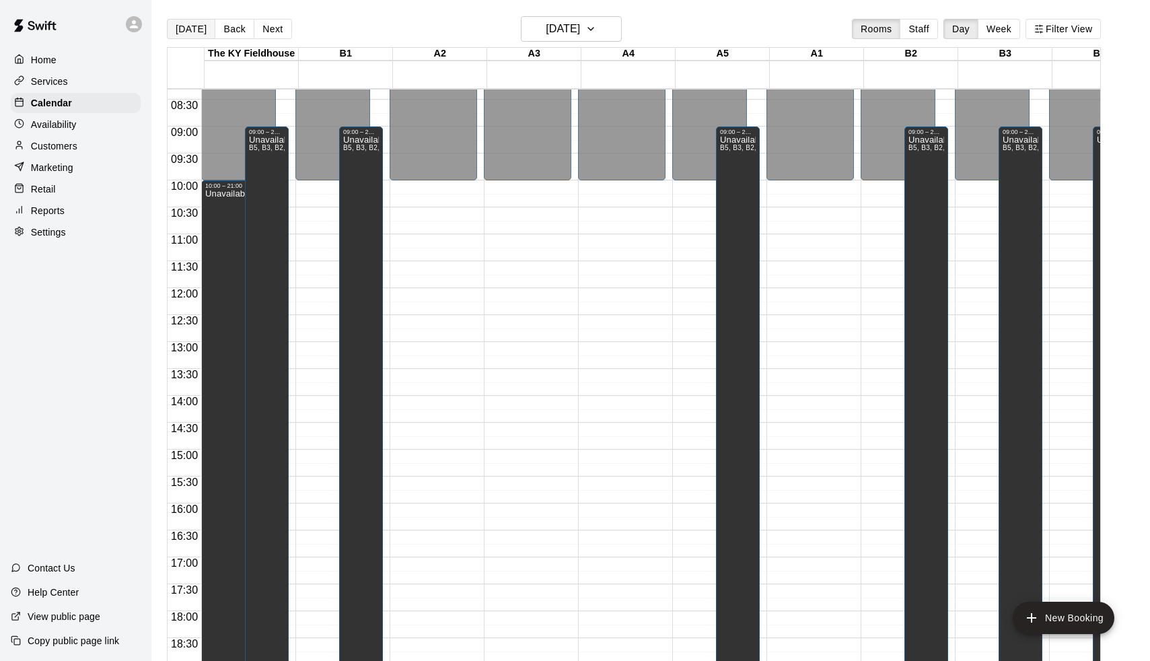
click at [188, 23] on button "[DATE]" at bounding box center [191, 29] width 48 height 20
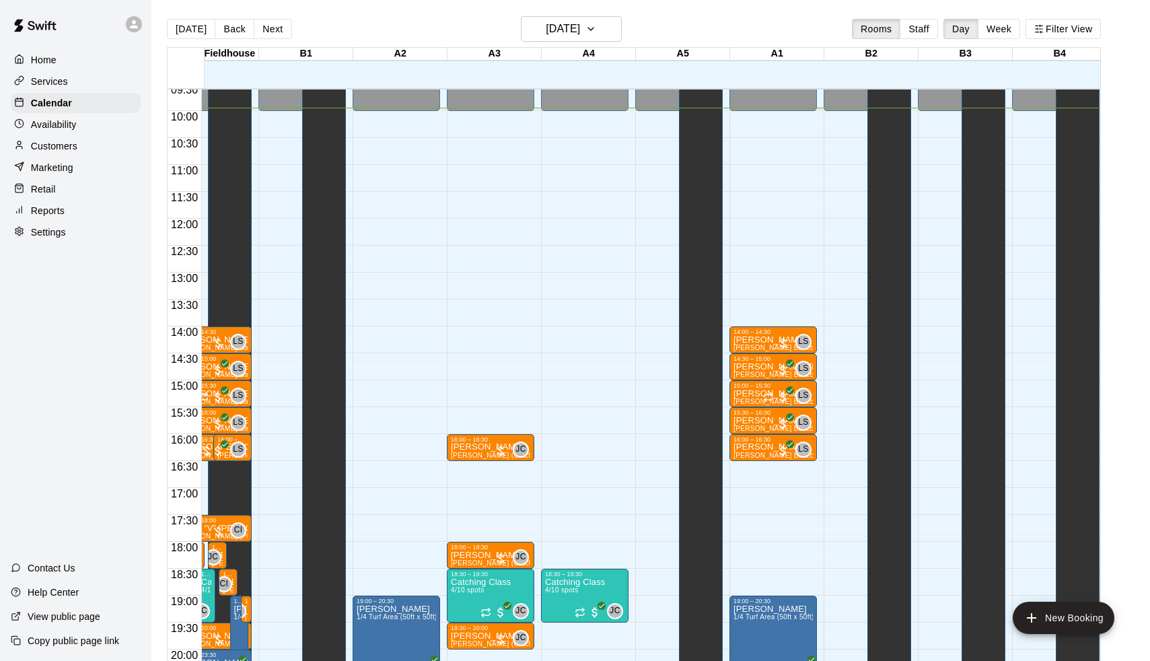
scroll to position [0, 37]
click at [271, 24] on button "Next" at bounding box center [273, 29] width 38 height 20
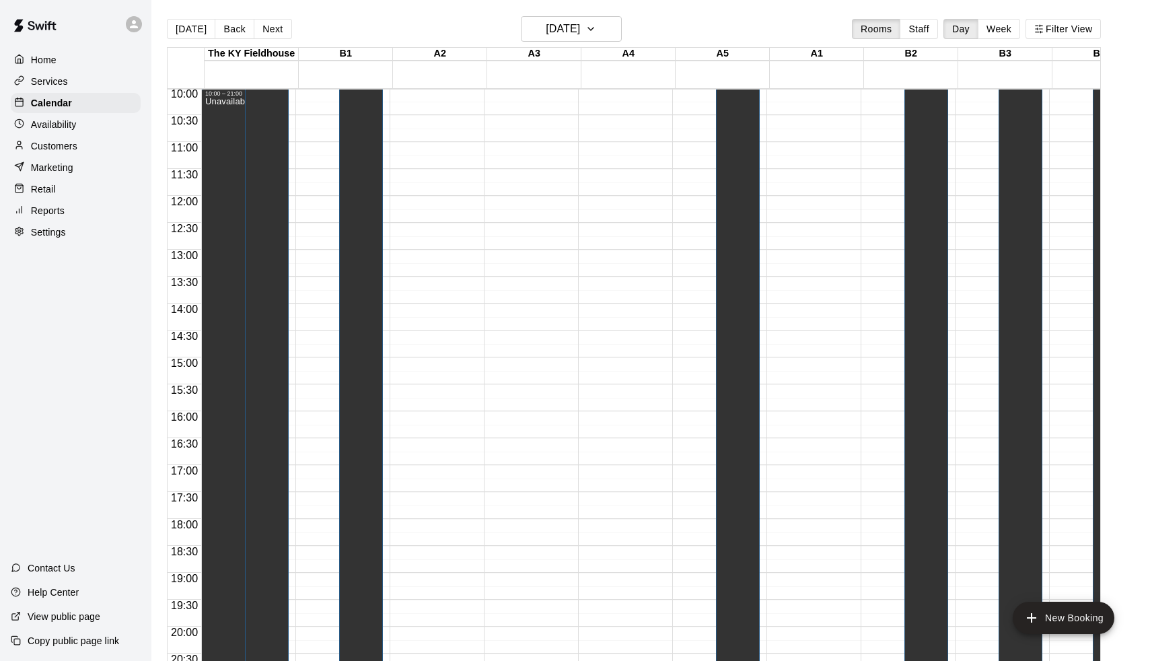
scroll to position [540, 0]
click at [51, 98] on p "Calendar" at bounding box center [51, 102] width 41 height 13
